Goal: Task Accomplishment & Management: Manage account settings

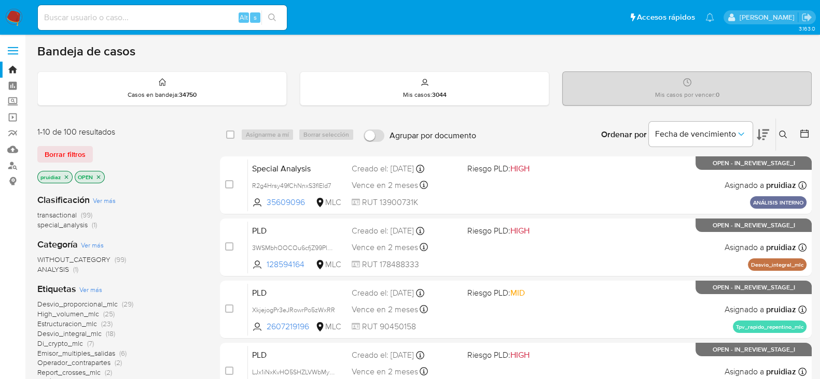
click at [14, 12] on img at bounding box center [14, 18] width 18 height 18
click at [114, 21] on input at bounding box center [162, 17] width 249 height 13
paste input "583907605"
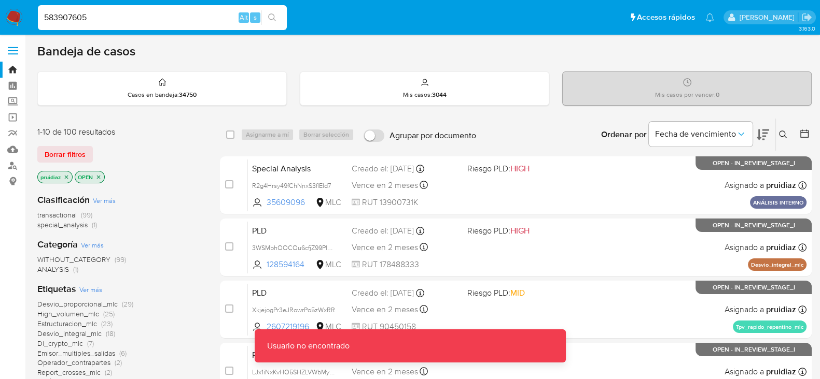
click at [103, 17] on input "583907605" at bounding box center [162, 17] width 249 height 13
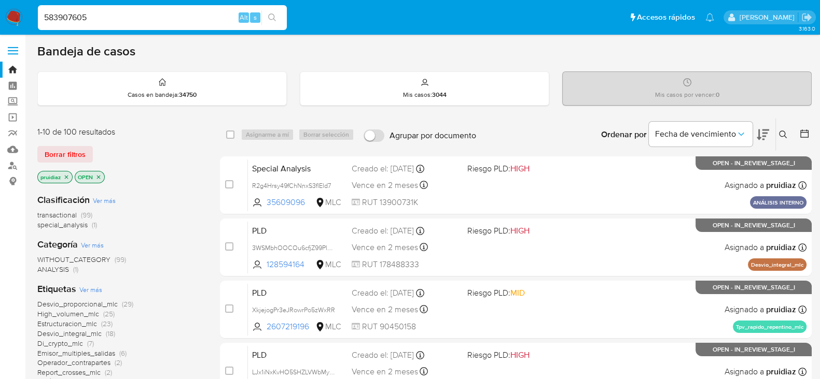
type input "583907605"
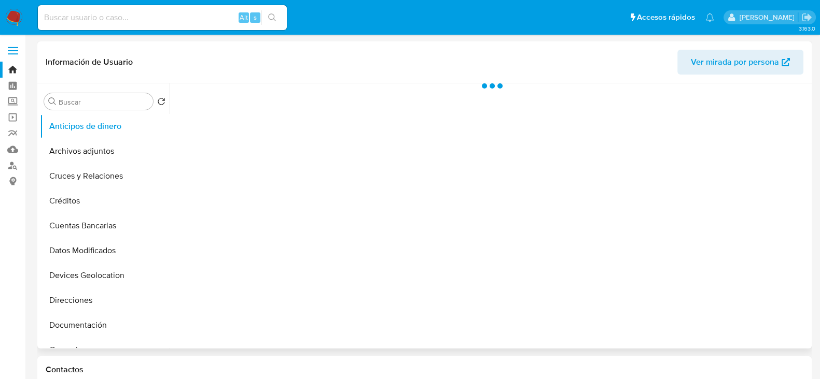
scroll to position [163, 0]
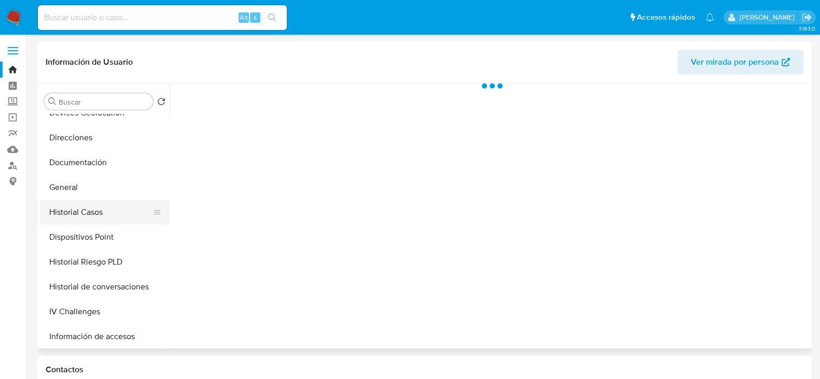
select select "10"
click at [107, 202] on button "Historial Casos" at bounding box center [100, 212] width 121 height 25
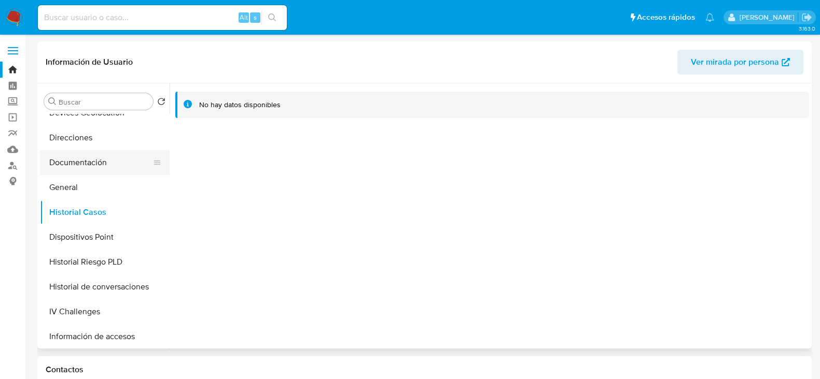
click at [78, 163] on button "Documentación" at bounding box center [100, 162] width 121 height 25
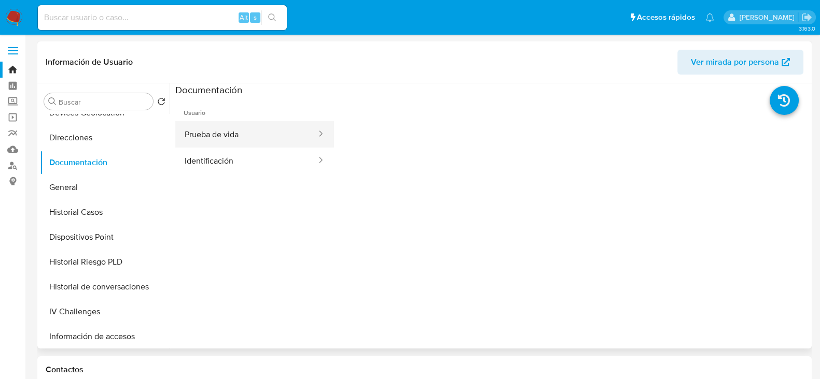
click at [253, 129] on button "Prueba de vida" at bounding box center [246, 134] width 142 height 26
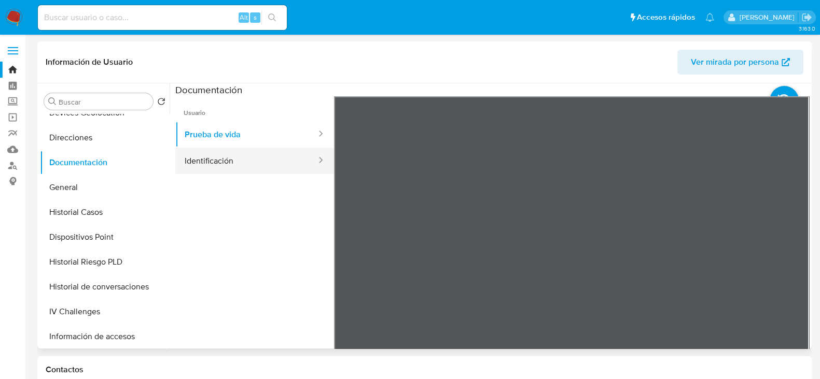
click at [279, 165] on button "Identificación" at bounding box center [246, 161] width 142 height 26
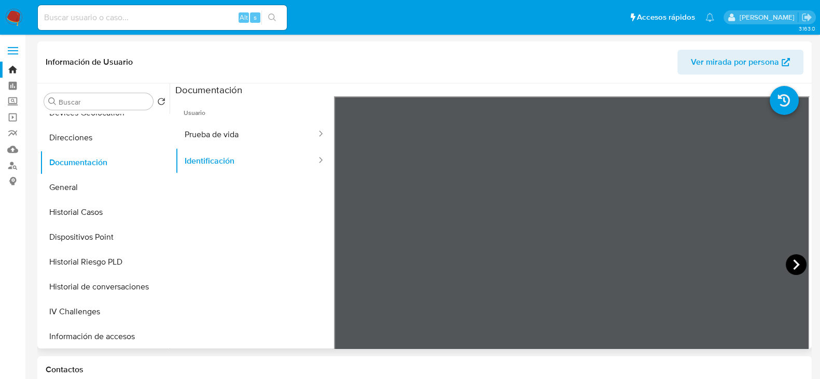
click at [788, 258] on icon at bounding box center [795, 265] width 21 height 21
click at [238, 130] on button "Prueba de vida" at bounding box center [246, 134] width 142 height 26
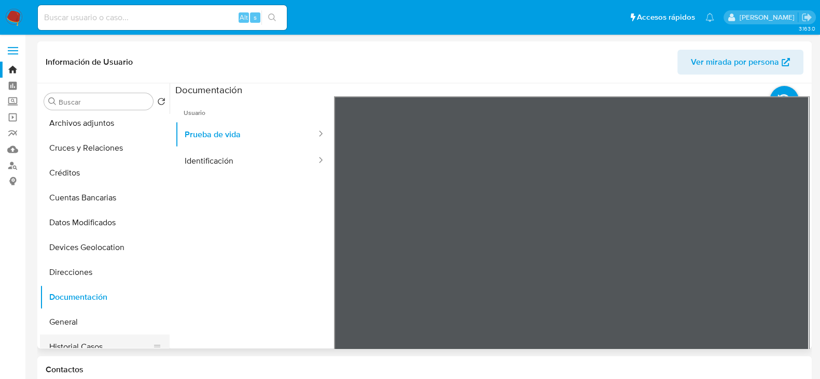
scroll to position [28, 0]
click at [85, 149] on button "Cruces y Relaciones" at bounding box center [100, 148] width 121 height 25
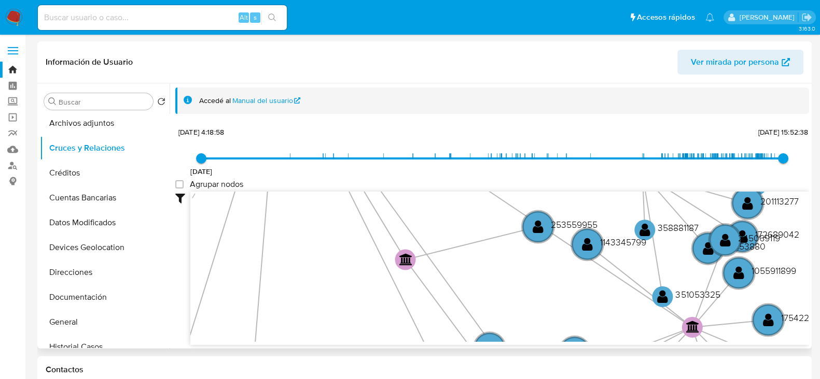
scroll to position [39, 0]
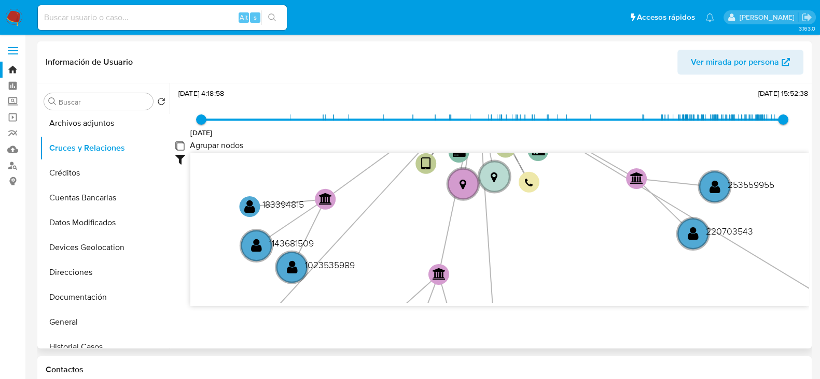
click at [177, 149] on group_nodes "Agrupar nodos" at bounding box center [179, 146] width 8 height 8
checkbox group_nodes "true"
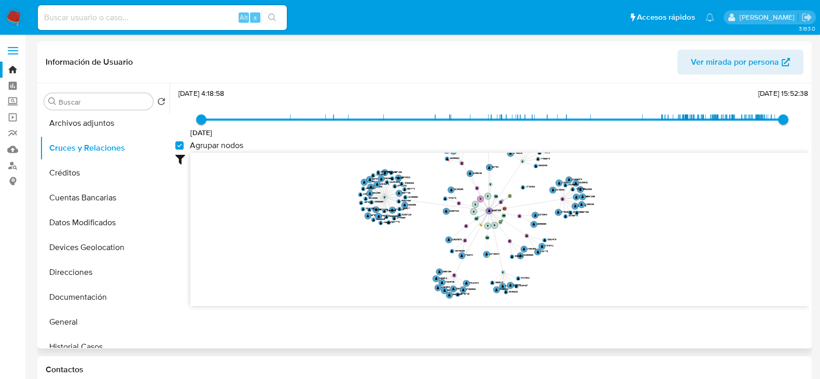
drag, startPoint x: 623, startPoint y: 193, endPoint x: 593, endPoint y: 170, distance: 37.3
click at [593, 170] on icon "device-61a4226b08813b0018550f8f  device-6133c80c08813b0019cfce6f  device-66b3…" at bounding box center [499, 228] width 618 height 150
drag, startPoint x: 616, startPoint y: 244, endPoint x: 616, endPoint y: 214, distance: 30.1
click at [616, 214] on icon "device-61a4226b08813b0018550f8f  device-6133c80c08813b0019cfce6f  device-66b3…" at bounding box center [499, 228] width 618 height 150
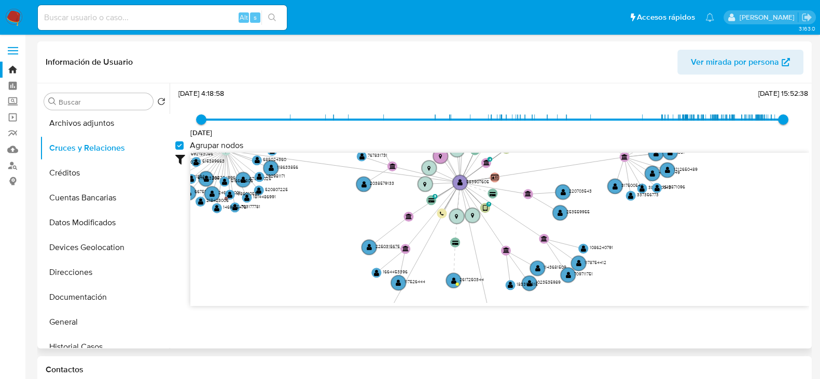
drag, startPoint x: 696, startPoint y: 207, endPoint x: 697, endPoint y: 240, distance: 33.2
click at [697, 240] on icon "device-61a4226b08813b0018550f8f  device-6133c80c08813b0019cfce6f  device-66b3…" at bounding box center [499, 228] width 618 height 150
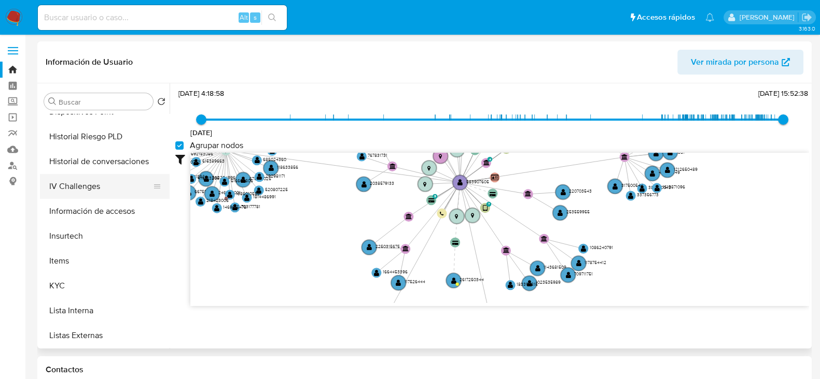
scroll to position [319, 0]
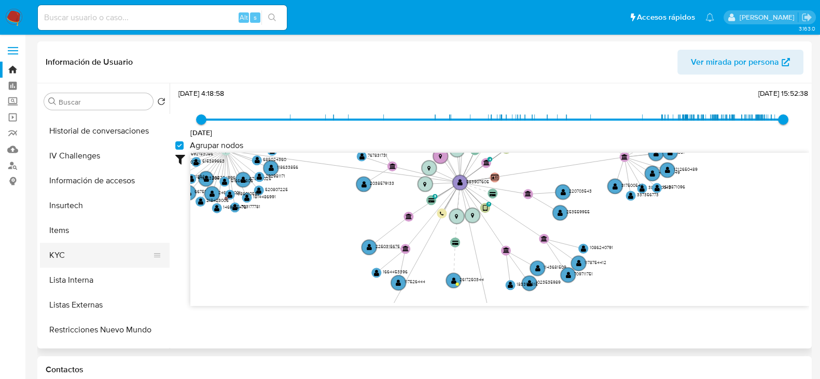
click at [55, 243] on button "KYC" at bounding box center [100, 255] width 121 height 25
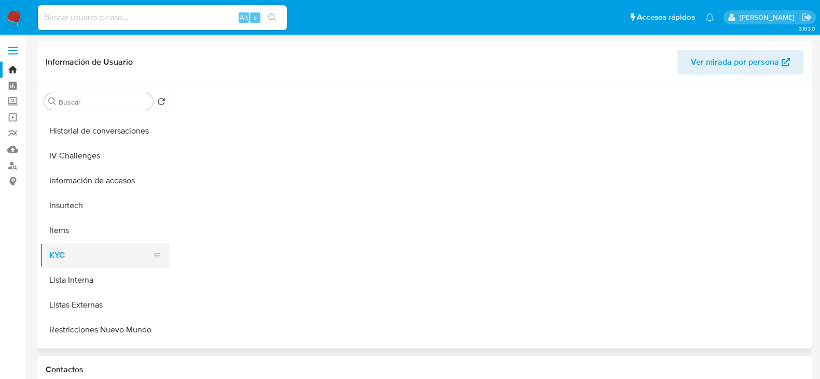
scroll to position [0, 0]
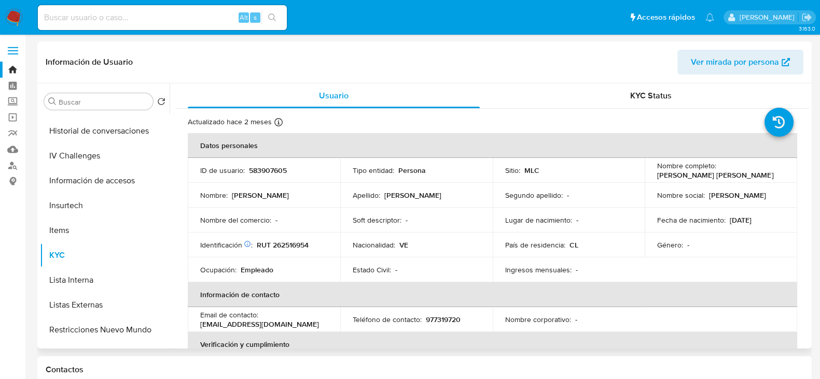
click at [287, 245] on p "RUT 262516954" at bounding box center [283, 245] width 52 height 9
copy p "262516954"
click at [15, 163] on link "Buscador de personas" at bounding box center [61, 166] width 123 height 16
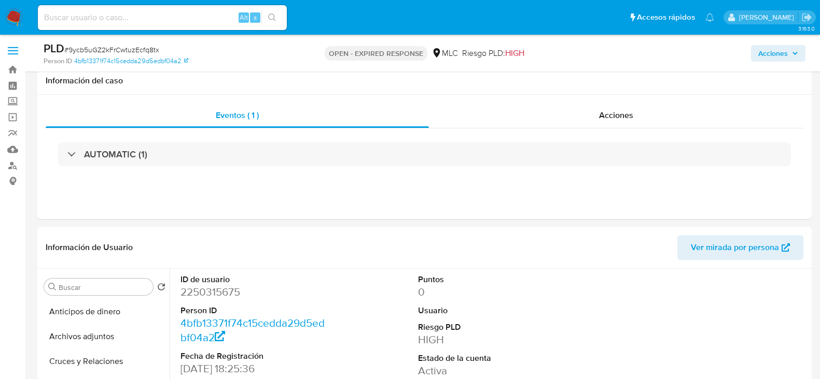
select select "10"
click at [231, 285] on dd "2250315675" at bounding box center [254, 292] width 148 height 15
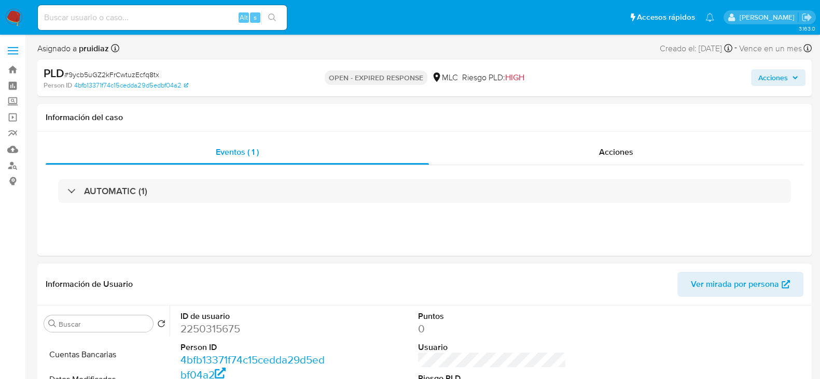
click at [112, 71] on span "# 9ycb5uGZ2kFrCwtuzEcfq8tx" at bounding box center [111, 74] width 95 height 10
copy span "9ycb5uGZ2kFrCwtuzEcfq8tx"
click at [213, 330] on dd "2250315675" at bounding box center [254, 329] width 148 height 15
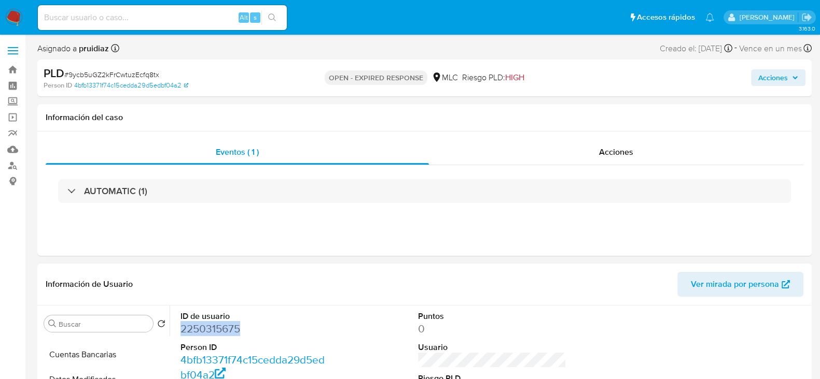
copy dd "2250315675"
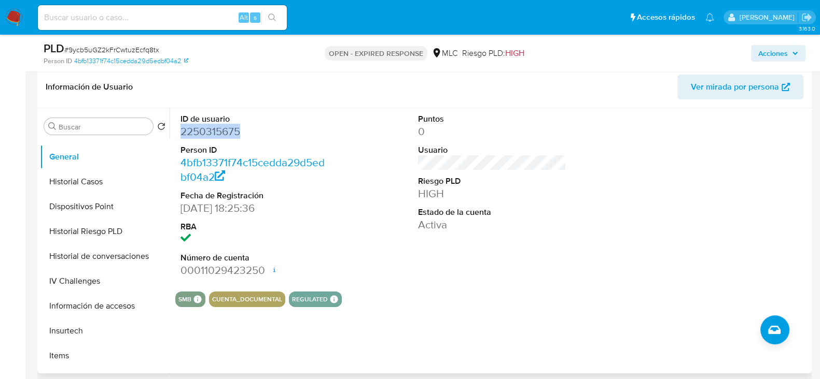
scroll to position [261, 0]
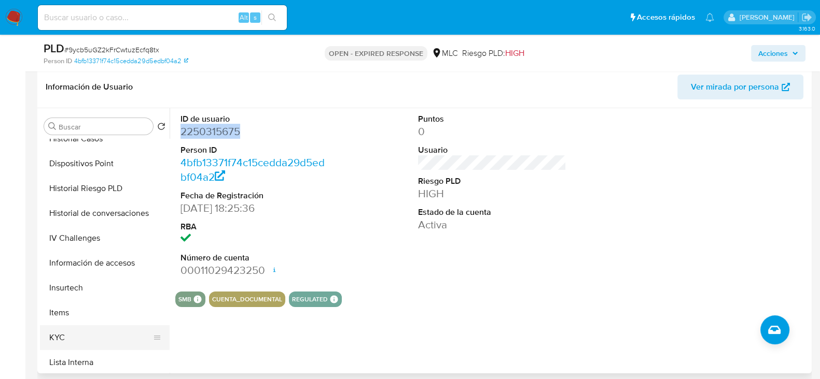
click at [62, 330] on button "KYC" at bounding box center [100, 338] width 121 height 25
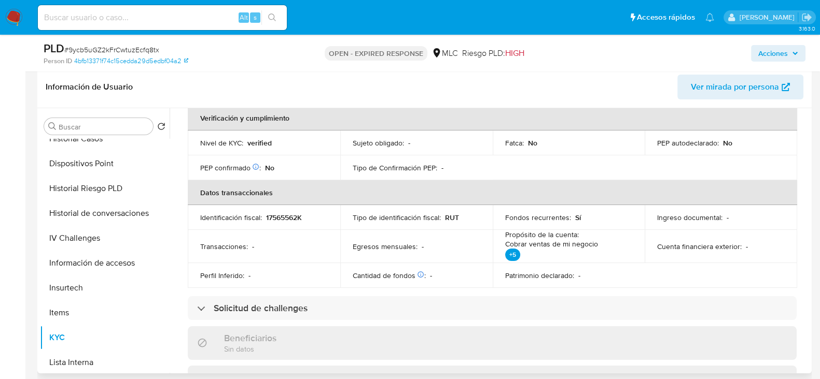
scroll to position [0, 0]
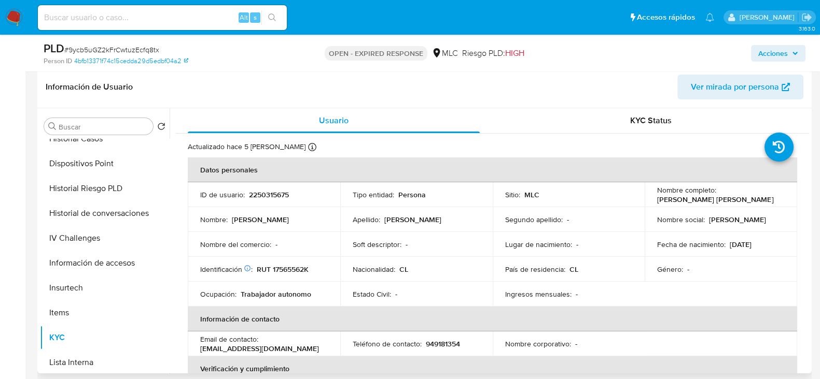
click at [289, 266] on p "RUT 17565562K" at bounding box center [283, 269] width 52 height 9
copy p "17565562K"
click at [291, 272] on p "RUT 17565562K" at bounding box center [283, 269] width 52 height 9
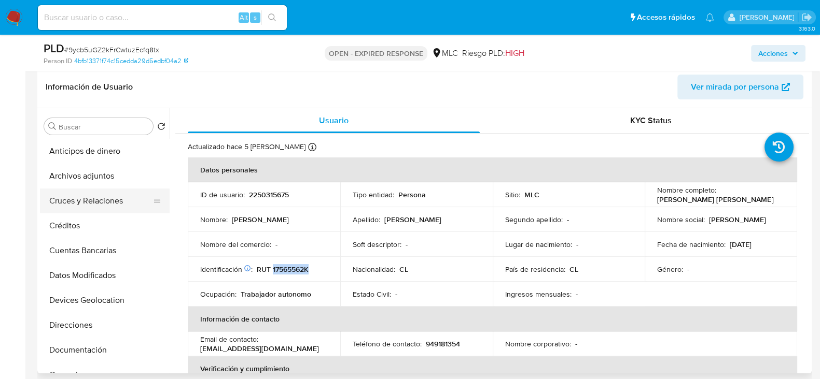
click at [101, 199] on button "Cruces y Relaciones" at bounding box center [100, 201] width 121 height 25
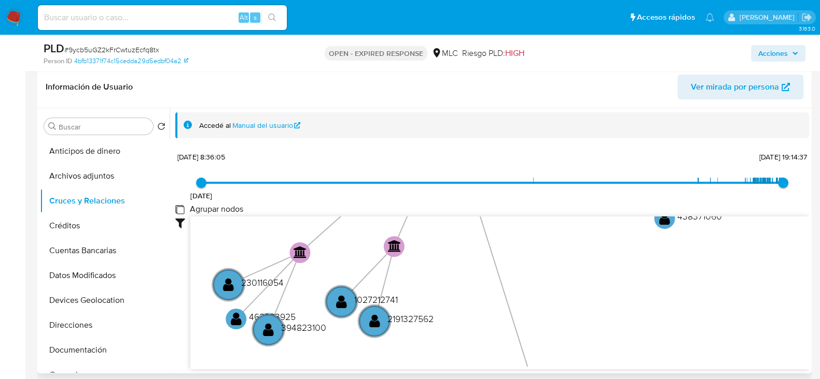
click at [178, 210] on group_nodes "Agrupar nodos" at bounding box center [179, 209] width 8 height 8
checkbox group_nodes "true"
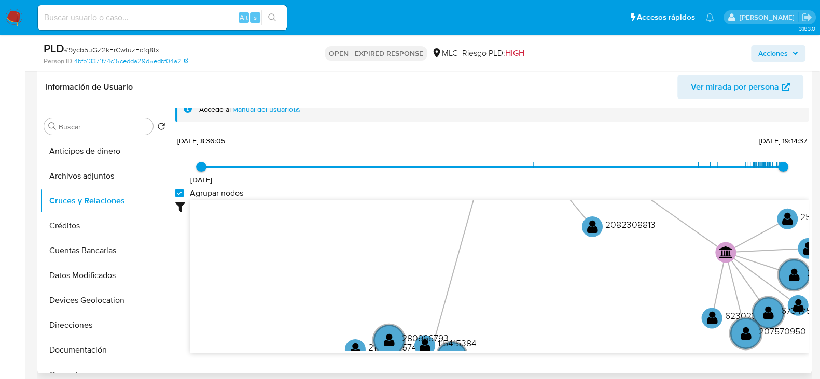
scroll to position [39, 0]
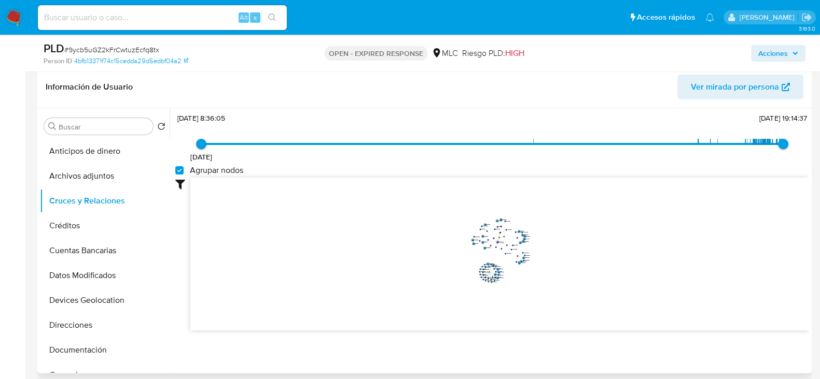
drag, startPoint x: 531, startPoint y: 200, endPoint x: 550, endPoint y: 245, distance: 48.8
click at [550, 245] on icon "user-2250315675  2250315675 device-67a3e47242ed5ea0beb0c434  device-67d35ff4b…" at bounding box center [499, 253] width 618 height 150
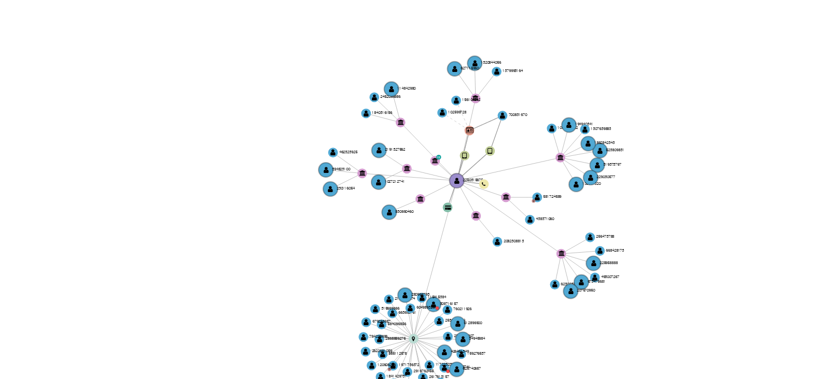
scroll to position [160, 0]
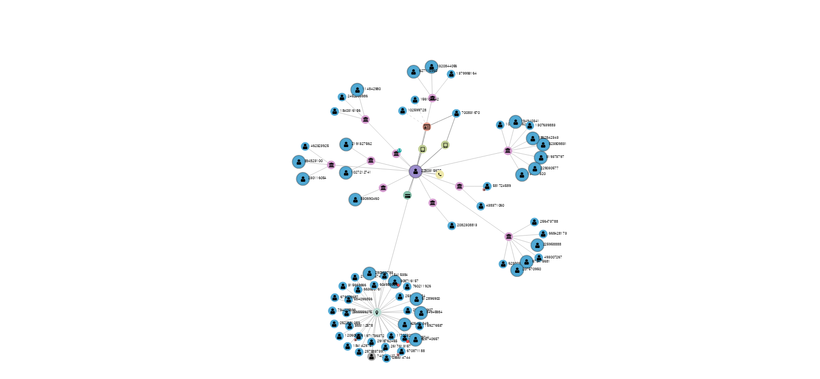
drag, startPoint x: 535, startPoint y: 223, endPoint x: 519, endPoint y: 222, distance: 16.1
click at [519, 222] on icon "user-2250315675  2250315675 device-67a3e47242ed5ea0beb0c434  device-67d35ff4b…" at bounding box center [499, 253] width 618 height 150
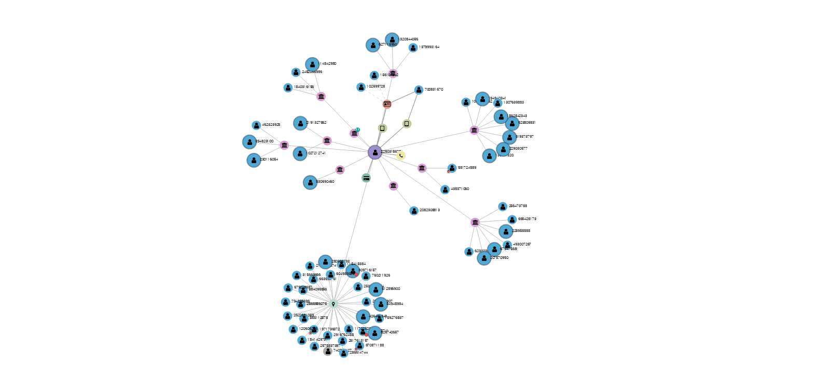
drag, startPoint x: 519, startPoint y: 222, endPoint x: 512, endPoint y: 216, distance: 8.8
click at [512, 216] on icon "user-2250315675  2250315675 device-67a3e47242ed5ea0beb0c434  device-67d35ff4b…" at bounding box center [499, 253] width 618 height 150
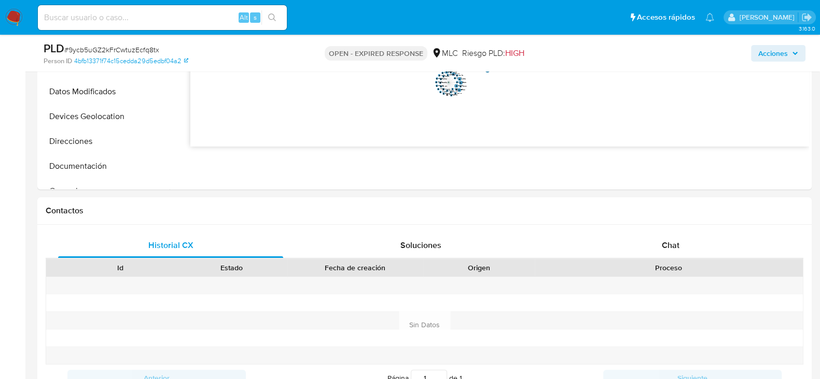
scroll to position [358, 0]
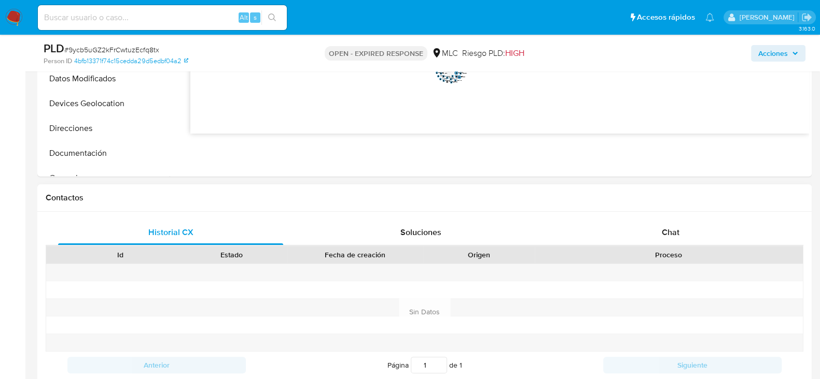
click at [677, 250] on div "Proceso" at bounding box center [669, 255] width 254 height 10
click at [671, 235] on span "Chat" at bounding box center [671, 233] width 18 height 12
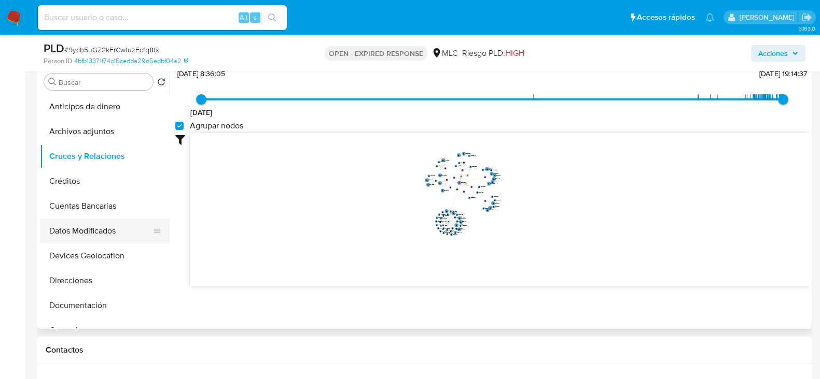
scroll to position [50, 0]
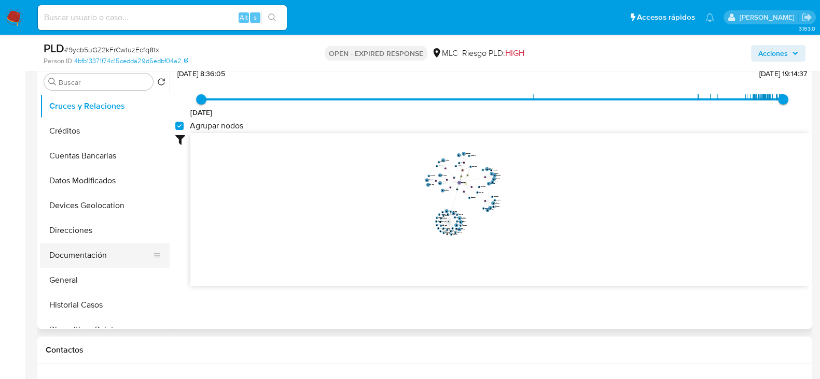
click at [83, 248] on button "Documentación" at bounding box center [100, 255] width 121 height 25
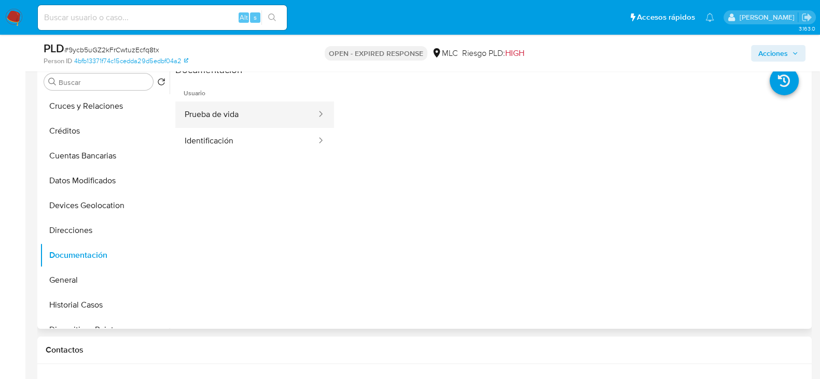
click at [251, 114] on button "Prueba de vida" at bounding box center [246, 115] width 142 height 26
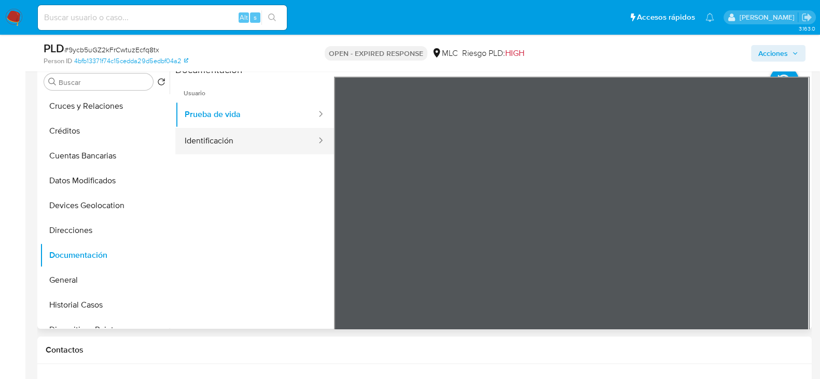
click at [236, 146] on button "Identificación" at bounding box center [246, 141] width 142 height 26
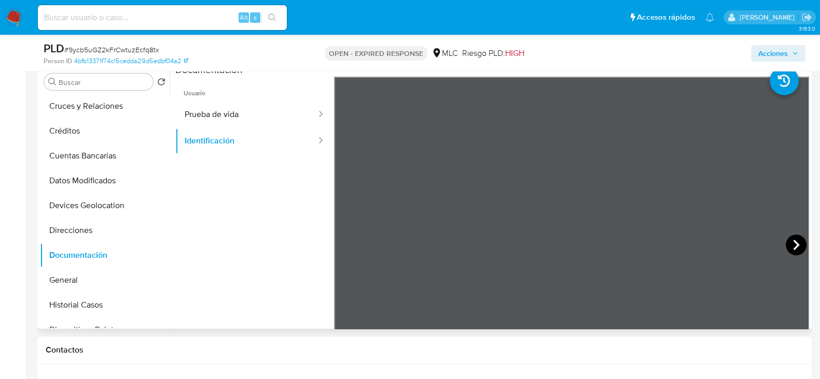
click at [796, 252] on icon at bounding box center [795, 245] width 21 height 21
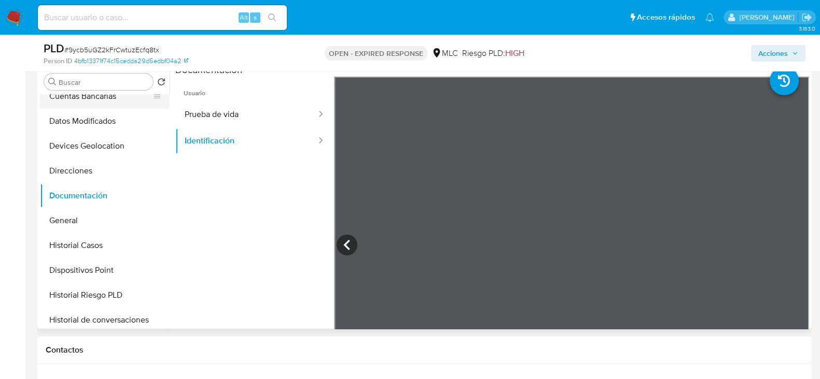
scroll to position [112, 0]
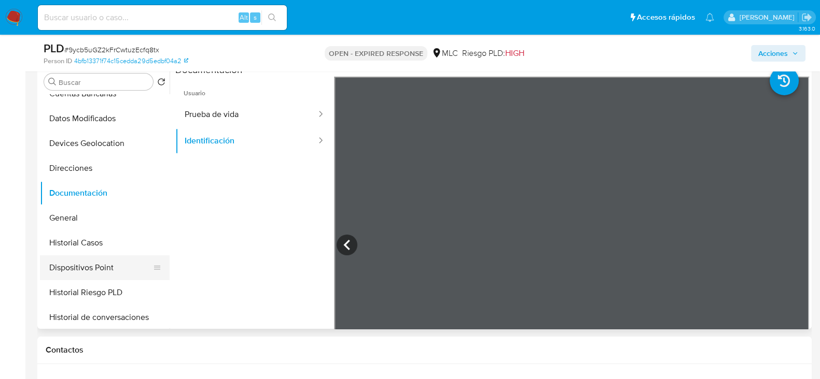
click at [73, 257] on button "Dispositivos Point" at bounding box center [100, 268] width 121 height 25
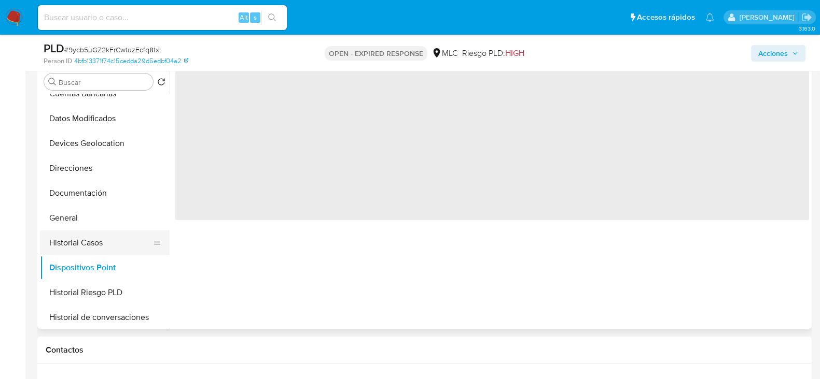
click at [76, 241] on button "Historial Casos" at bounding box center [100, 243] width 121 height 25
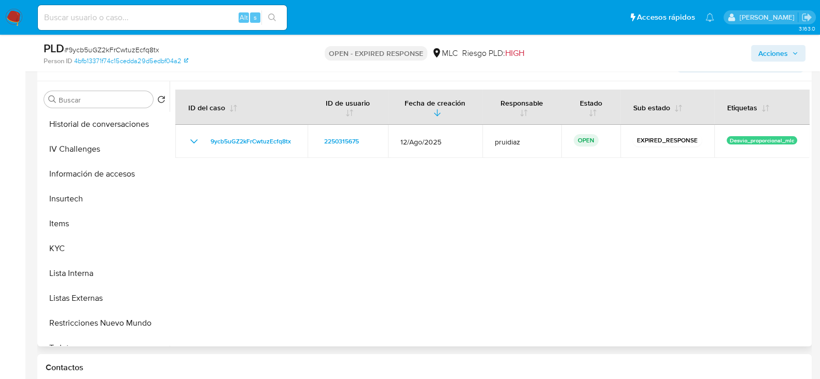
scroll to position [327, 0]
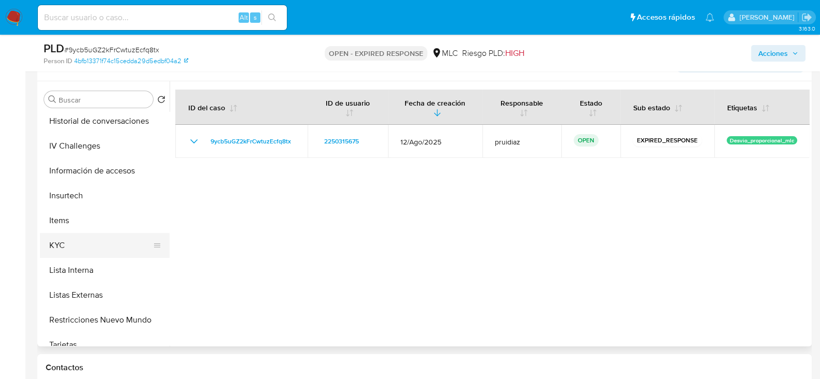
click at [70, 244] on button "KYC" at bounding box center [100, 245] width 121 height 25
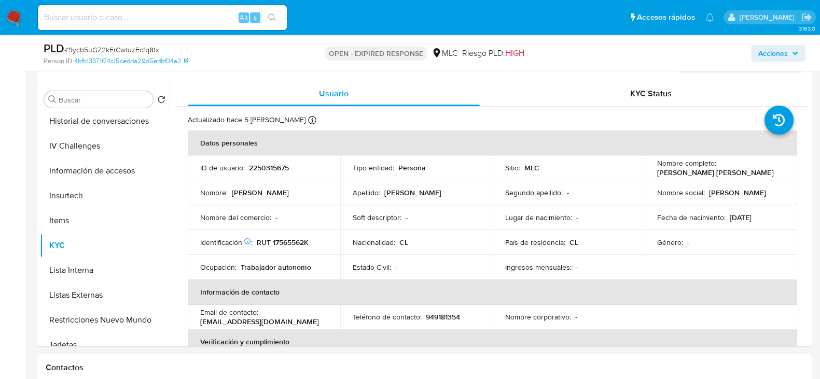
drag, startPoint x: 767, startPoint y: 175, endPoint x: 654, endPoint y: 174, distance: 113.5
click at [657, 174] on div "Nombre completo : Mauricio Rodrigo Gálvez Alegría" at bounding box center [721, 168] width 128 height 19
copy p "Mauricio Rodrigo Gálvez Alegría"
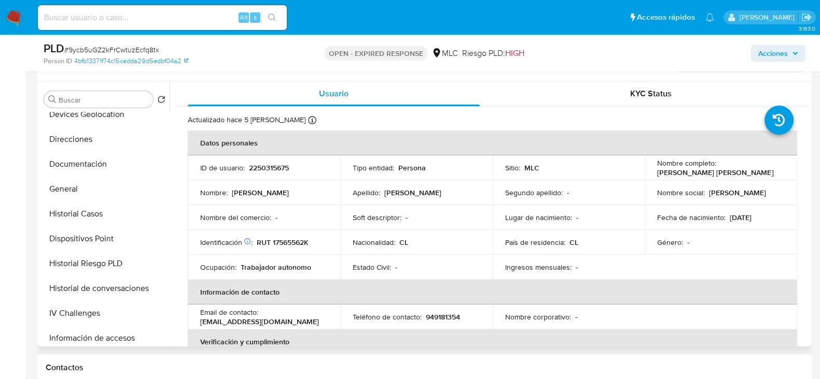
scroll to position [159, 0]
click at [71, 136] on button "Direcciones" at bounding box center [100, 140] width 121 height 25
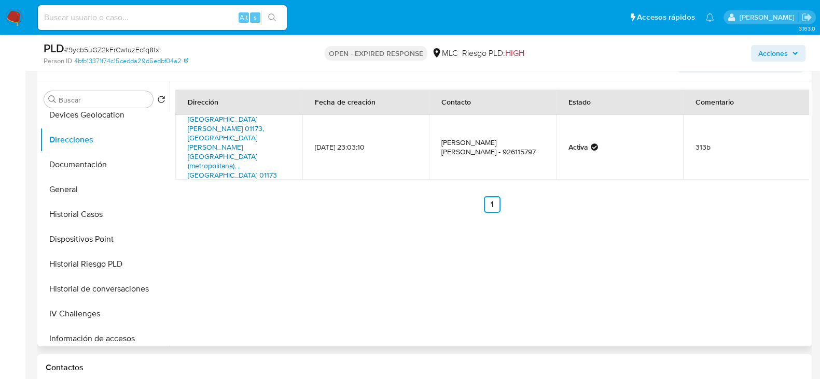
click at [228, 125] on link "Avenida Lo Espejo 01173, La Cisterna, Rm (metropolitana), , Chile 01173" at bounding box center [232, 147] width 89 height 66
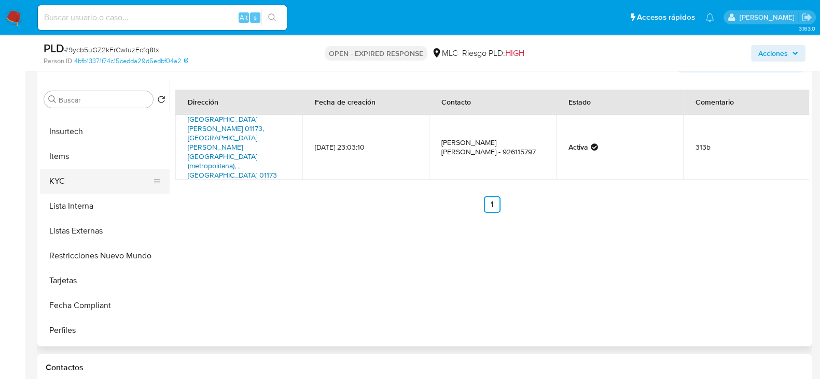
scroll to position [391, 0]
click at [46, 182] on button "KYC" at bounding box center [100, 180] width 121 height 25
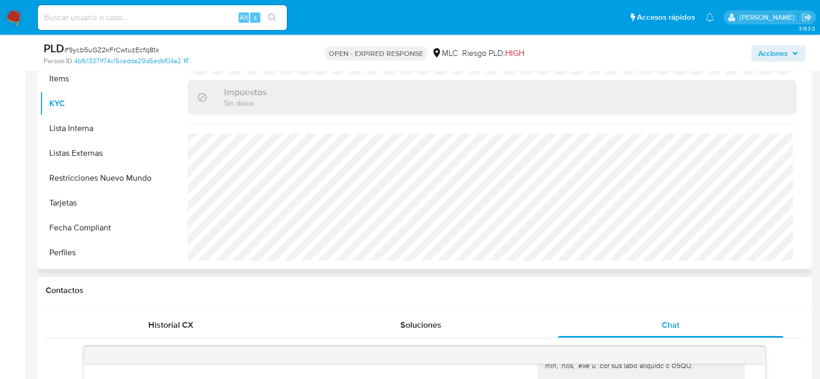
scroll to position [0, 0]
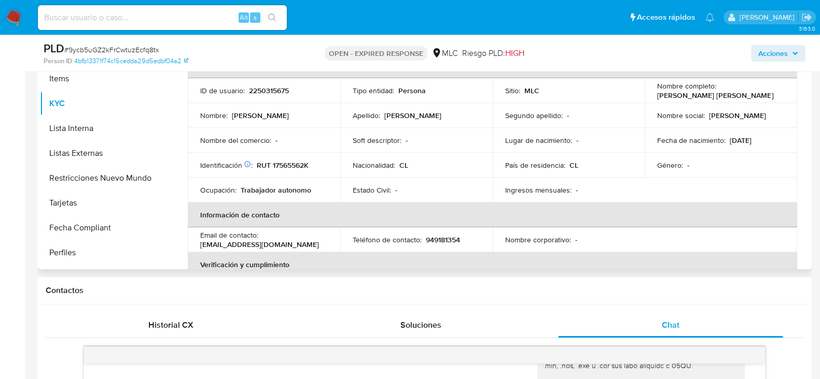
click at [268, 88] on p "2250315675" at bounding box center [269, 90] width 40 height 9
copy p "2250315675"
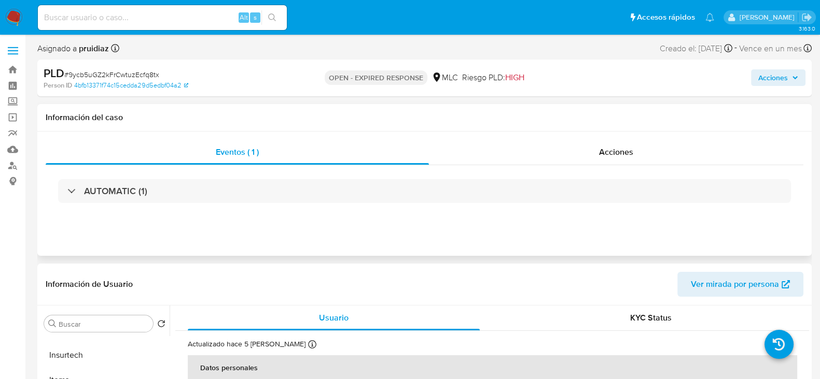
click at [142, 178] on div "AUTOMATIC (1)" at bounding box center [424, 191] width 757 height 52
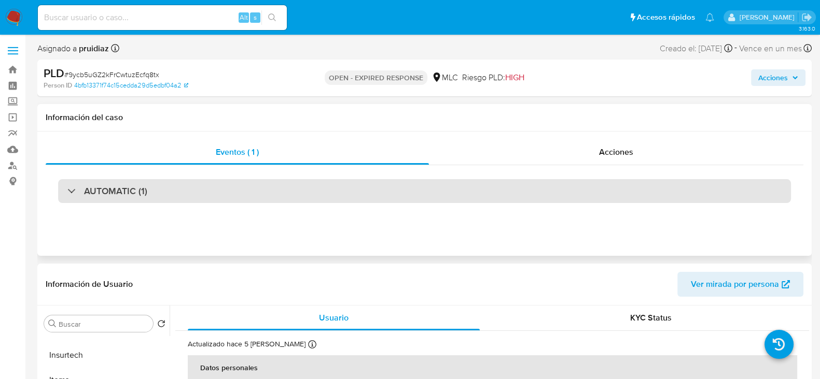
click at [114, 190] on h3 "AUTOMATIC (1)" at bounding box center [115, 191] width 63 height 11
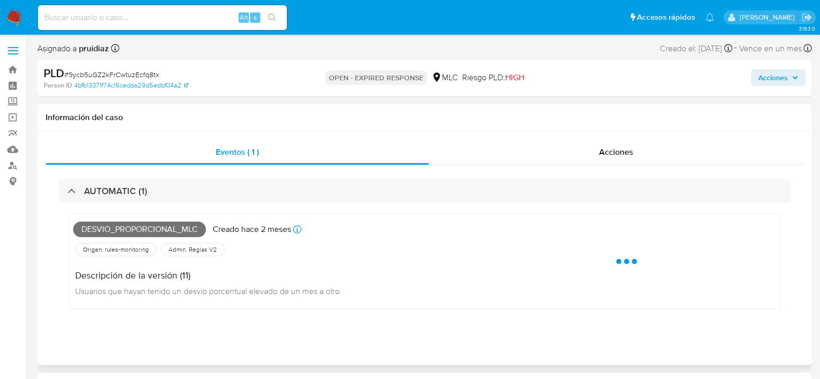
click at [97, 222] on span "Desvio_proporcional_mlc" at bounding box center [139, 230] width 133 height 16
click at [109, 226] on span "Desvio_proporcional_mlc" at bounding box center [139, 230] width 133 height 16
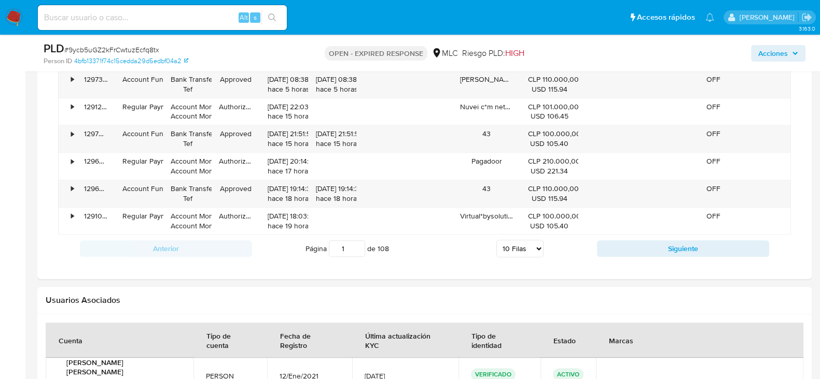
scroll to position [1544, 0]
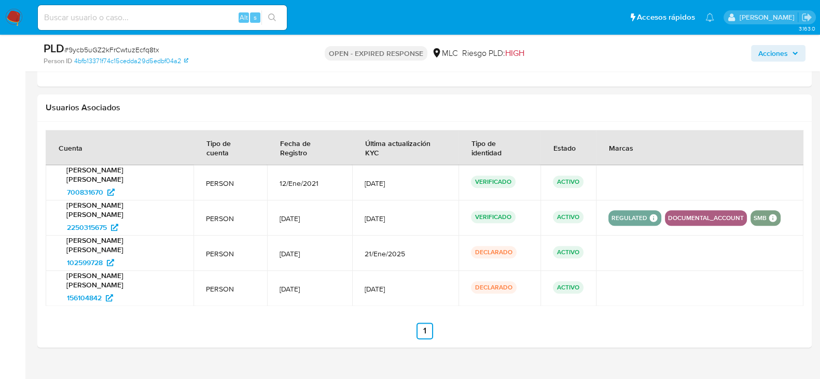
drag, startPoint x: 124, startPoint y: 112, endPoint x: 207, endPoint y: 195, distance: 117.3
click at [207, 195] on div "Usuarios Asociados" at bounding box center [424, 221] width 774 height 254
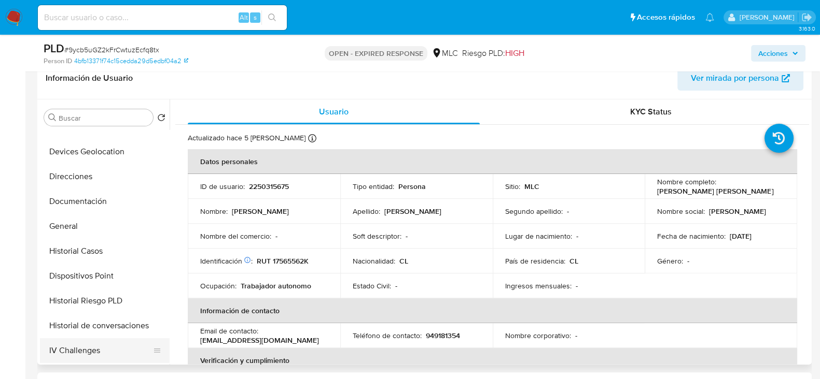
scroll to position [130, 0]
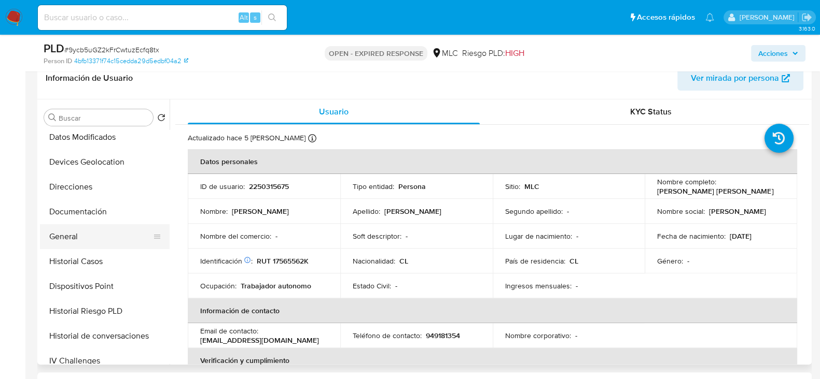
click at [65, 227] on button "General" at bounding box center [100, 236] width 121 height 25
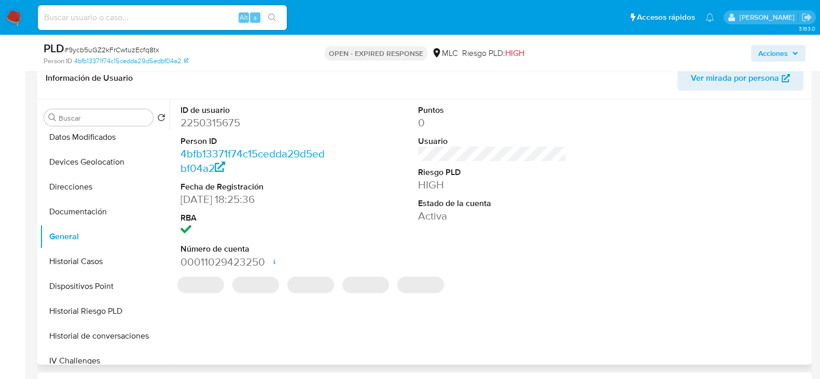
click at [208, 120] on dd "2250315675" at bounding box center [254, 123] width 148 height 15
copy dd "2250315675"
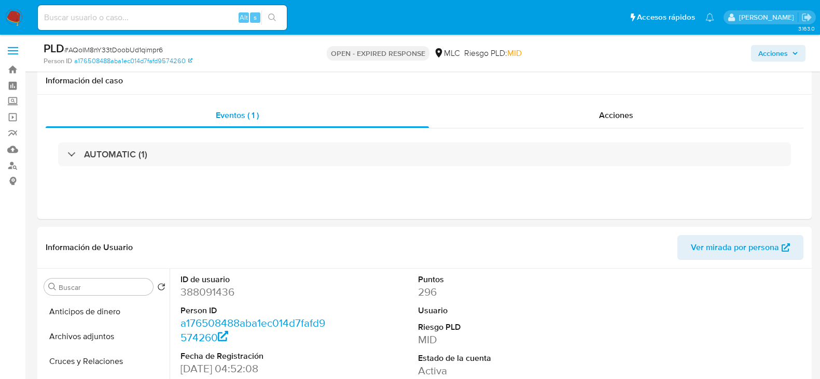
select select "10"
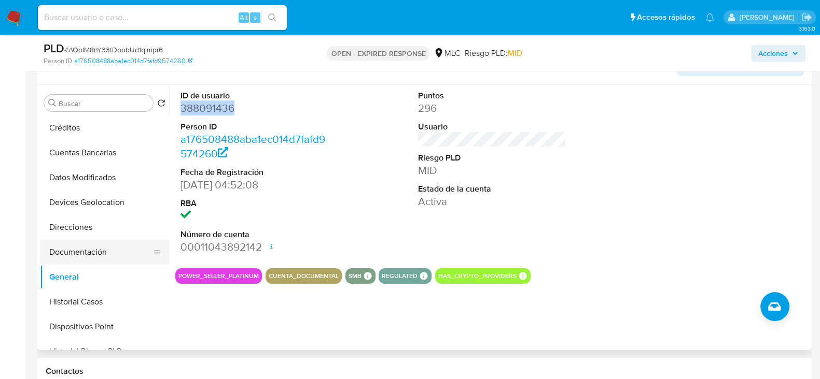
scroll to position [68, 0]
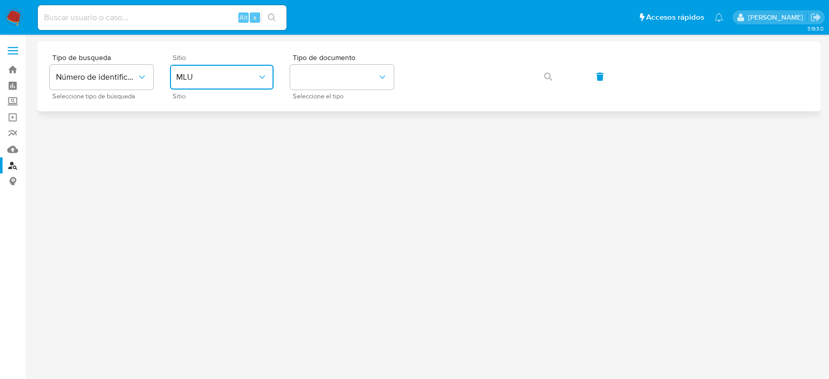
click at [188, 68] on button "MLU" at bounding box center [222, 77] width 104 height 25
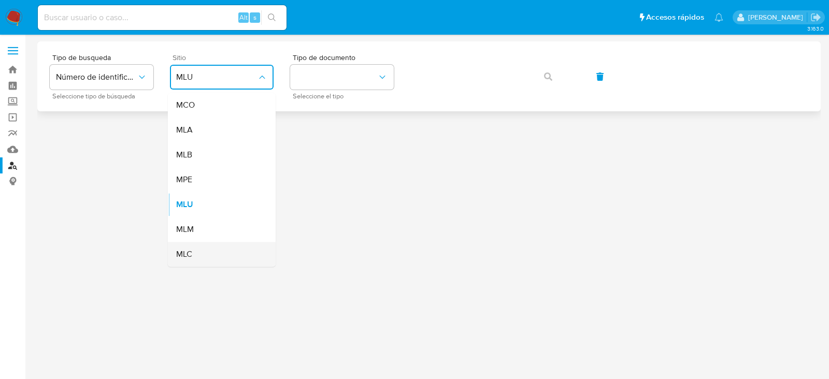
click at [176, 249] on span "MLC" at bounding box center [184, 254] width 16 height 10
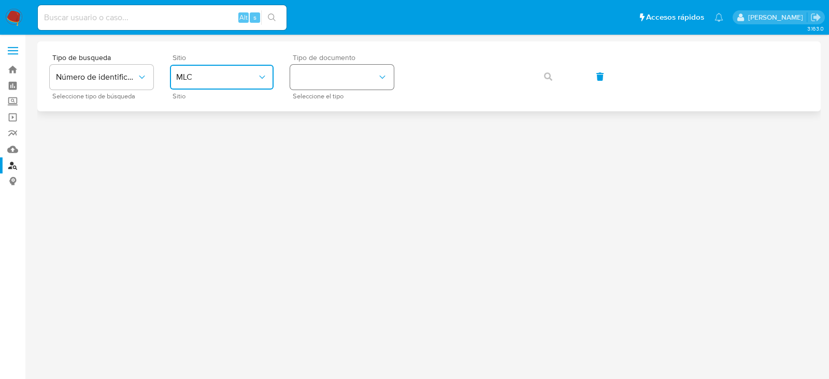
click at [327, 72] on button "identificationType" at bounding box center [342, 77] width 104 height 25
click at [308, 104] on span "RUT" at bounding box center [305, 105] width 16 height 10
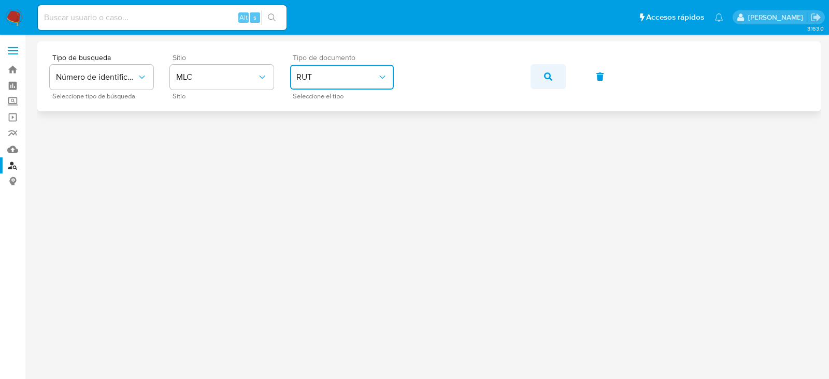
click at [550, 84] on span "button" at bounding box center [548, 76] width 8 height 23
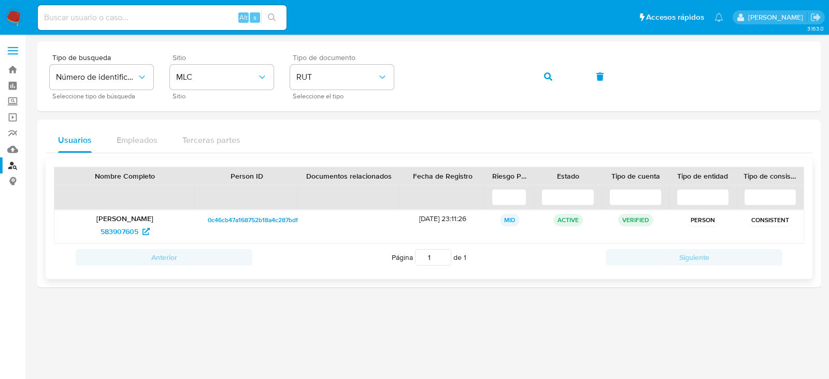
click at [90, 215] on p "Ruben Daniel Manrique Ramirez" at bounding box center [125, 218] width 126 height 9
click at [24, 22] on nav "Pausado Ver notificaciones Alt s Accesos rápidos Presiona las siguientes teclas…" at bounding box center [414, 17] width 829 height 35
click at [15, 18] on img at bounding box center [14, 18] width 18 height 18
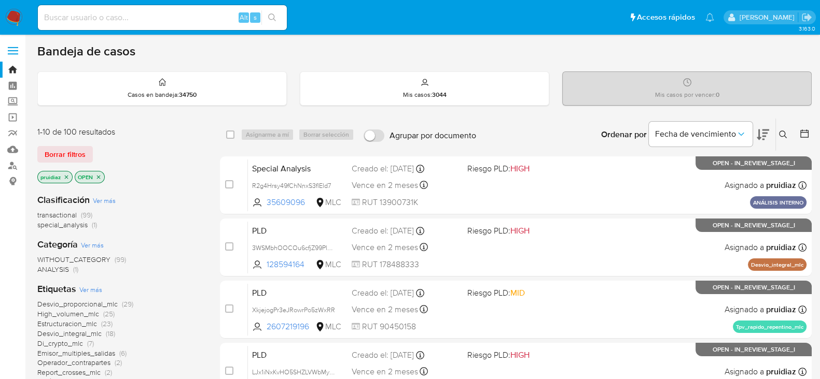
click at [782, 131] on icon at bounding box center [783, 135] width 8 height 8
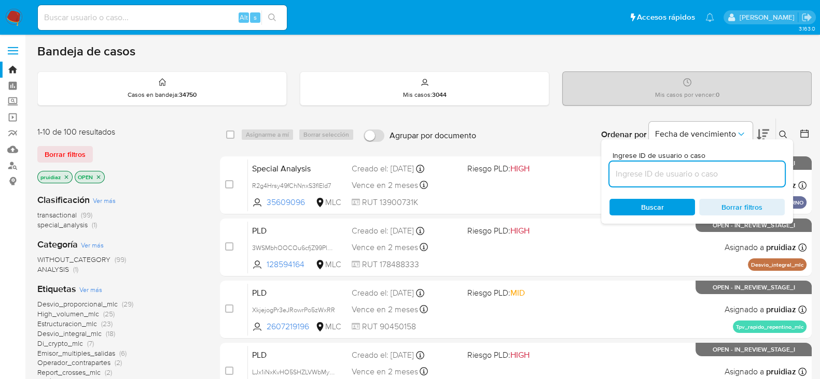
click at [677, 178] on input at bounding box center [696, 173] width 175 height 13
type input "2250315675"
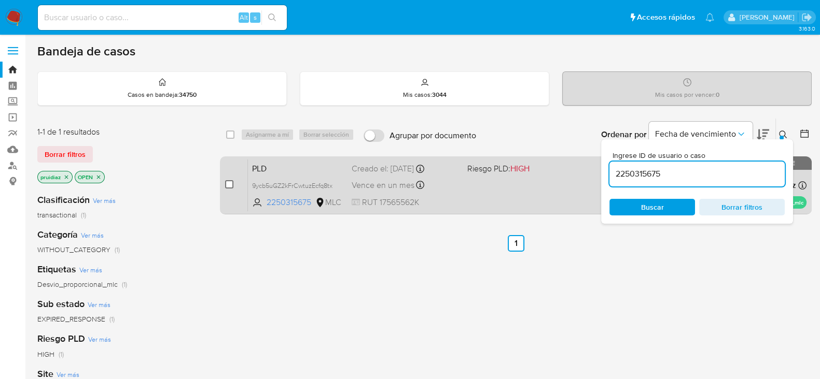
click at [226, 184] on input "checkbox" at bounding box center [229, 184] width 8 height 8
checkbox input "true"
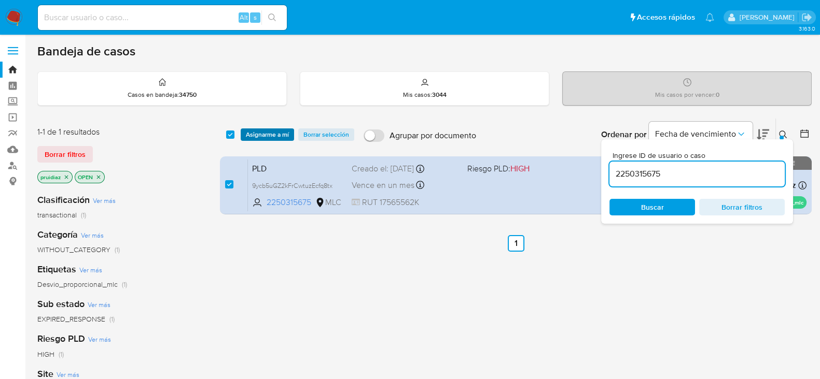
click at [285, 135] on span "Asignarme a mí" at bounding box center [267, 135] width 43 height 10
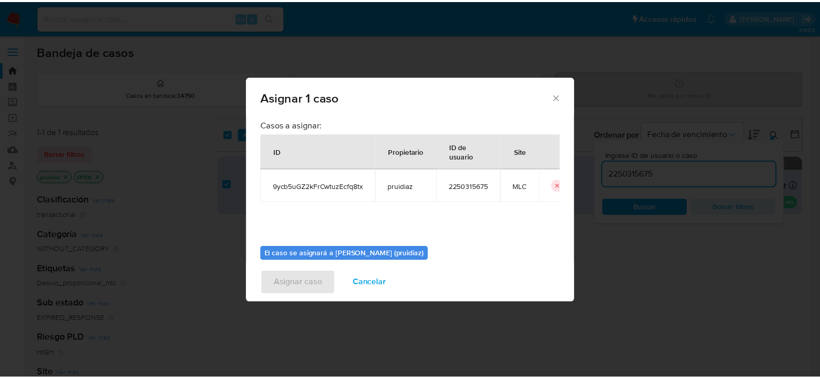
scroll to position [53, 0]
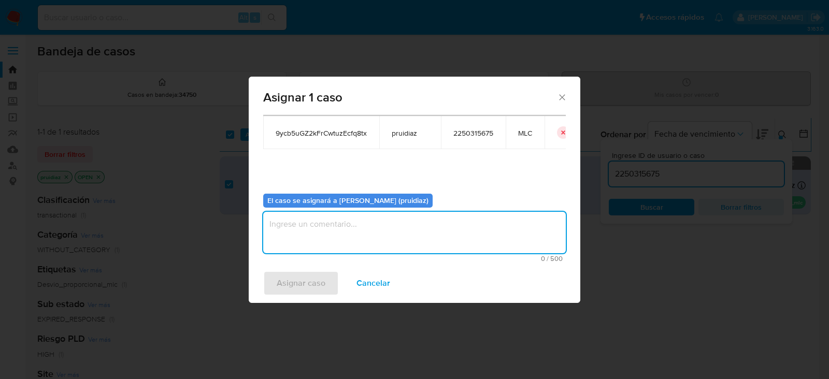
click at [420, 227] on textarea "assign-modal" at bounding box center [414, 232] width 303 height 41
type textarea "-"
click at [294, 289] on span "Asignar caso" at bounding box center [301, 283] width 49 height 23
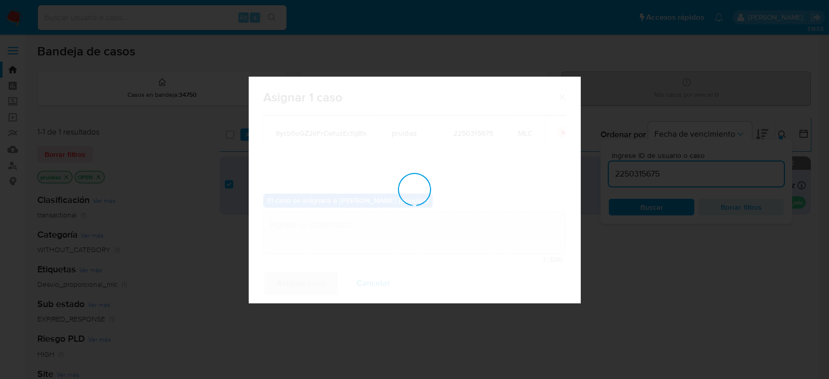
checkbox input "false"
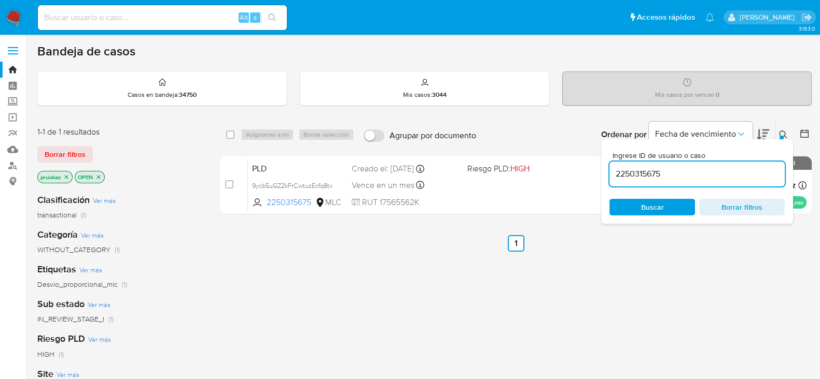
click at [16, 8] on nav "Pausado Ver notificaciones Alt s Accesos rápidos Presiona las siguientes teclas…" at bounding box center [410, 17] width 820 height 35
click at [15, 16] on img at bounding box center [14, 18] width 18 height 18
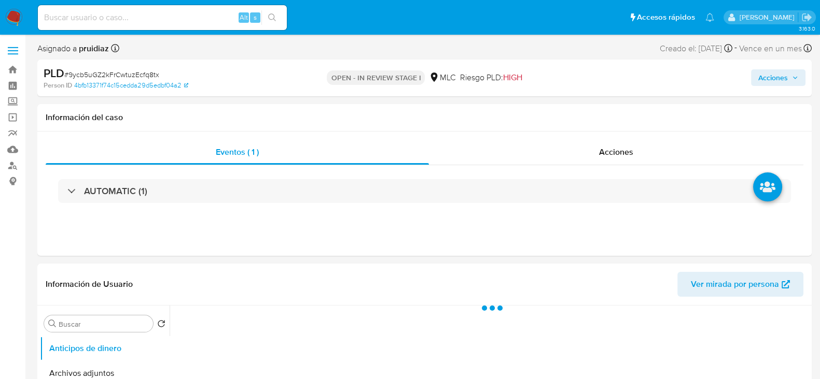
select select "10"
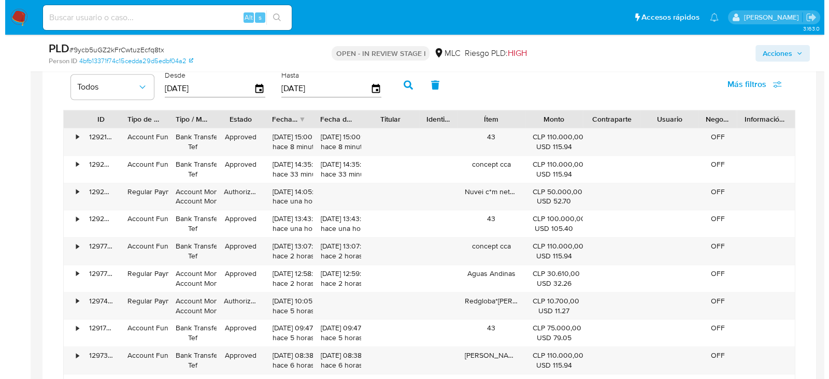
scroll to position [1541, 0]
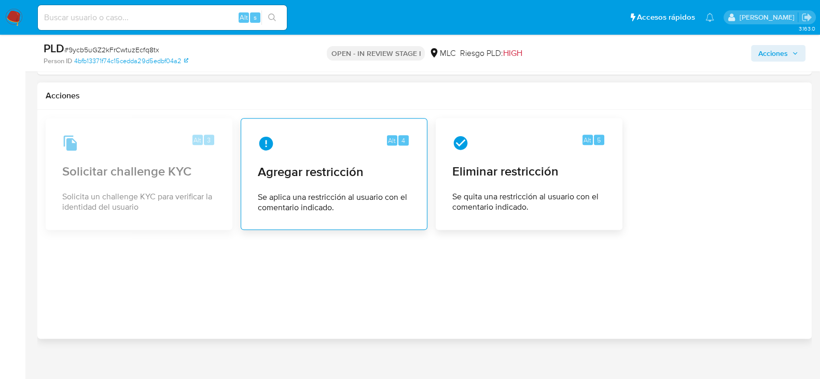
click at [321, 146] on div "Alt 4" at bounding box center [334, 143] width 152 height 17
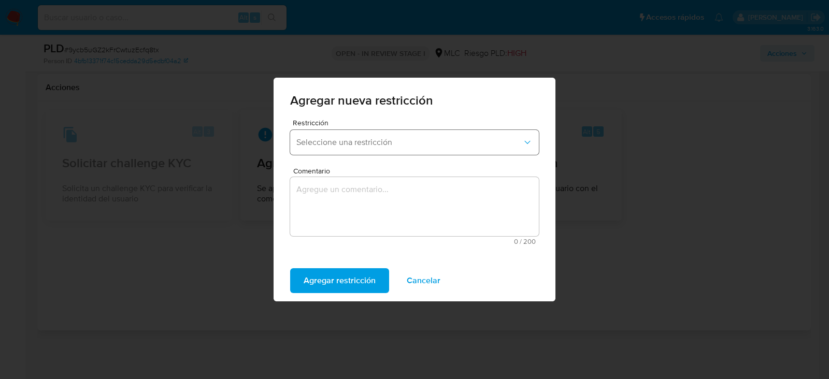
click at [403, 149] on button "Seleccione una restricción" at bounding box center [414, 142] width 249 height 25
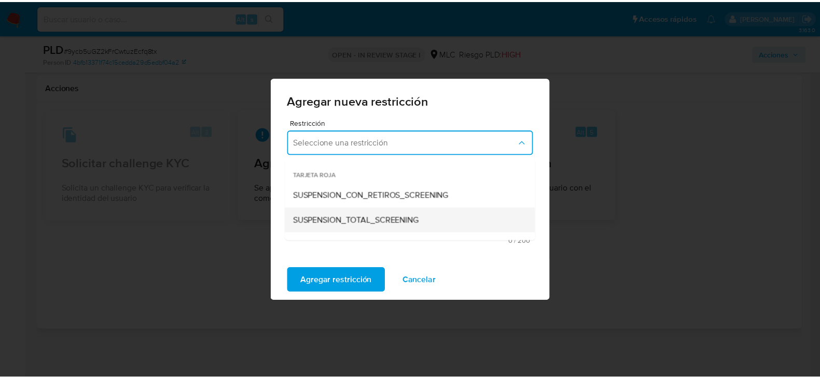
scroll to position [216, 0]
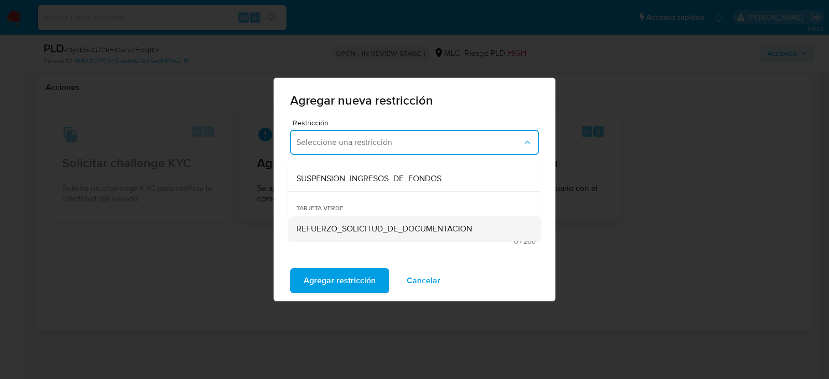
click at [346, 224] on span "REFUERZO_SOLICITUD_DE_DOCUMENTACION" at bounding box center [385, 229] width 176 height 10
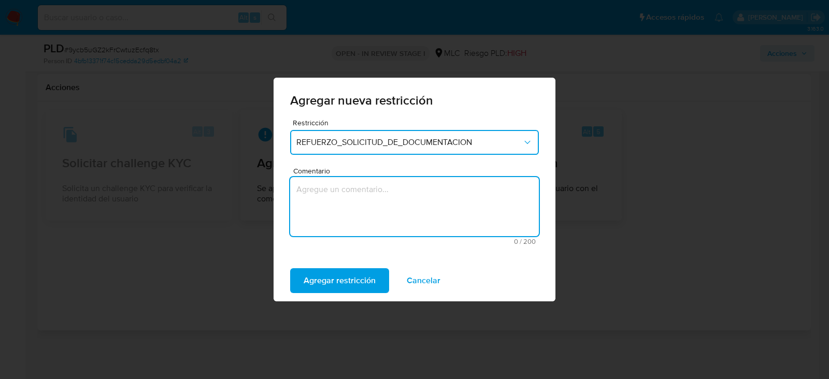
click at [395, 218] on textarea "Comentario" at bounding box center [414, 206] width 249 height 59
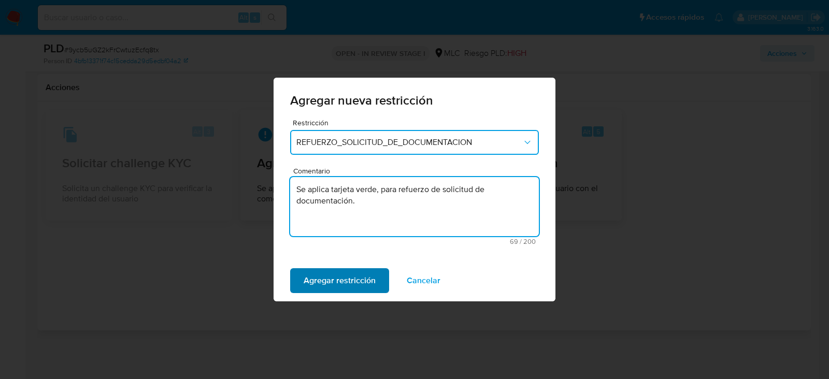
type textarea "Se aplica tarjeta verde, para refuerzo de solicitud de documentación."
click at [323, 283] on span "Agregar restricción" at bounding box center [340, 281] width 72 height 23
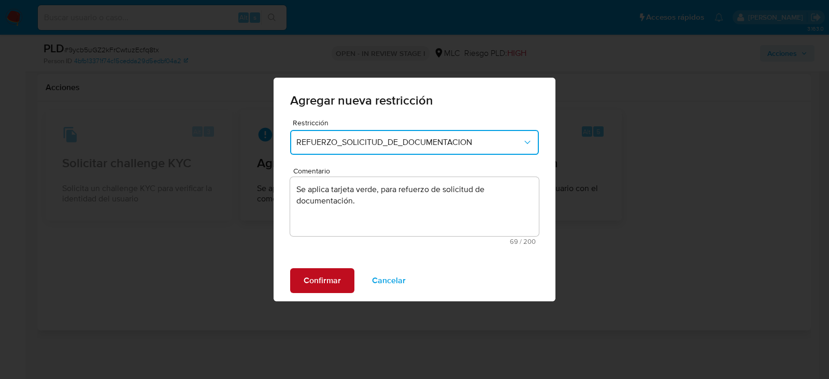
click at [327, 280] on span "Confirmar" at bounding box center [322, 281] width 37 height 23
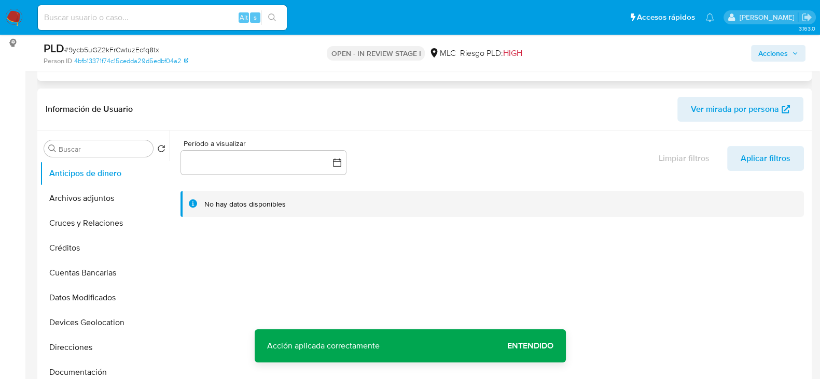
scroll to position [150, 0]
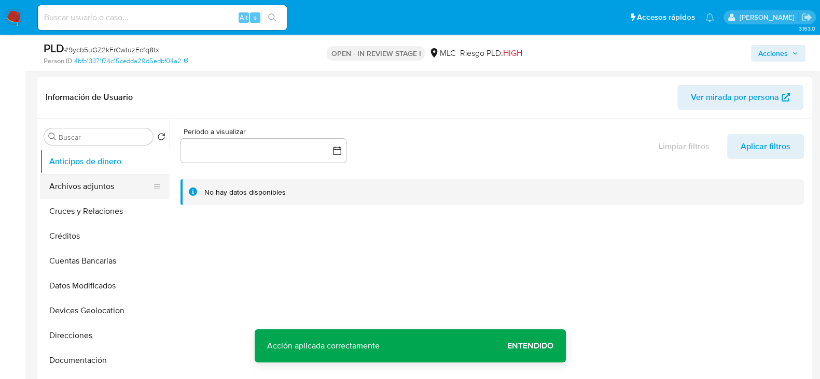
click at [68, 186] on button "Archivos adjuntos" at bounding box center [100, 186] width 121 height 25
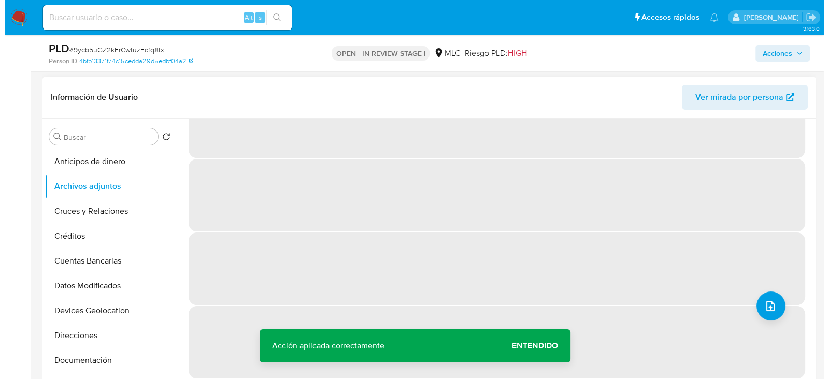
scroll to position [0, 0]
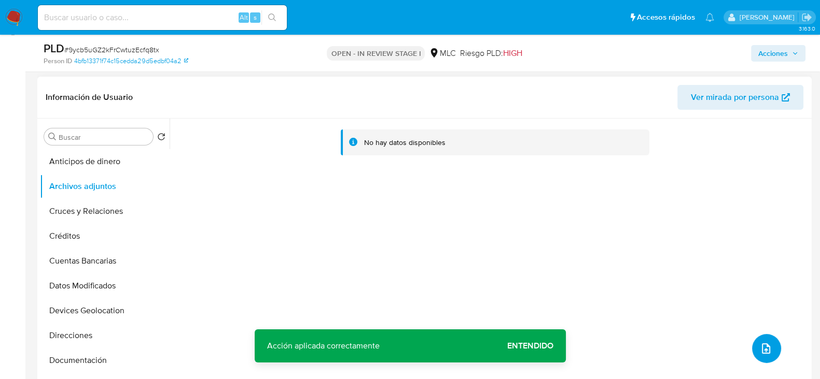
click at [759, 343] on icon "upload-file" at bounding box center [765, 349] width 12 height 12
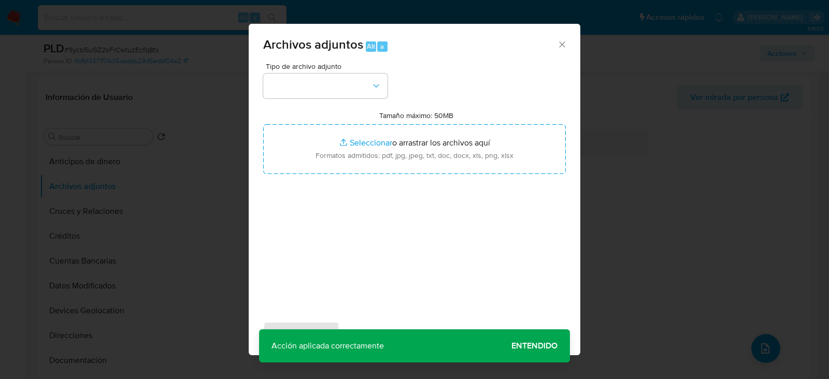
click at [329, 100] on div "Tipo de archivo adjunto Tamaño máximo: 50MB Seleccionar archivos Seleccionar o …" at bounding box center [414, 185] width 303 height 245
click at [339, 93] on button "button" at bounding box center [325, 86] width 124 height 25
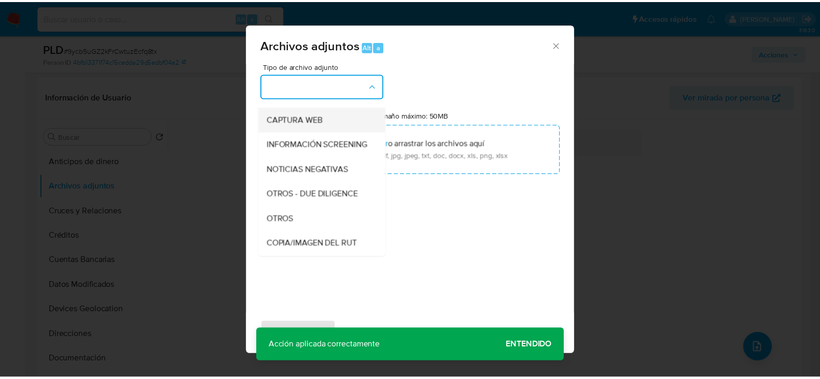
scroll to position [71, 0]
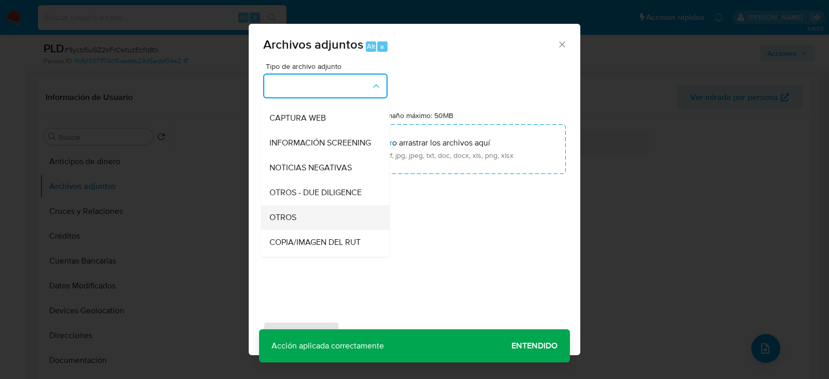
click at [273, 223] on span "OTROS" at bounding box center [283, 218] width 27 height 10
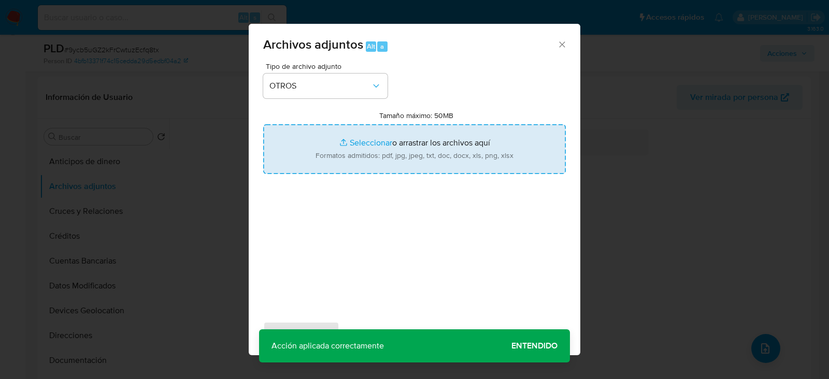
click at [425, 145] on input "Tamaño máximo: 50MB Seleccionar archivos" at bounding box center [414, 149] width 303 height 50
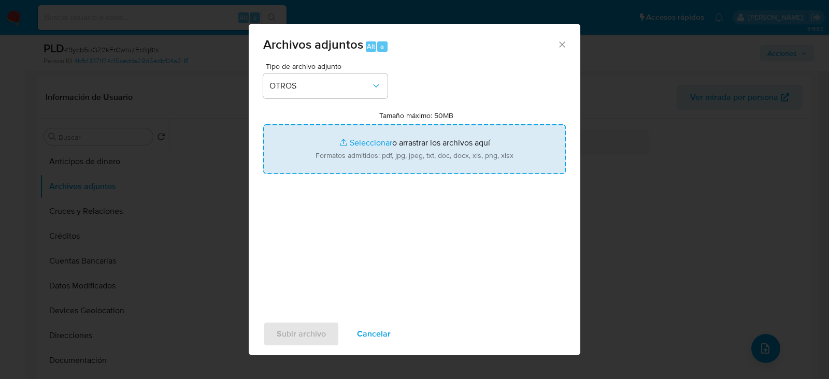
type input "C:\fakepath\2250315675 -13_10_2025.xlsx"
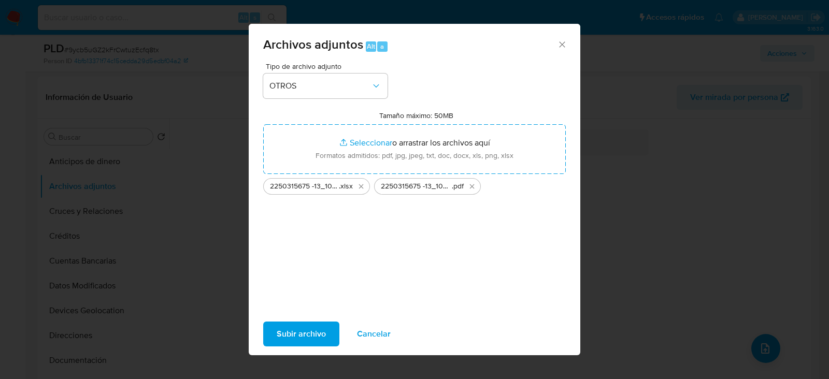
click at [306, 325] on span "Subir archivo" at bounding box center [301, 334] width 49 height 23
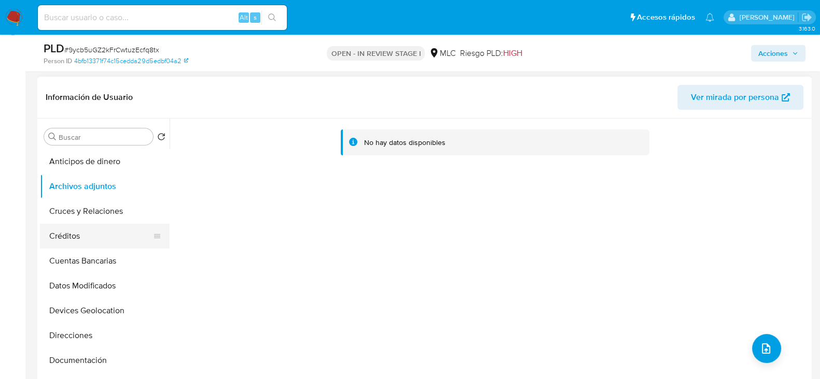
click at [90, 234] on button "Créditos" at bounding box center [100, 236] width 121 height 25
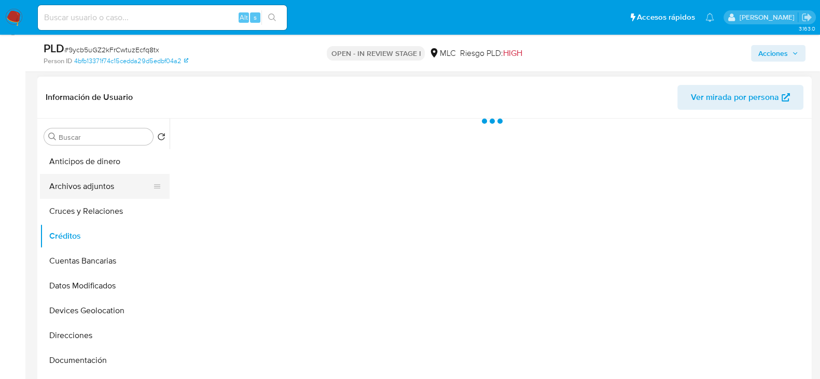
click at [90, 181] on button "Archivos adjuntos" at bounding box center [100, 186] width 121 height 25
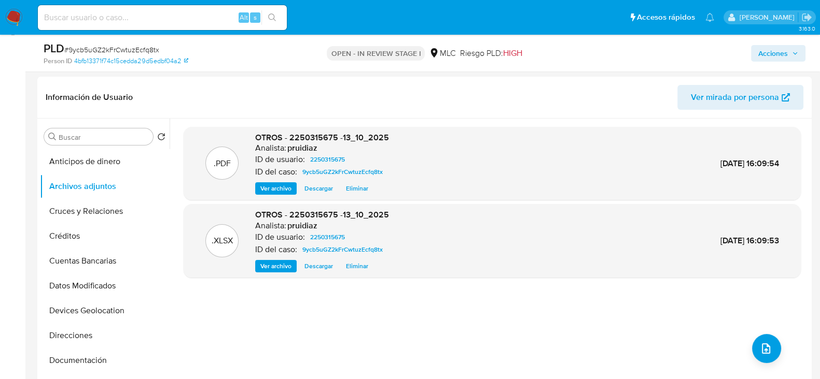
click at [775, 55] on span "Acciones" at bounding box center [773, 53] width 30 height 17
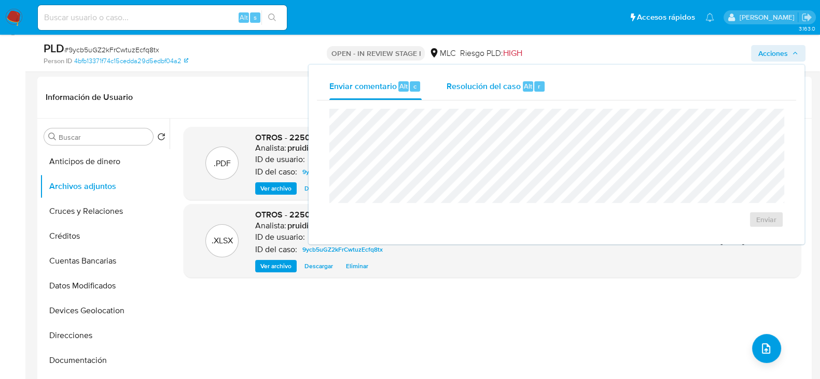
click at [443, 92] on button "Resolución del caso Alt r" at bounding box center [496, 86] width 124 height 27
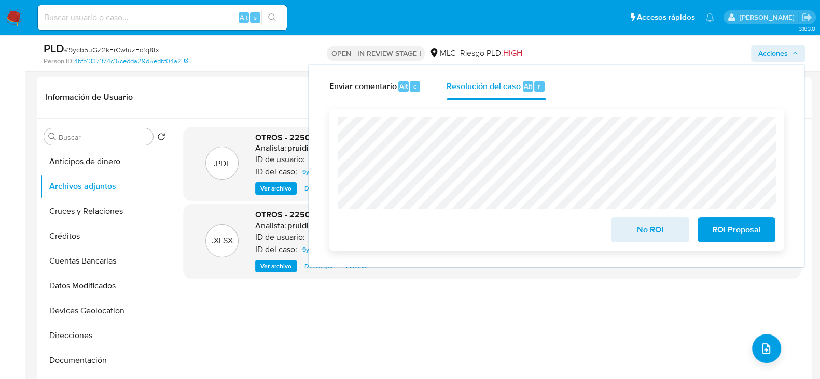
click at [735, 229] on span "ROI Proposal" at bounding box center [736, 230] width 51 height 23
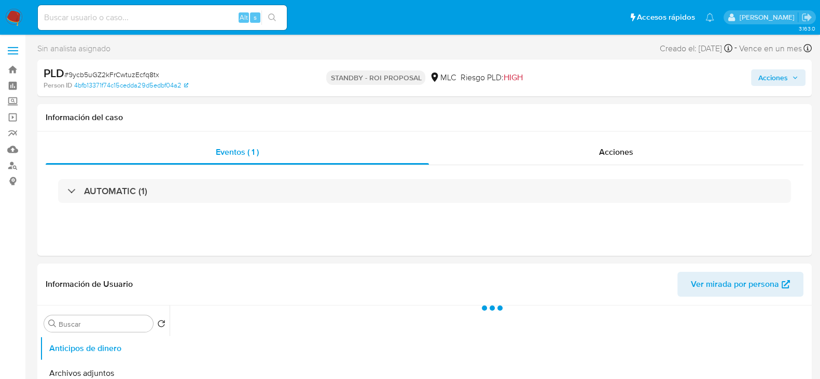
select select "10"
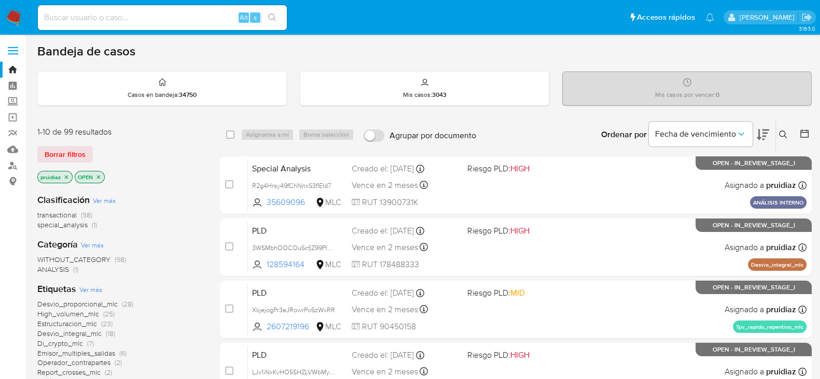
click at [761, 131] on icon at bounding box center [762, 135] width 12 height 12
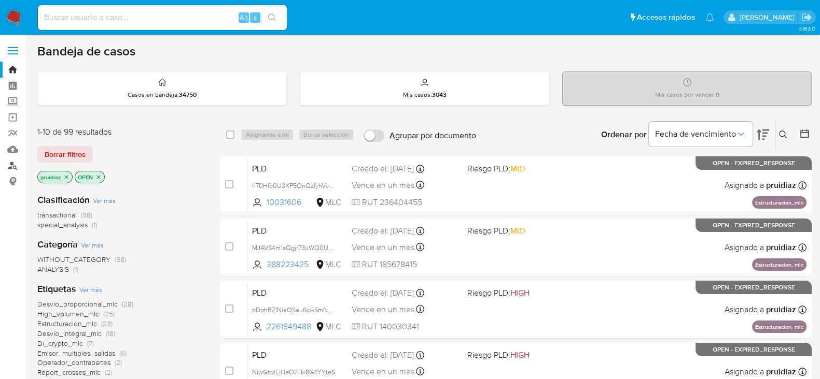
click at [11, 166] on link "Buscador de personas" at bounding box center [61, 166] width 123 height 16
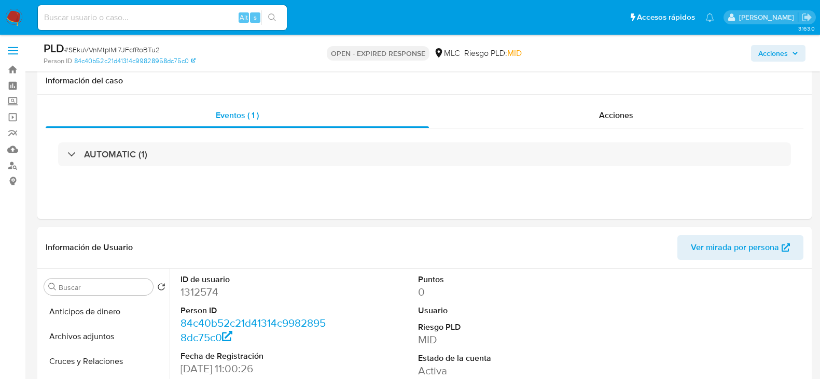
select select "10"
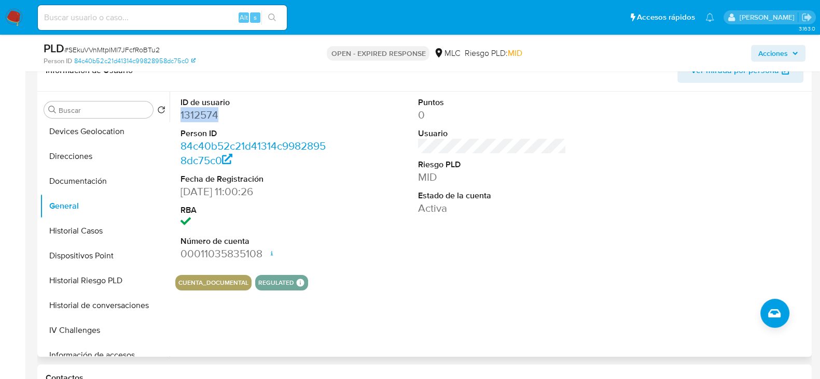
scroll to position [150, 0]
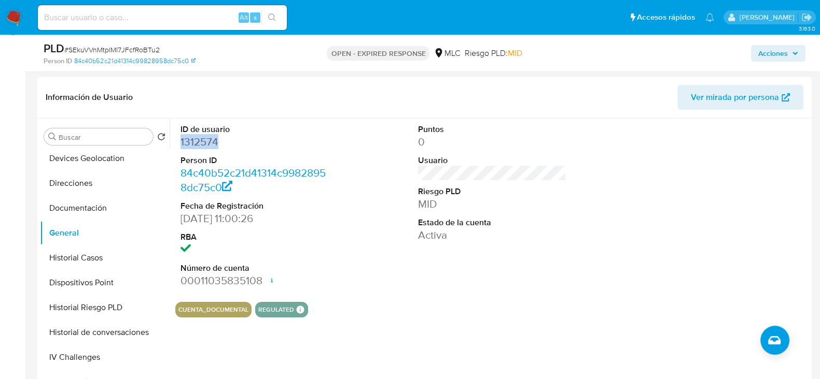
click at [209, 142] on dd "1312574" at bounding box center [254, 142] width 148 height 15
click at [207, 139] on dd "1312574" at bounding box center [254, 142] width 148 height 15
click at [130, 46] on span "# SEkuVVnMtplMI7JFcfRoBTu2" at bounding box center [111, 50] width 95 height 10
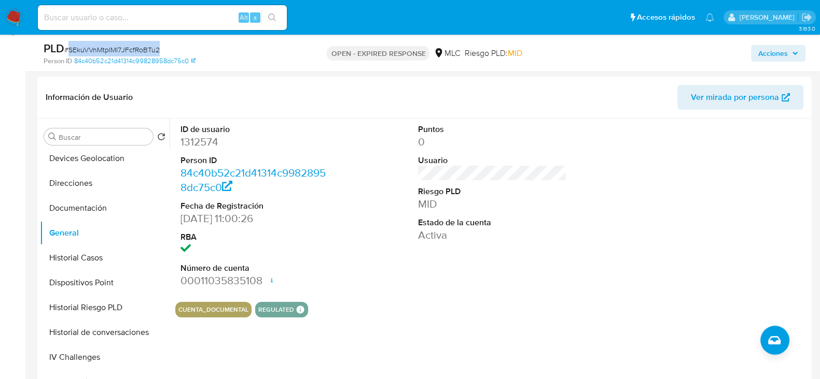
click at [130, 46] on span "# SEkuVVnMtplMI7JFcfRoBTu2" at bounding box center [111, 50] width 95 height 10
copy span "SEkuVVnMtplMI7JFcfRoBTu2"
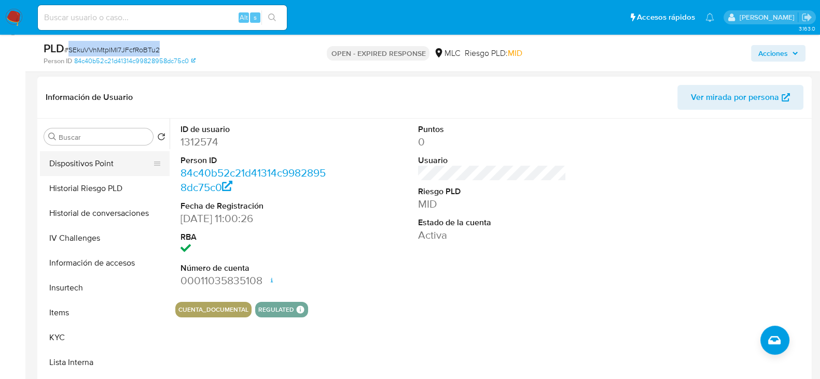
scroll to position [303, 0]
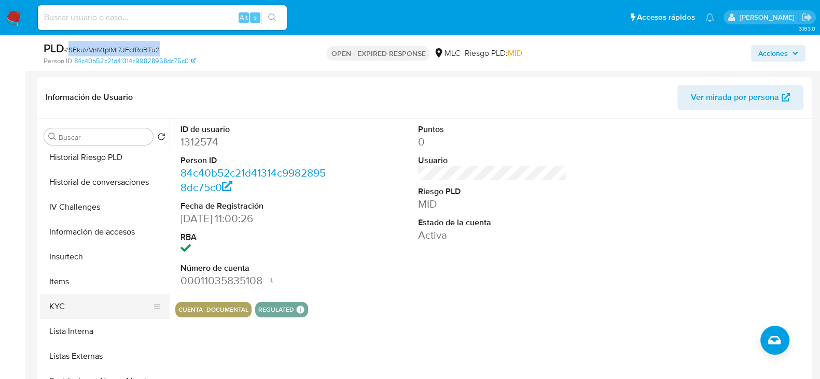
click at [51, 302] on button "KYC" at bounding box center [100, 306] width 121 height 25
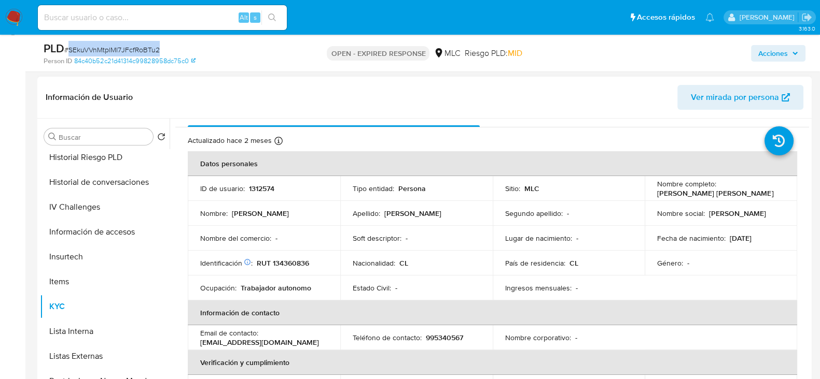
scroll to position [0, 0]
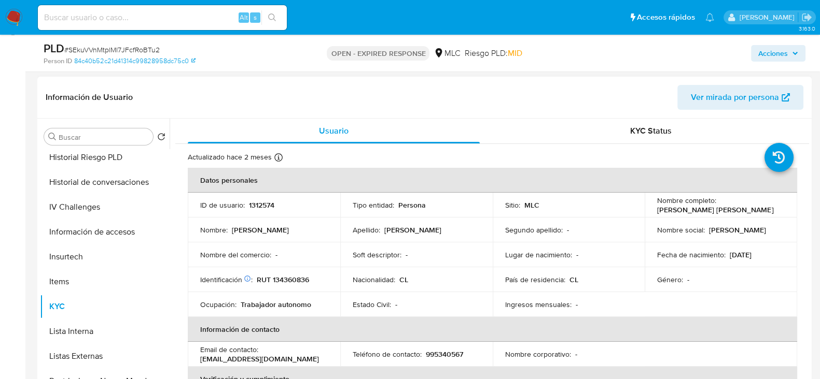
click at [285, 287] on td "Identificación Nº de serie: 530235526 : RUT 134360836" at bounding box center [264, 280] width 152 height 25
click at [305, 277] on p "RUT 134360836" at bounding box center [283, 279] width 52 height 9
copy p "134360836"
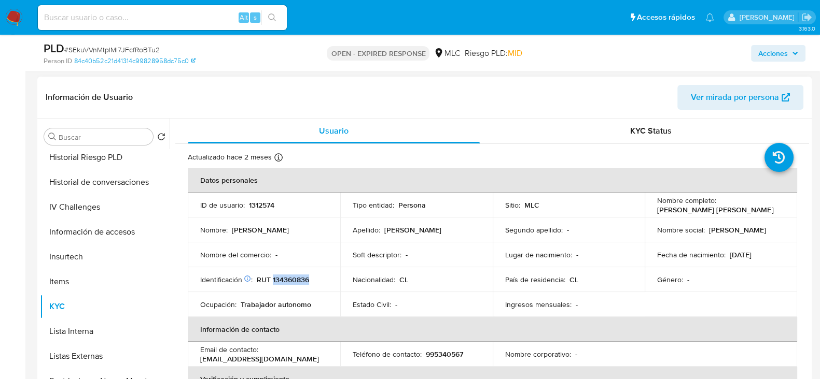
click at [288, 278] on p "RUT 134360836" at bounding box center [283, 279] width 52 height 9
click at [278, 277] on p "RUT 134360836" at bounding box center [283, 279] width 52 height 9
click at [294, 281] on p "RUT 134360836" at bounding box center [283, 279] width 52 height 9
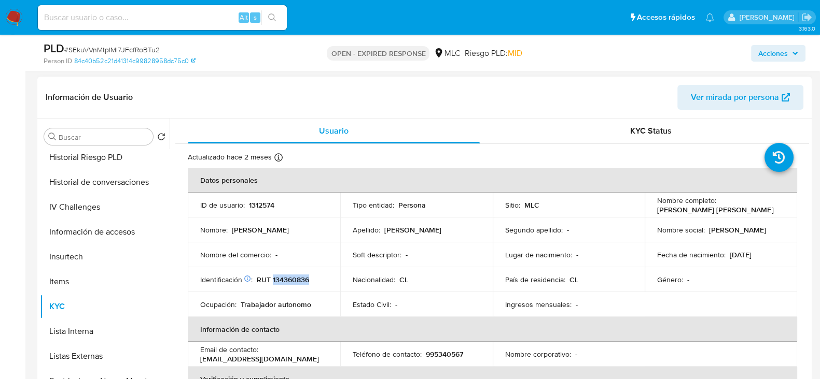
click at [294, 281] on p "RUT 134360836" at bounding box center [283, 279] width 52 height 9
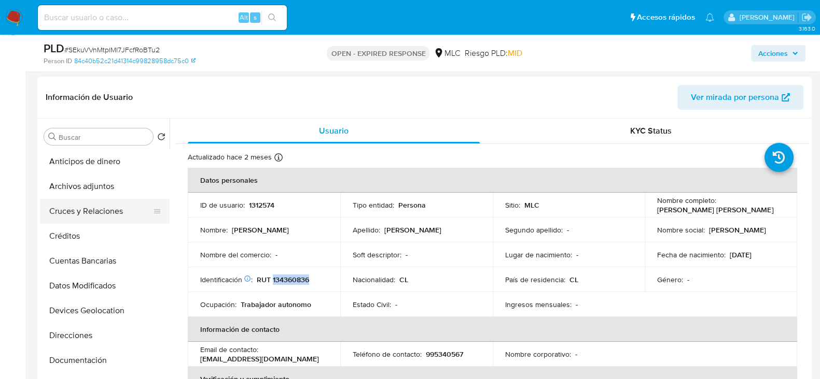
click at [67, 209] on button "Cruces y Relaciones" at bounding box center [100, 211] width 121 height 25
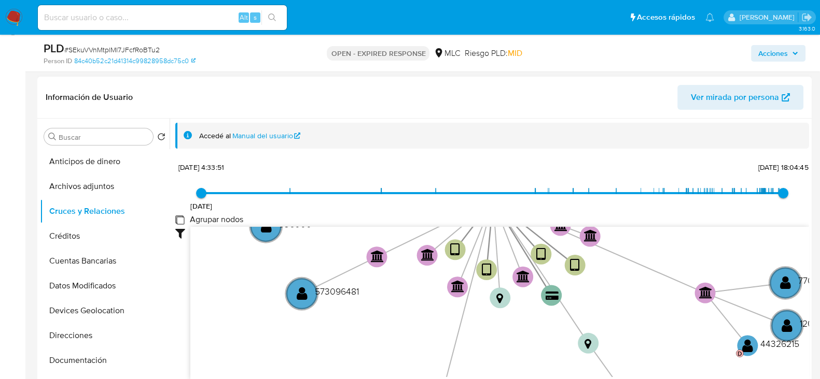
click at [177, 219] on group_nodes "Agrupar nodos" at bounding box center [179, 220] width 8 height 8
checkbox group_nodes "true"
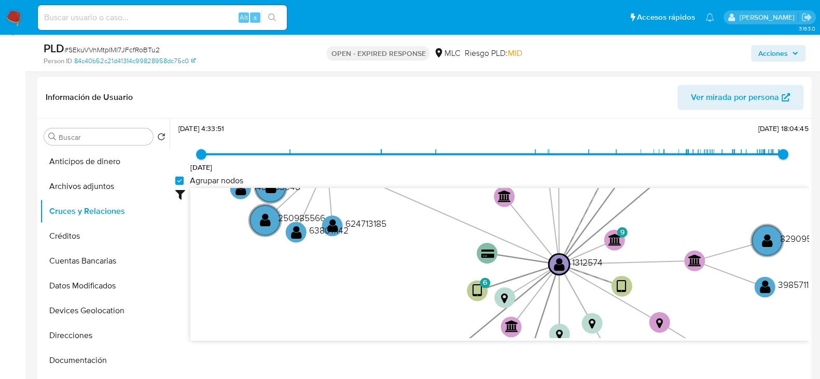
scroll to position [38, 0]
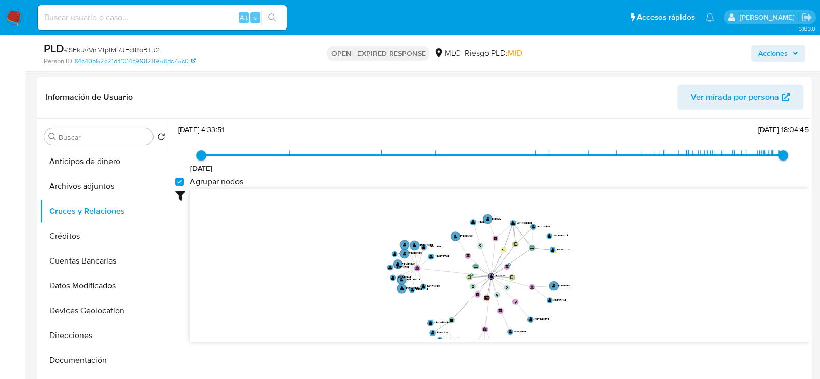
drag, startPoint x: 647, startPoint y: 226, endPoint x: 635, endPoint y: 277, distance: 52.8
click at [635, 277] on icon "device-68938c94863b8095f38fac2d  device-675b41795f8ba71a381eb21e  device-6704…" at bounding box center [499, 264] width 618 height 150
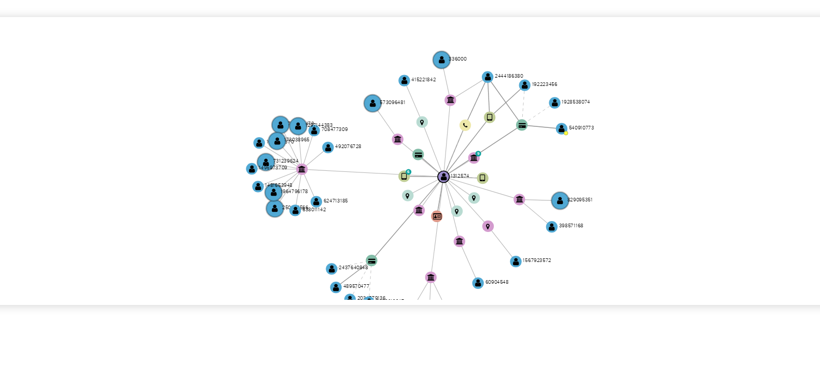
scroll to position [165, 0]
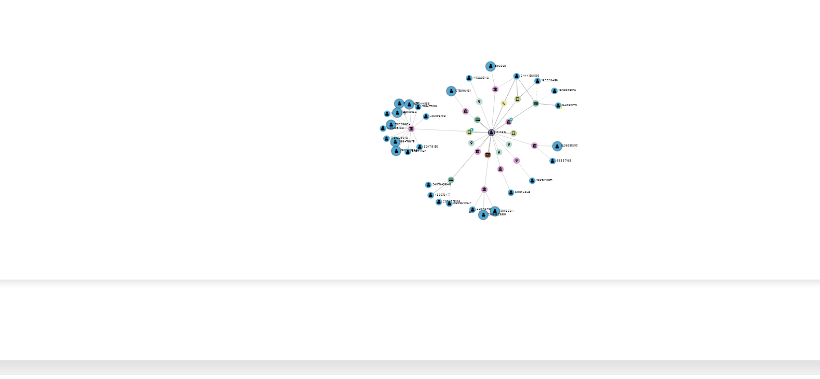
drag, startPoint x: 601, startPoint y: 243, endPoint x: 556, endPoint y: 255, distance: 46.7
click at [556, 255] on icon "device-68938c94863b8095f38fac2d  device-675b41795f8ba71a381eb21e  device-6704…" at bounding box center [499, 248] width 618 height 150
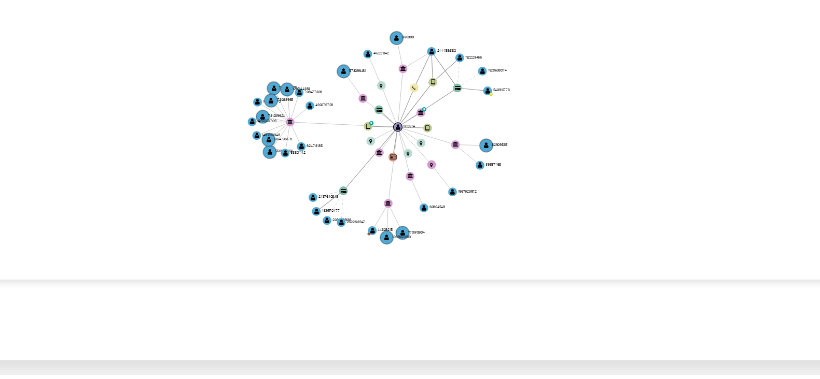
drag, startPoint x: 556, startPoint y: 255, endPoint x: 570, endPoint y: 242, distance: 19.1
click at [570, 242] on icon "device-68938c94863b8095f38fac2d  device-675b41795f8ba71a381eb21e  device-6704…" at bounding box center [499, 248] width 618 height 150
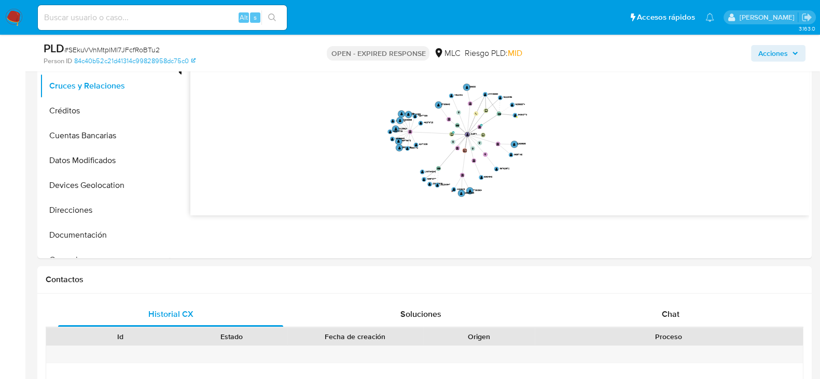
scroll to position [278, 0]
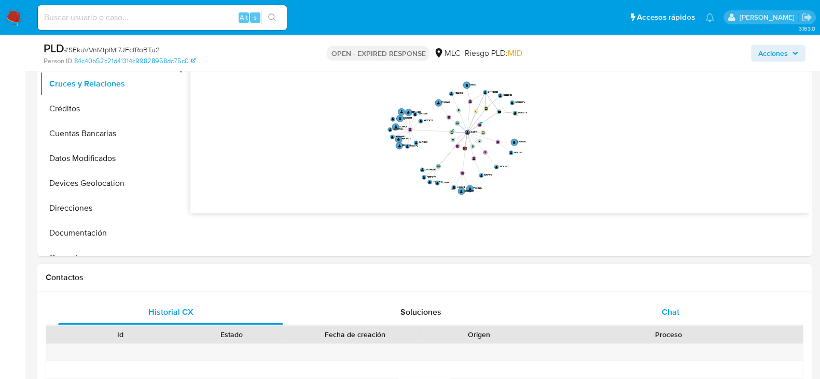
click at [669, 315] on span "Chat" at bounding box center [671, 312] width 18 height 12
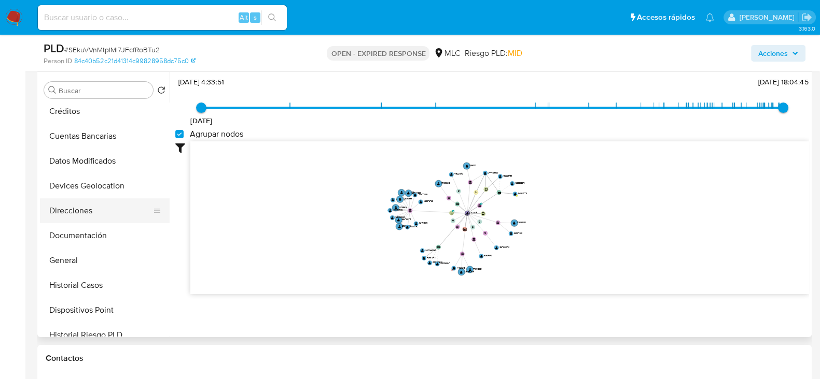
scroll to position [79, 0]
click at [74, 238] on button "Documentación" at bounding box center [100, 235] width 121 height 25
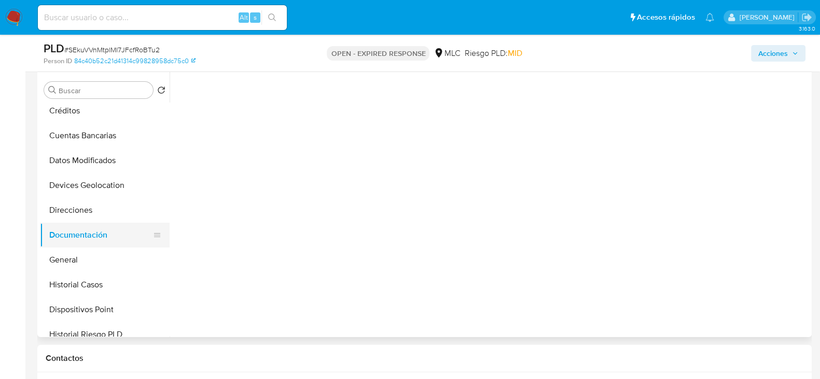
scroll to position [0, 0]
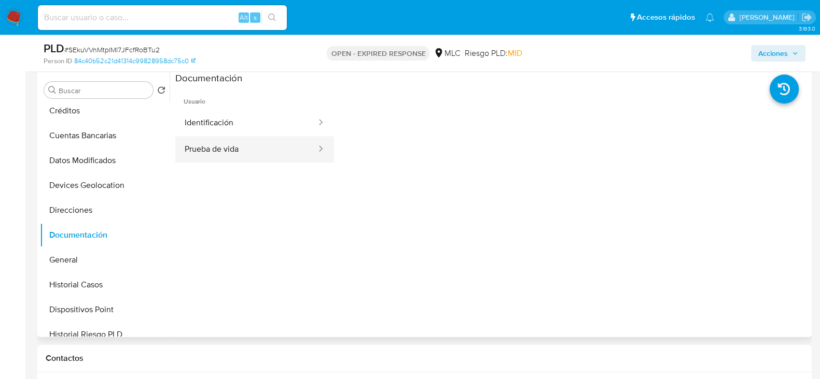
click at [242, 146] on button "Prueba de vida" at bounding box center [246, 149] width 142 height 26
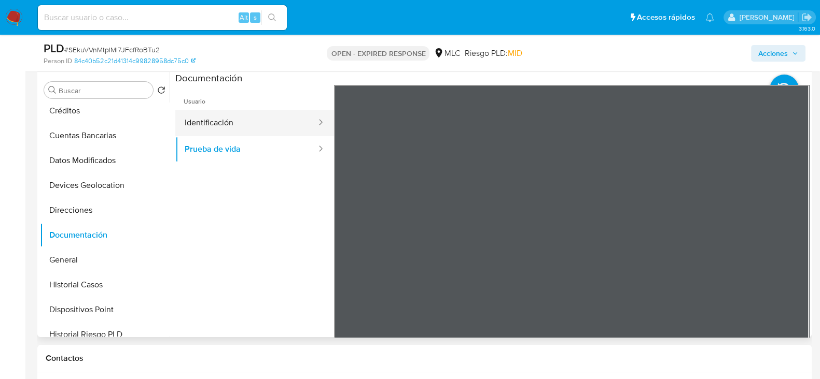
click at [259, 122] on button "Identificación" at bounding box center [246, 123] width 142 height 26
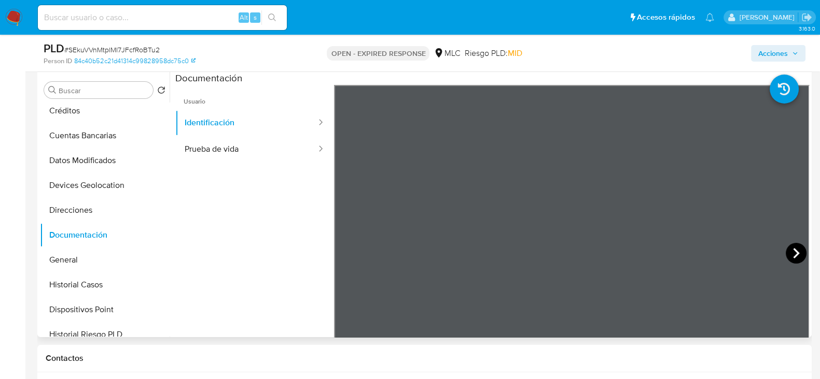
click at [785, 250] on icon at bounding box center [795, 253] width 21 height 21
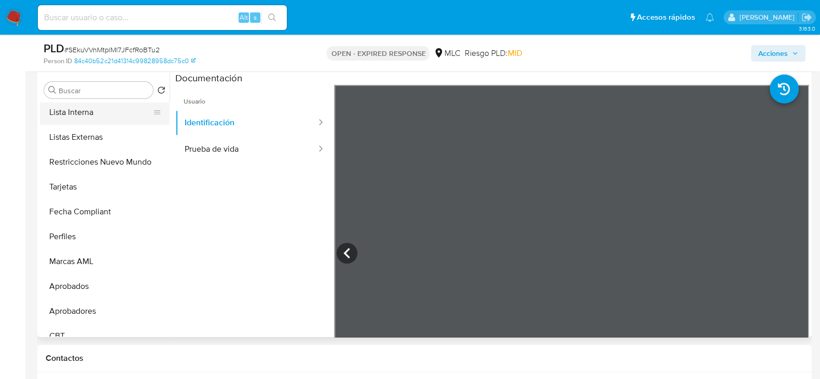
scroll to position [400, 0]
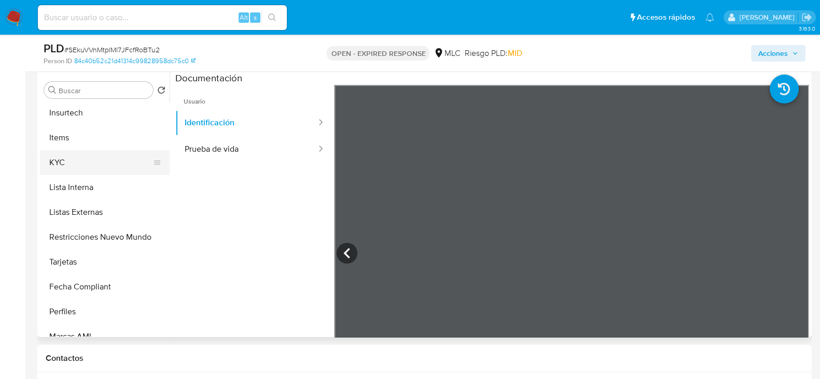
click at [63, 163] on button "KYC" at bounding box center [100, 162] width 121 height 25
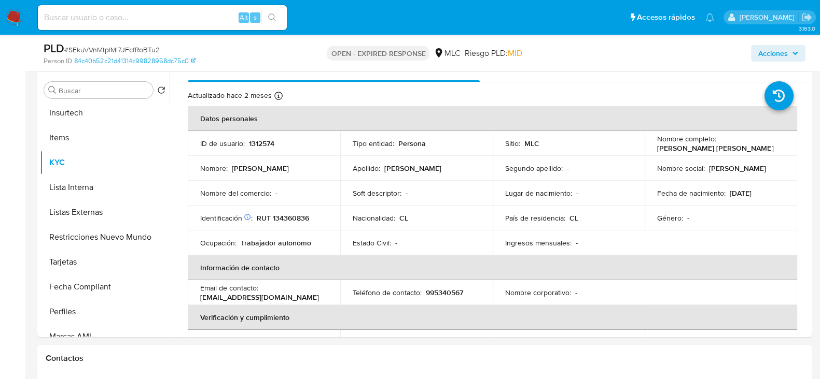
scroll to position [0, 0]
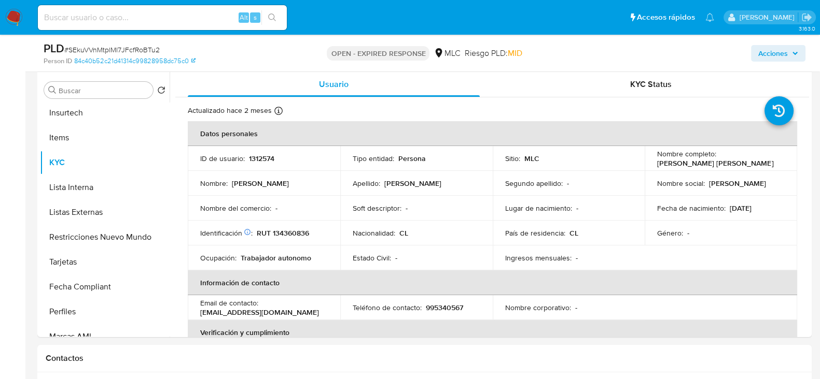
drag, startPoint x: 758, startPoint y: 169, endPoint x: 645, endPoint y: 167, distance: 112.5
click at [645, 167] on td "Nombre completo : Alejandro Andrés Navas Quiroz" at bounding box center [720, 158] width 152 height 25
copy p "Alejandro Andrés Navas Quiroz"
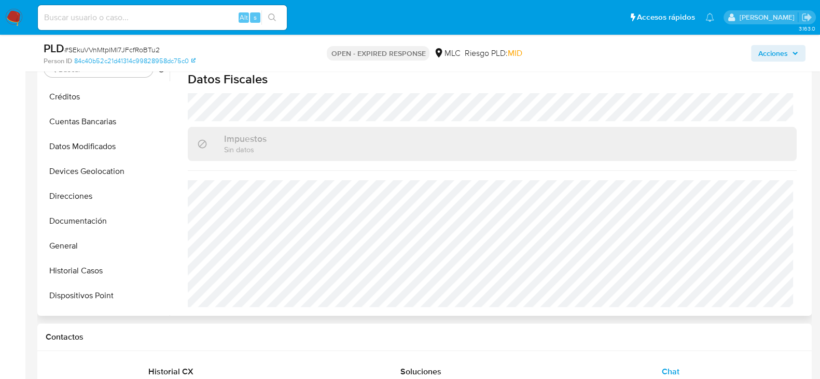
scroll to position [67, 0]
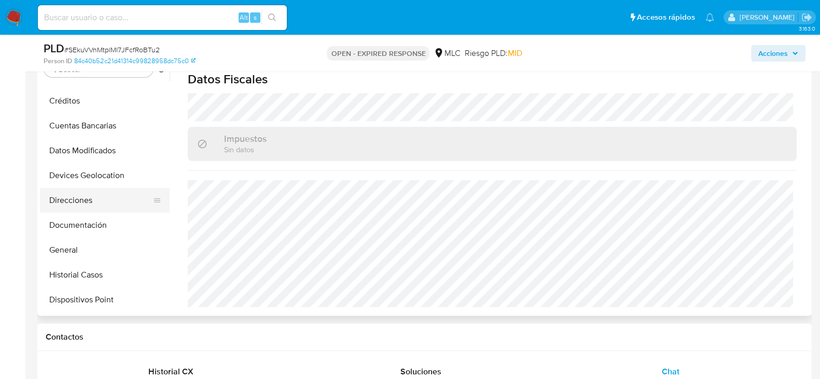
click at [80, 201] on button "Direcciones" at bounding box center [100, 200] width 121 height 25
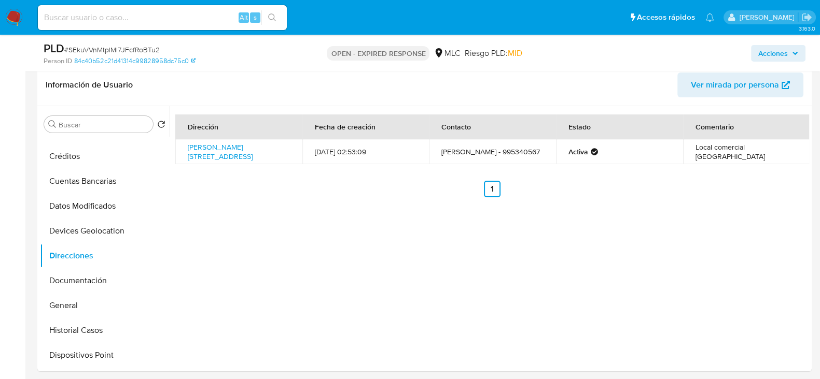
scroll to position [143, 0]
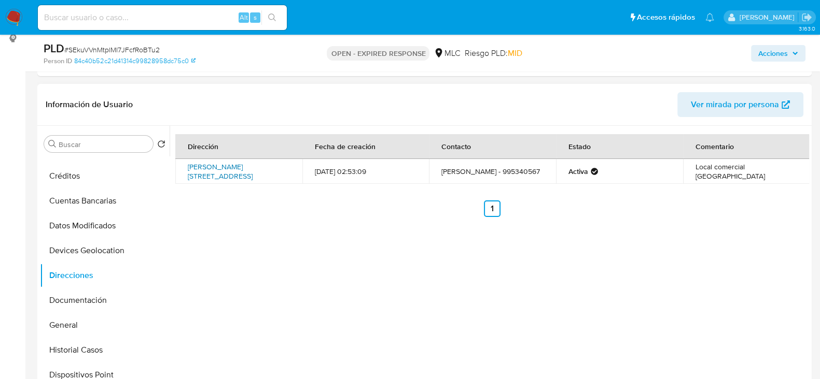
click at [244, 167] on link "Avda Gabriela Mistral 680, Los Angeles, Biobío, , Chile 680" at bounding box center [220, 172] width 65 height 20
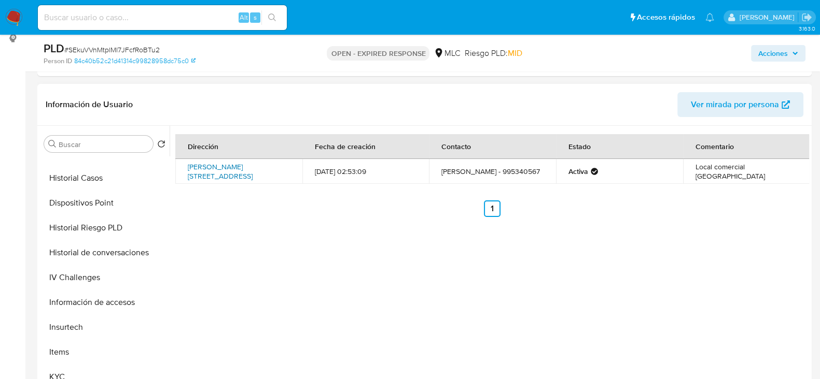
scroll to position [241, 0]
click at [57, 364] on button "KYC" at bounding box center [100, 375] width 121 height 25
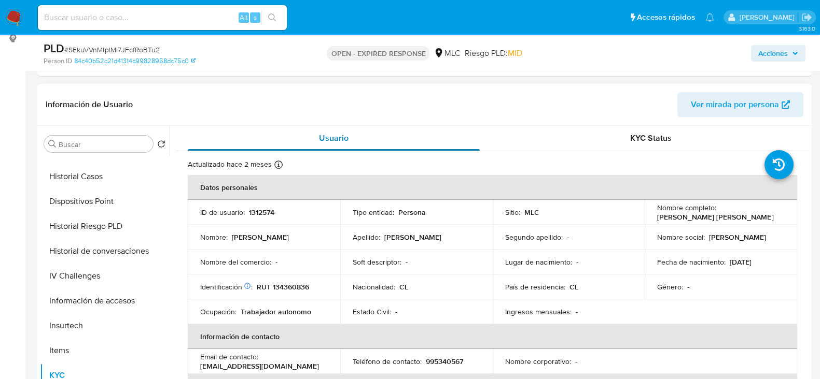
scroll to position [0, 0]
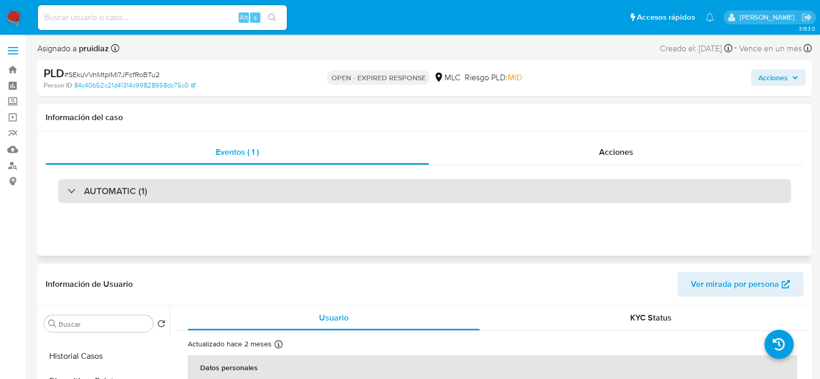
click at [93, 187] on h3 "AUTOMATIC (1)" at bounding box center [115, 191] width 63 height 11
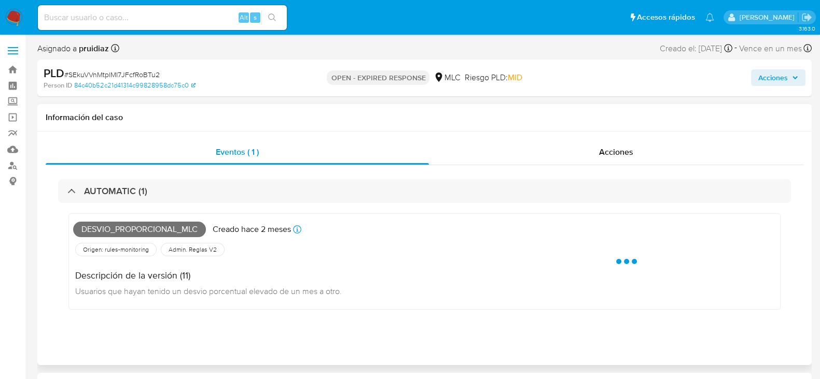
click at [86, 232] on span "Desvio_proporcional_mlc" at bounding box center [139, 230] width 133 height 16
copy span "Desvio_proporcional_mlc"
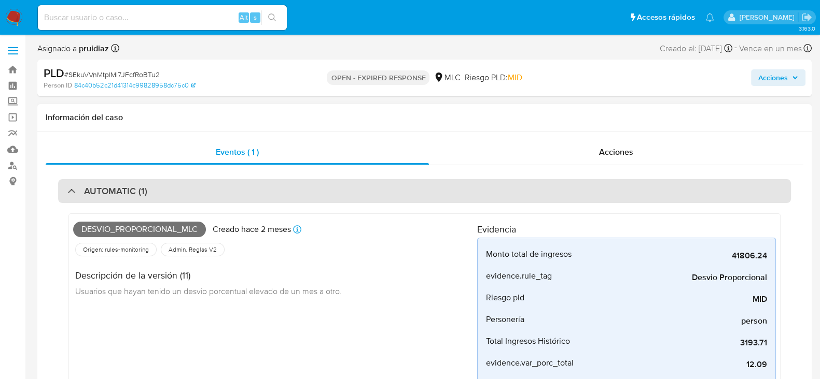
click at [123, 188] on h3 "AUTOMATIC (1)" at bounding box center [115, 191] width 63 height 11
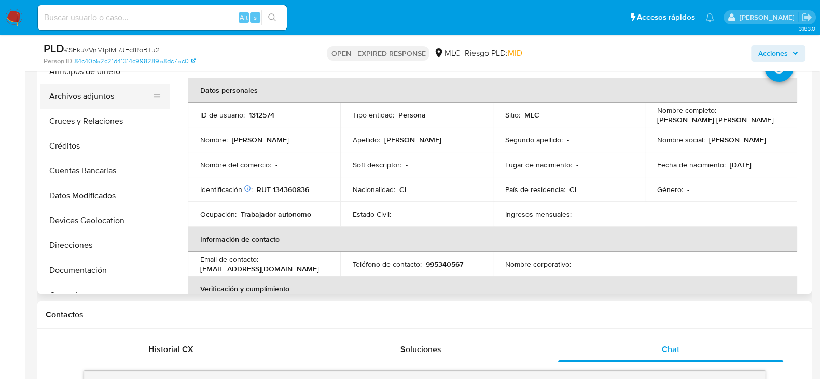
click at [77, 96] on button "Archivos adjuntos" at bounding box center [100, 96] width 121 height 25
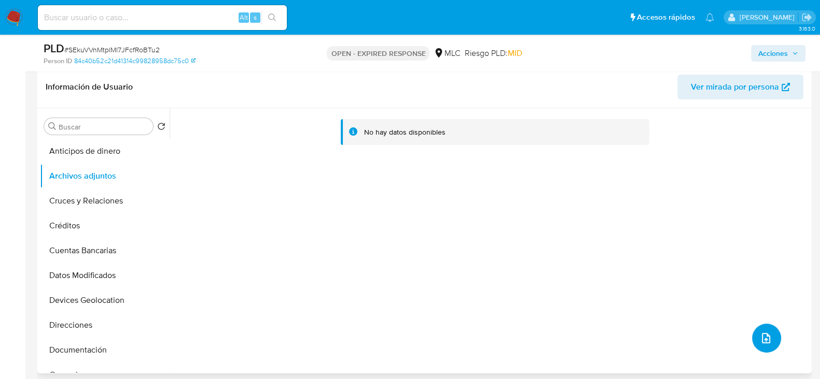
click at [762, 324] on button "upload-file" at bounding box center [766, 338] width 29 height 29
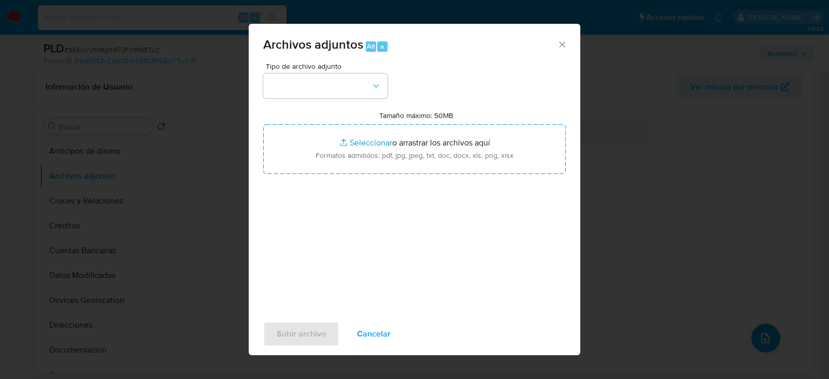
click at [365, 102] on div "Tipo de archivo adjunto Tamaño máximo: 50MB Seleccionar archivos Seleccionar o …" at bounding box center [414, 185] width 303 height 245
click at [367, 93] on button "button" at bounding box center [325, 86] width 124 height 25
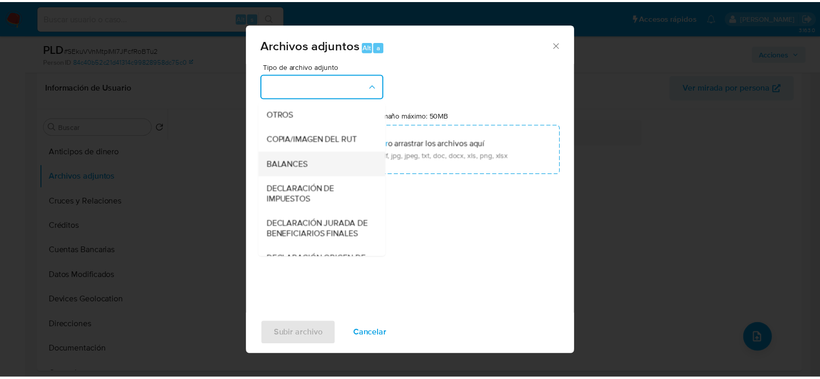
scroll to position [174, 0]
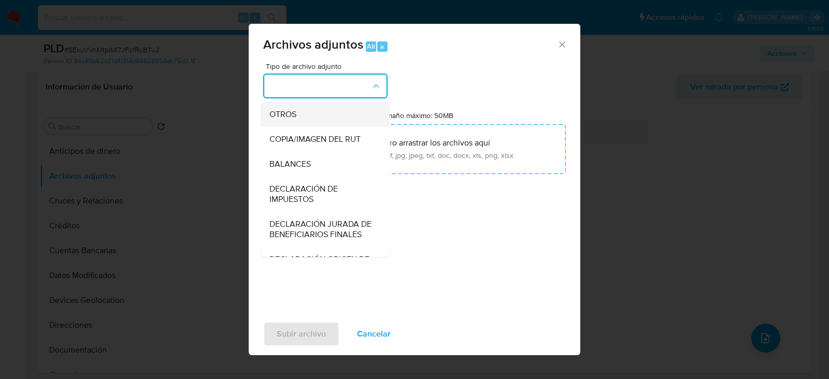
click at [272, 120] on span "OTROS" at bounding box center [283, 114] width 27 height 10
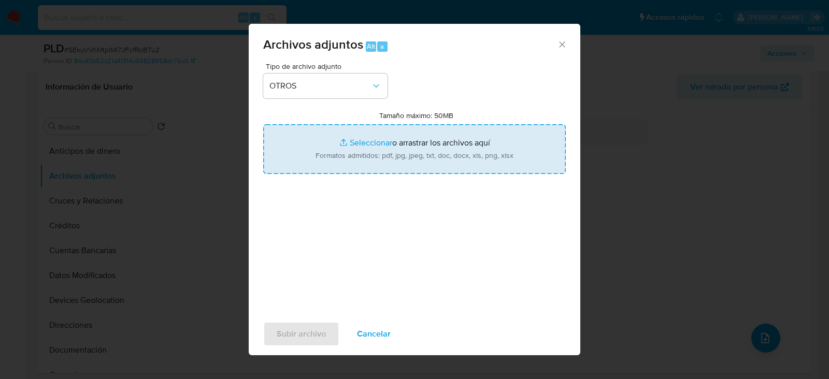
click at [404, 158] on input "Tamaño máximo: 50MB Seleccionar archivos" at bounding box center [414, 149] width 303 height 50
type input "C:\fakepath\1312574 - 13_10_2025.xlsx"
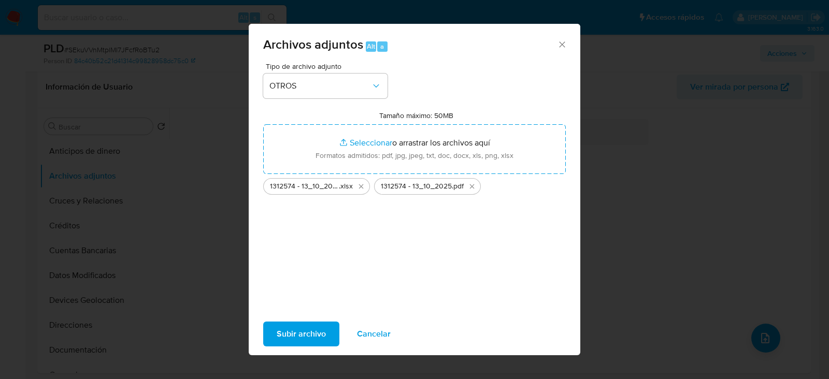
click at [290, 337] on span "Subir archivo" at bounding box center [301, 334] width 49 height 23
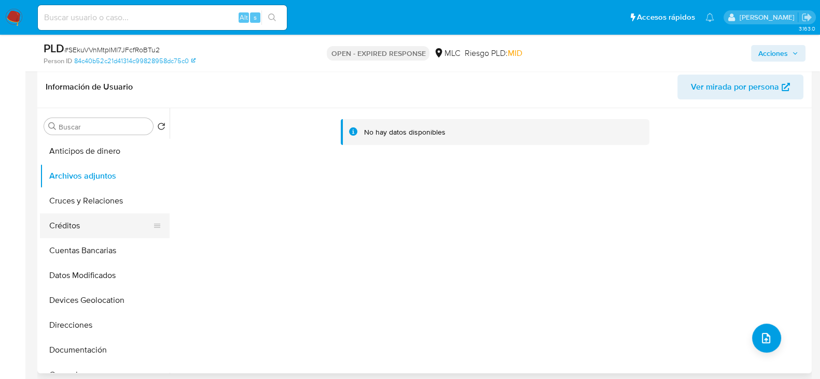
click at [67, 237] on button "Créditos" at bounding box center [100, 226] width 121 height 25
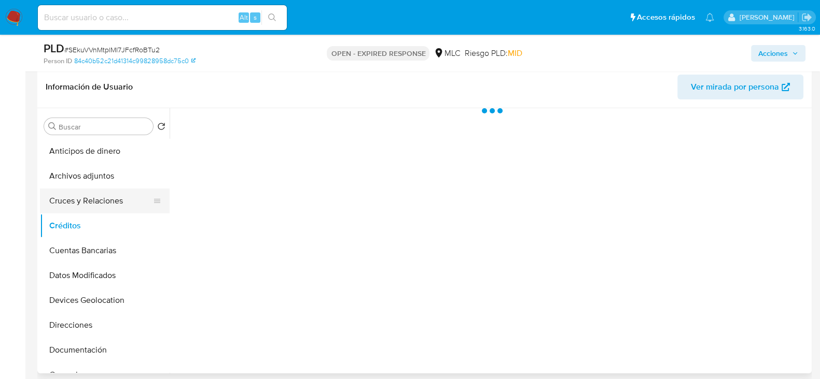
click at [70, 193] on button "Cruces y Relaciones" at bounding box center [100, 201] width 121 height 25
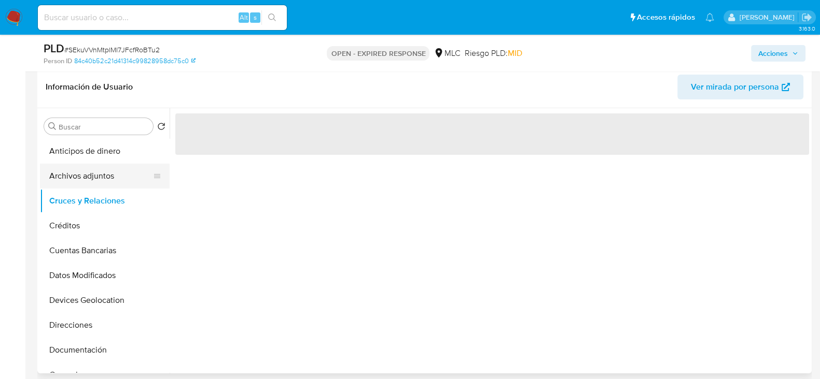
click at [82, 182] on button "Archivos adjuntos" at bounding box center [100, 176] width 121 height 25
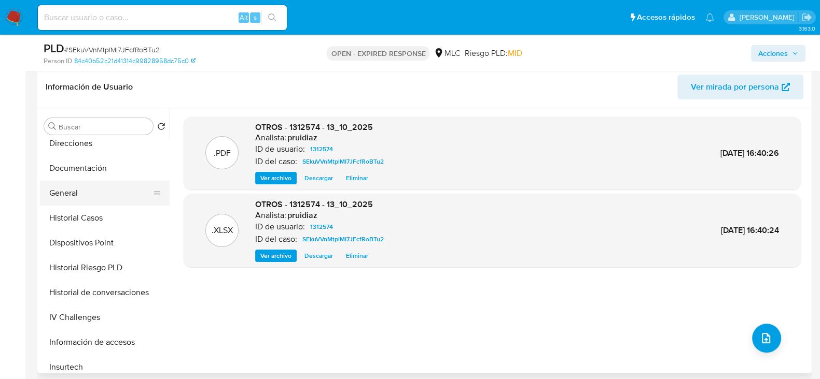
scroll to position [182, 0]
click at [73, 189] on button "General" at bounding box center [100, 192] width 121 height 25
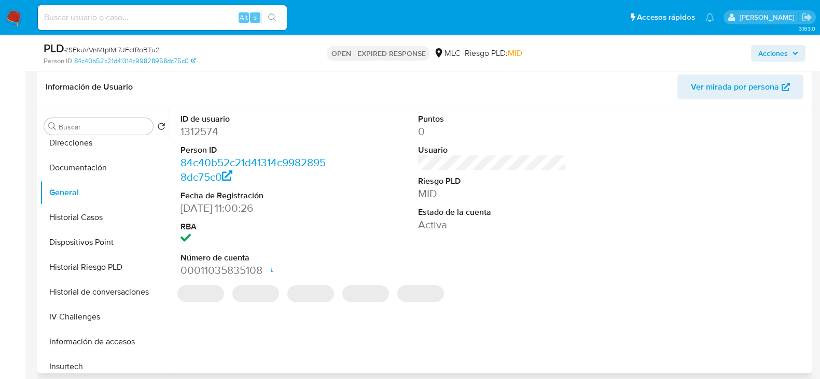
click at [197, 126] on dd "1312574" at bounding box center [254, 131] width 148 height 15
copy dd "1312574"
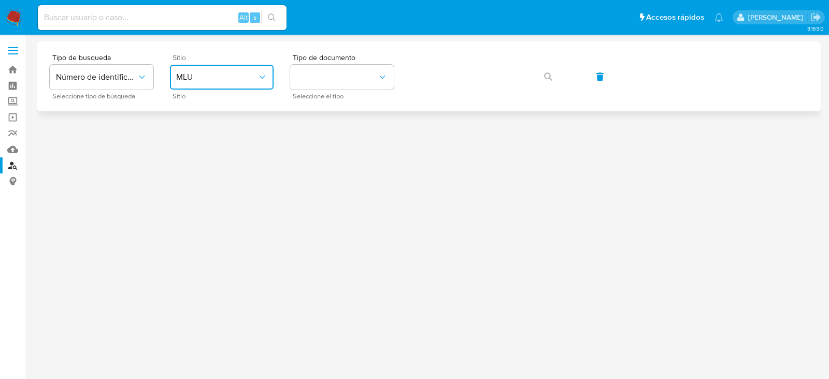
click at [198, 87] on button "MLU" at bounding box center [222, 77] width 104 height 25
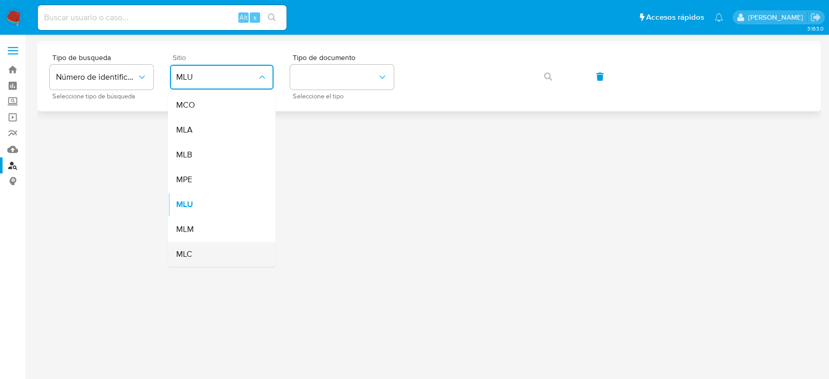
click at [191, 260] on span "MLC" at bounding box center [184, 254] width 16 height 10
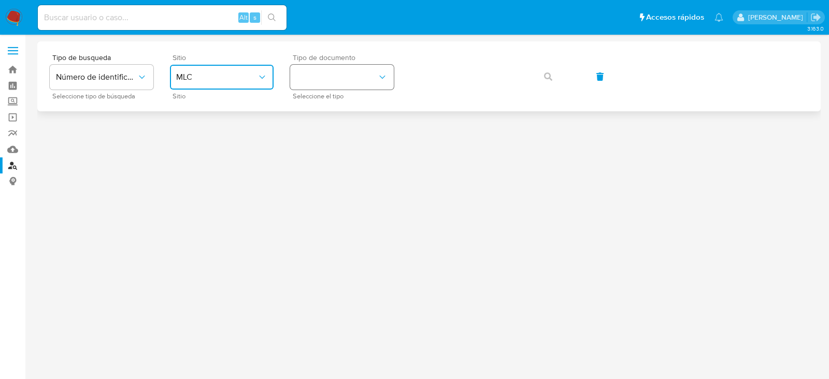
click at [355, 78] on button "identificationType" at bounding box center [342, 77] width 104 height 25
click at [330, 106] on div "RUT RUT" at bounding box center [339, 110] width 85 height 35
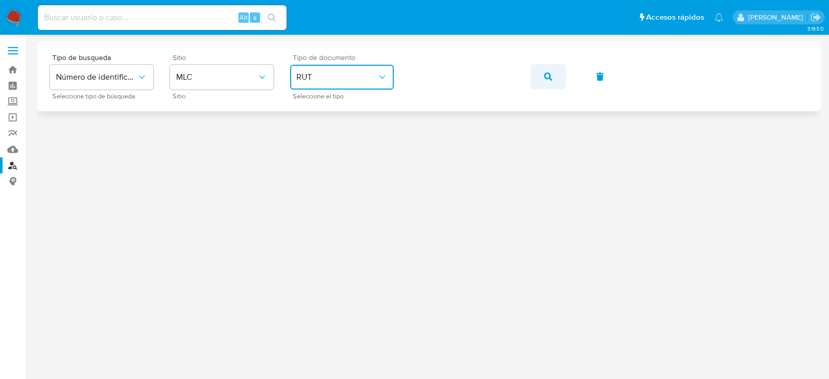
click at [547, 84] on span "button" at bounding box center [548, 76] width 8 height 23
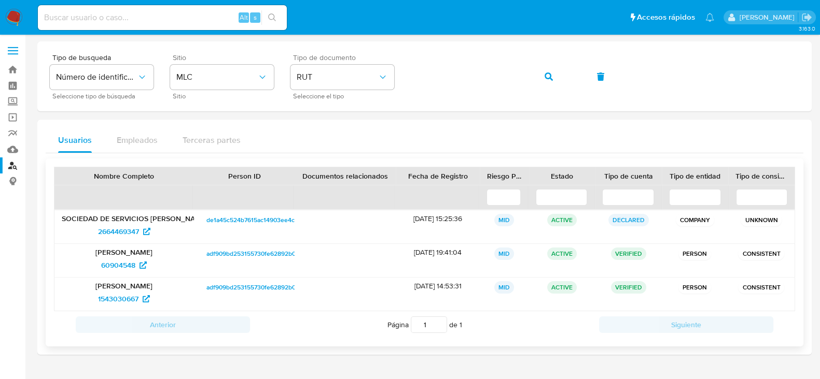
click at [118, 250] on p "[PERSON_NAME]" at bounding box center [124, 252] width 125 height 9
click at [127, 231] on span "2664469347" at bounding box center [118, 231] width 41 height 17
click at [118, 263] on span "60904548" at bounding box center [118, 265] width 34 height 17
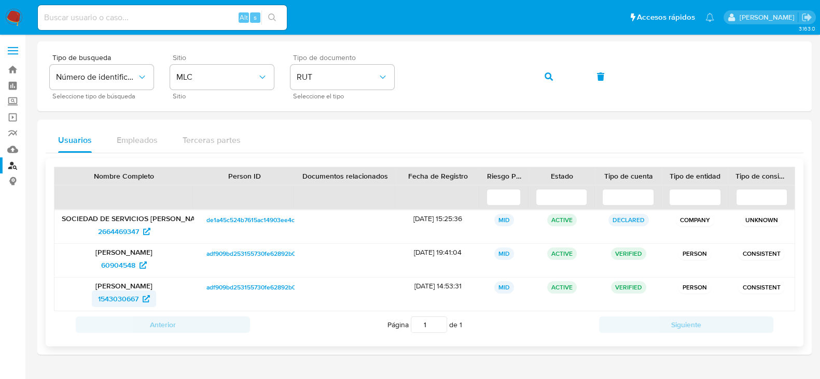
click at [112, 292] on span "1543030667" at bounding box center [118, 299] width 40 height 17
click at [112, 270] on span "60904548" at bounding box center [118, 265] width 34 height 17
click at [11, 15] on img at bounding box center [14, 18] width 18 height 18
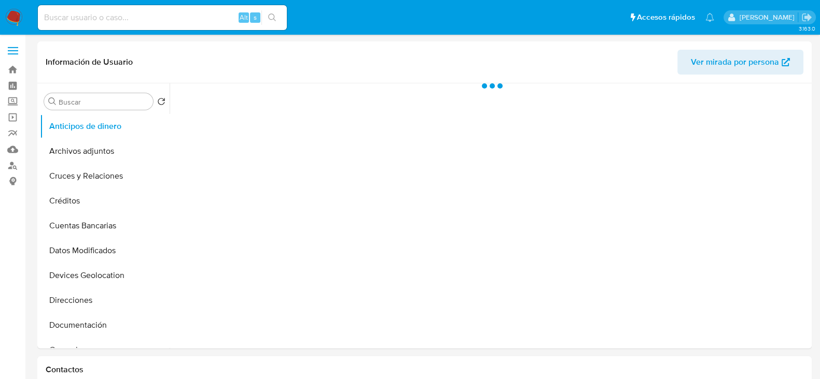
select select "10"
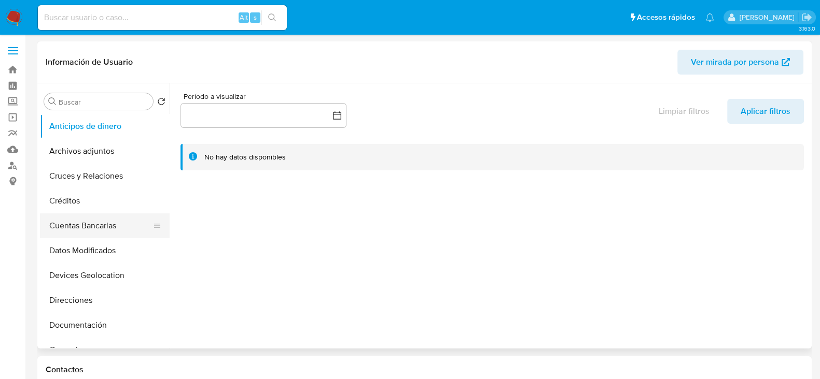
scroll to position [115, 0]
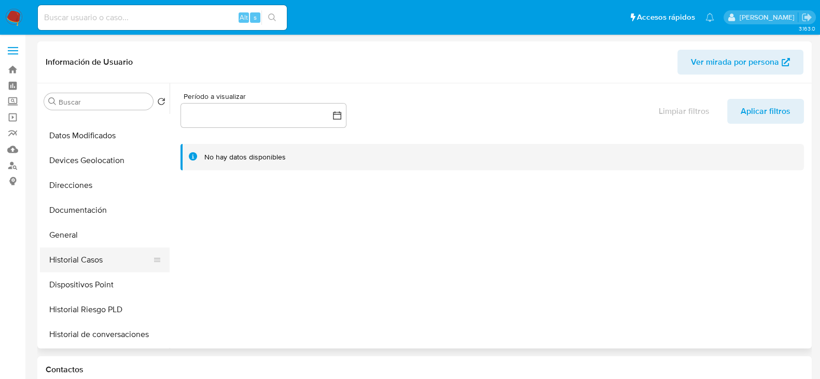
click at [68, 263] on button "Historial Casos" at bounding box center [100, 260] width 121 height 25
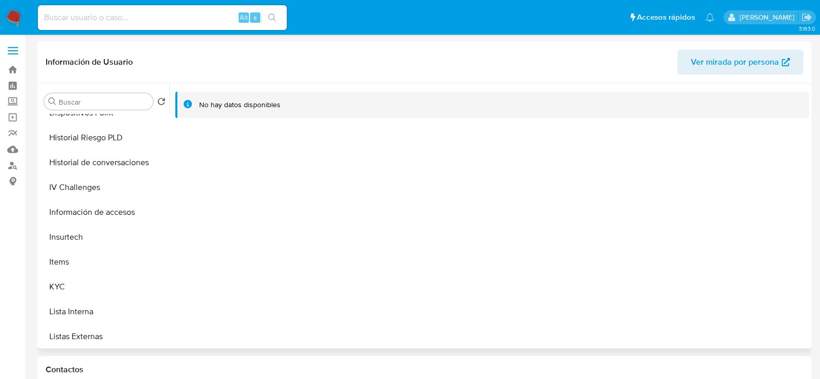
scroll to position [288, 0]
click at [71, 284] on button "KYC" at bounding box center [100, 286] width 121 height 25
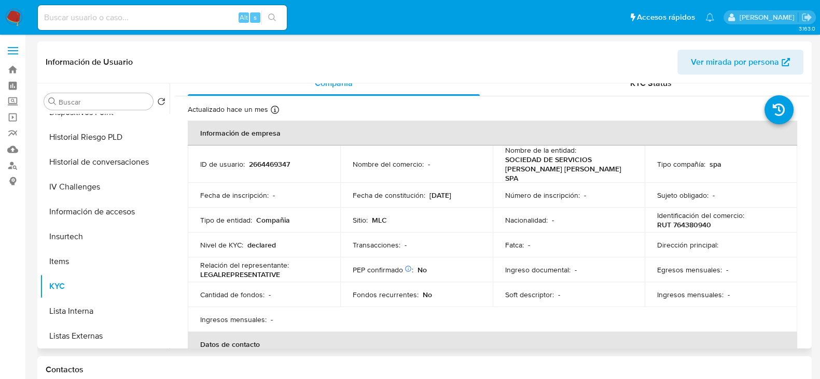
scroll to position [0, 0]
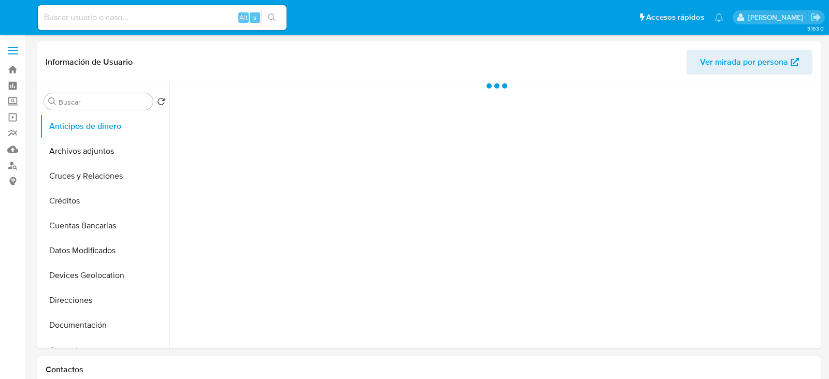
select select "10"
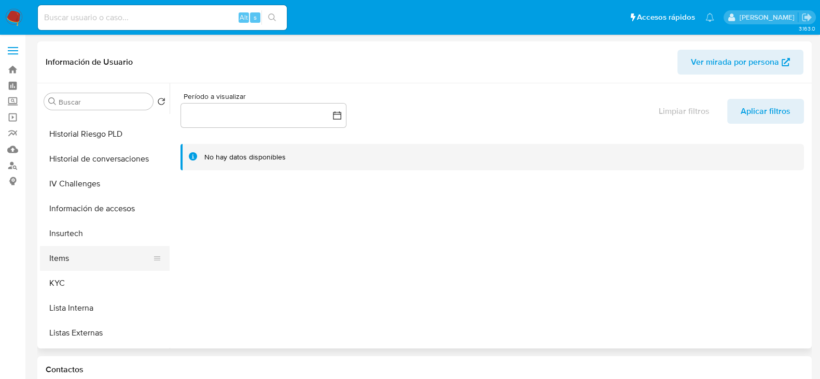
scroll to position [293, 0]
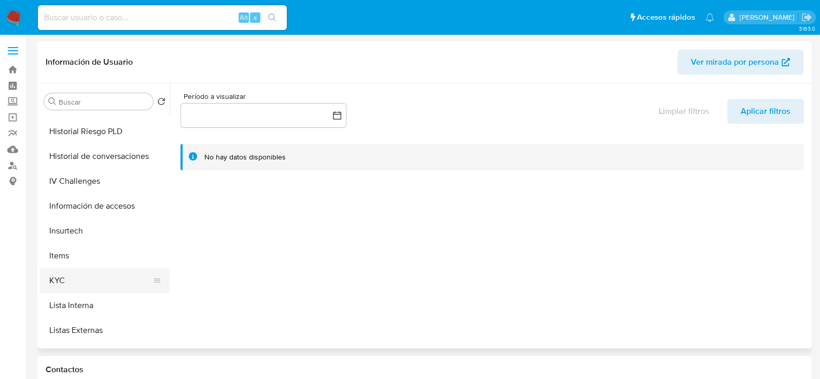
click at [54, 275] on button "KYC" at bounding box center [100, 281] width 121 height 25
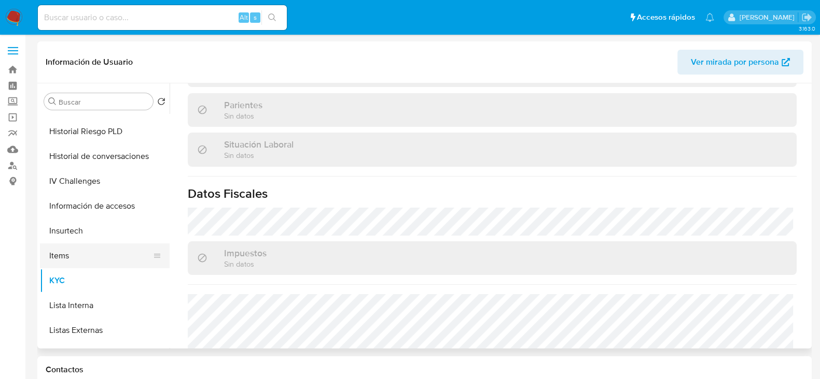
scroll to position [547, 0]
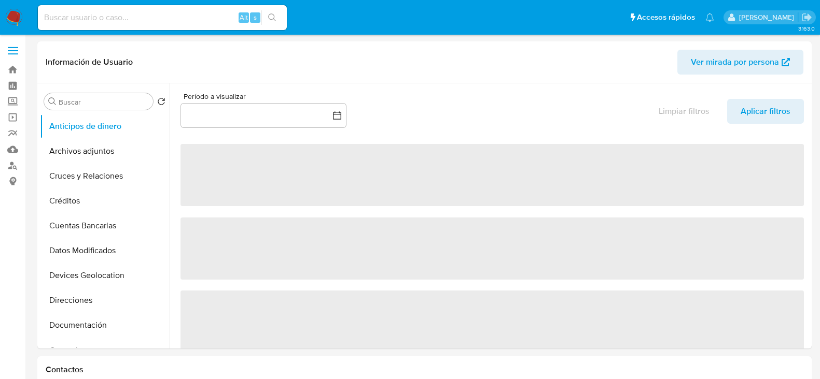
select select "10"
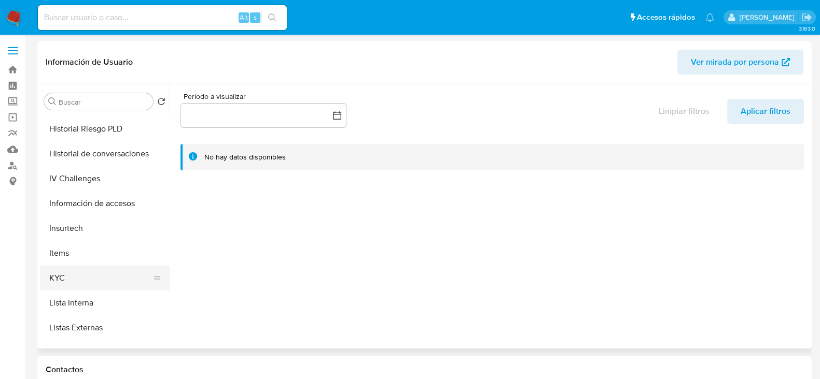
scroll to position [298, 0]
click at [48, 286] on button "KYC" at bounding box center [100, 276] width 121 height 25
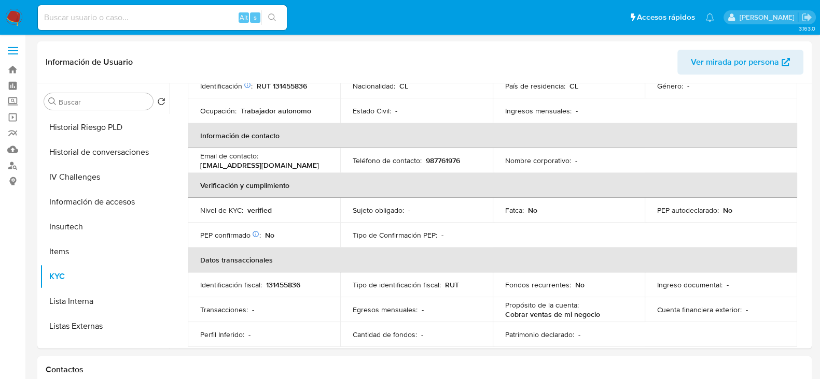
scroll to position [0, 0]
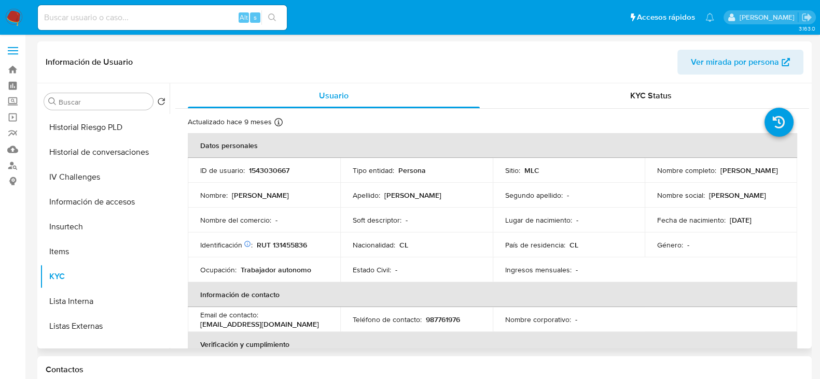
drag, startPoint x: 769, startPoint y: 172, endPoint x: 651, endPoint y: 177, distance: 118.8
click at [651, 177] on td "Nombre completo : Christian Leonardo Gallegos Díaz" at bounding box center [720, 170] width 152 height 25
copy p "[PERSON_NAME] [PERSON_NAME]"
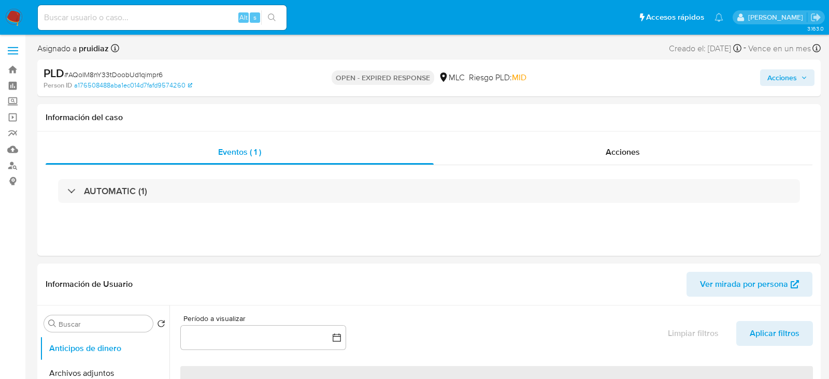
select select "10"
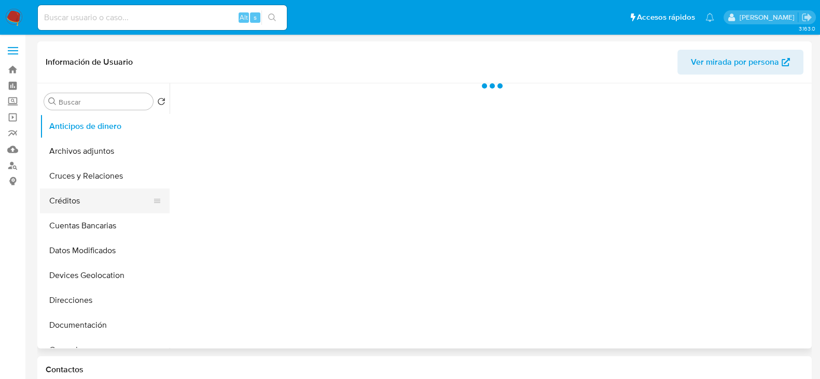
scroll to position [63, 0]
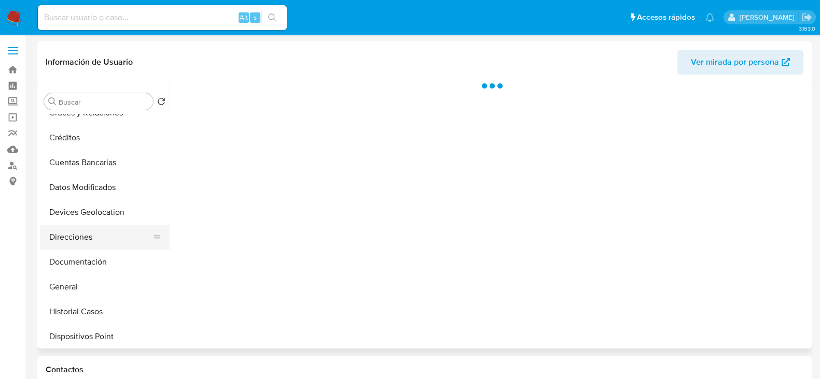
select select "10"
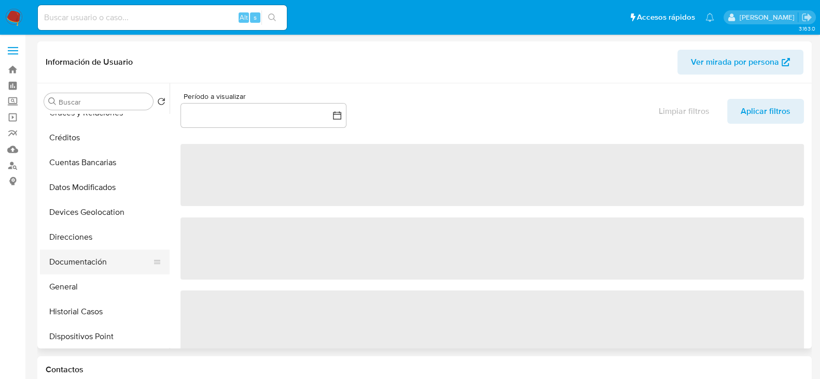
click at [65, 257] on button "Documentación" at bounding box center [100, 262] width 121 height 25
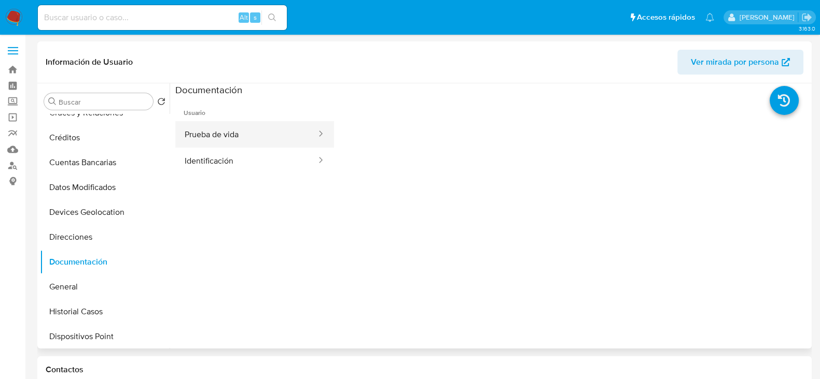
click at [235, 138] on button "Prueba de vida" at bounding box center [246, 134] width 142 height 26
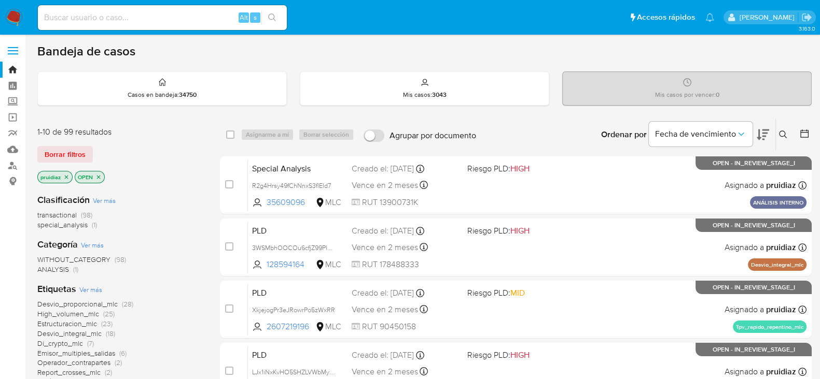
click at [785, 133] on icon at bounding box center [783, 135] width 8 height 8
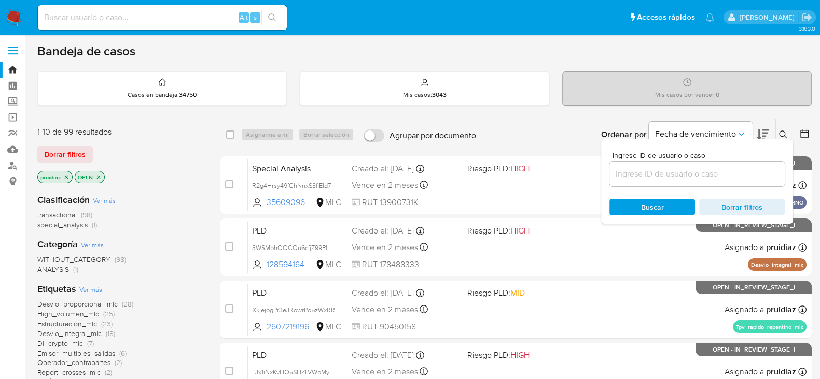
click at [670, 172] on input at bounding box center [696, 173] width 175 height 13
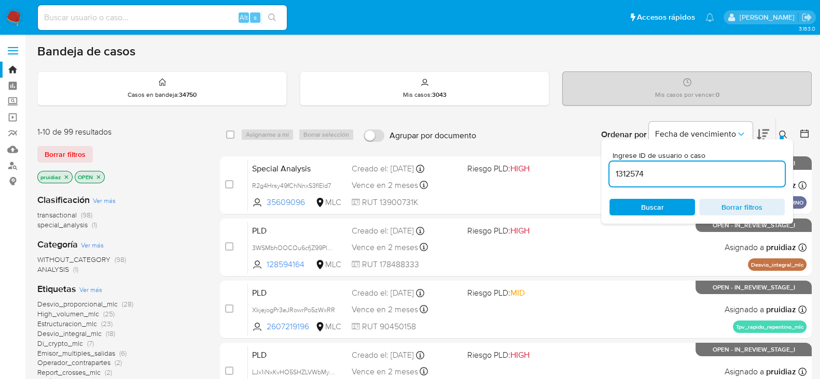
type input "1312574"
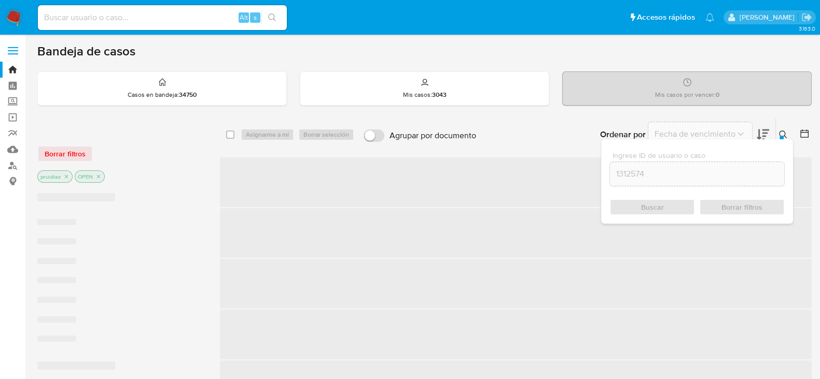
click at [657, 203] on div "Buscar Borrar filtros" at bounding box center [696, 207] width 175 height 17
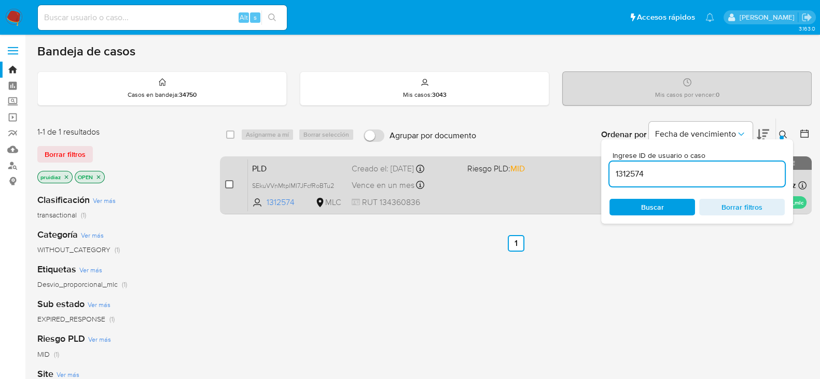
click at [228, 182] on input "checkbox" at bounding box center [229, 184] width 8 height 8
checkbox input "true"
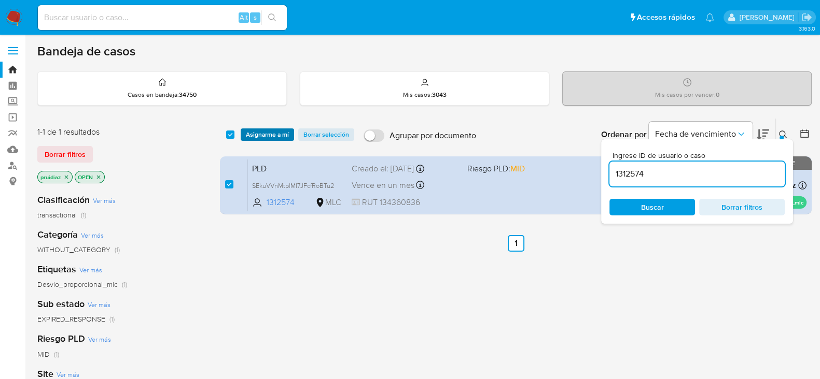
click at [257, 136] on span "Asignarme a mí" at bounding box center [267, 135] width 43 height 10
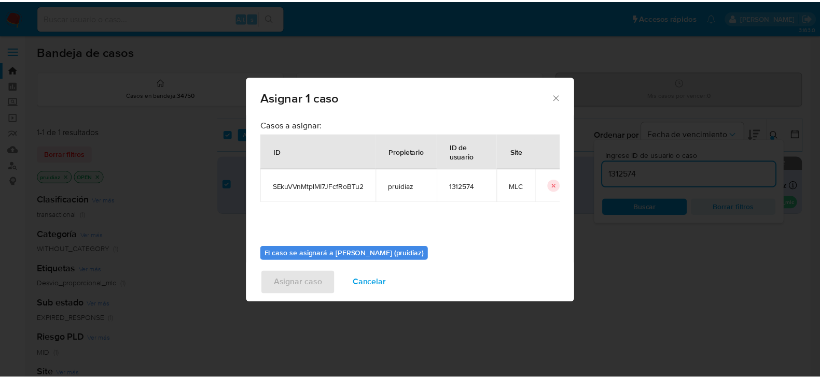
scroll to position [53, 0]
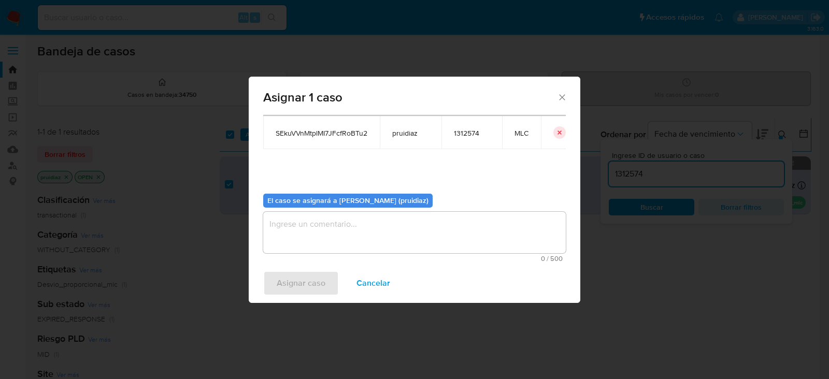
click at [402, 219] on textarea "assign-modal" at bounding box center [414, 232] width 303 height 41
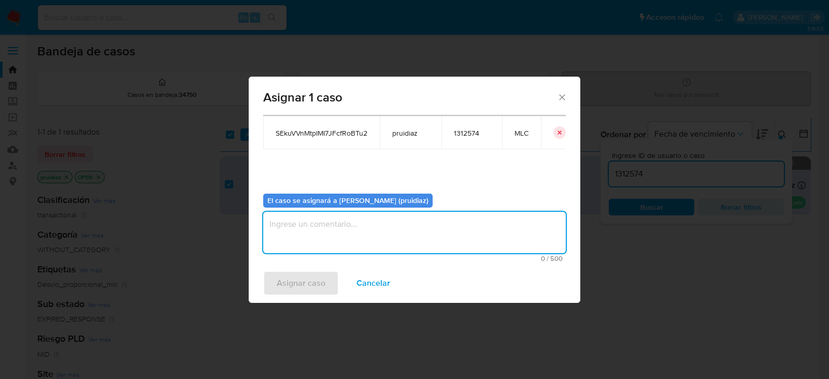
type textarea "{"
type textarea "-"
click at [301, 280] on span "Asignar caso" at bounding box center [301, 283] width 49 height 23
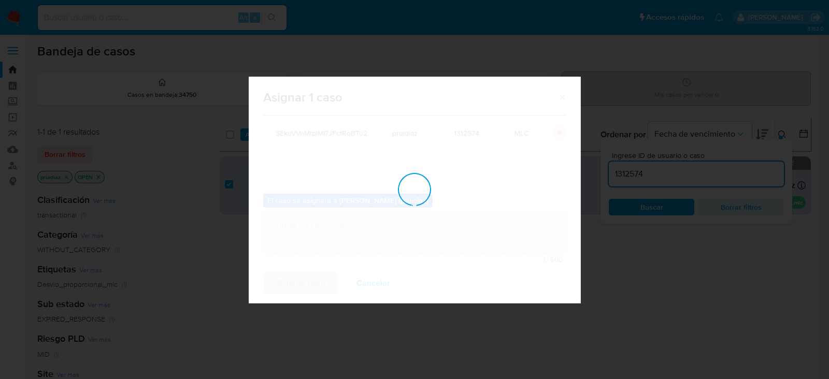
checkbox input "false"
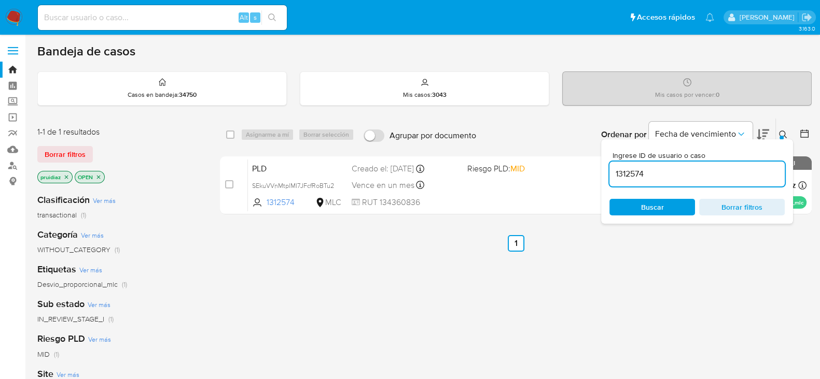
click at [13, 13] on img at bounding box center [14, 18] width 18 height 18
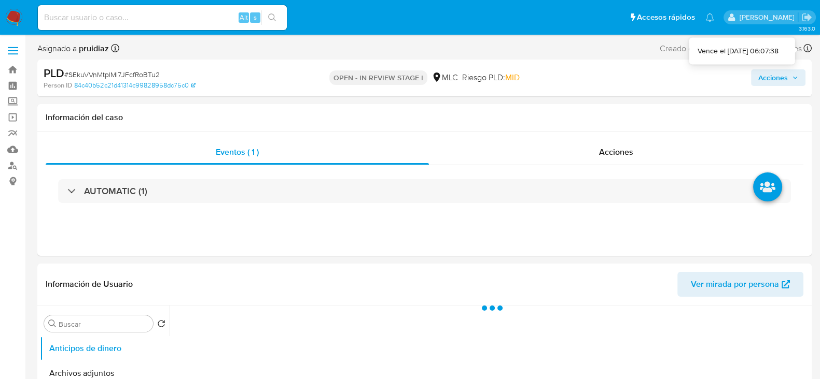
click at [782, 79] on span "Acciones" at bounding box center [773, 77] width 30 height 17
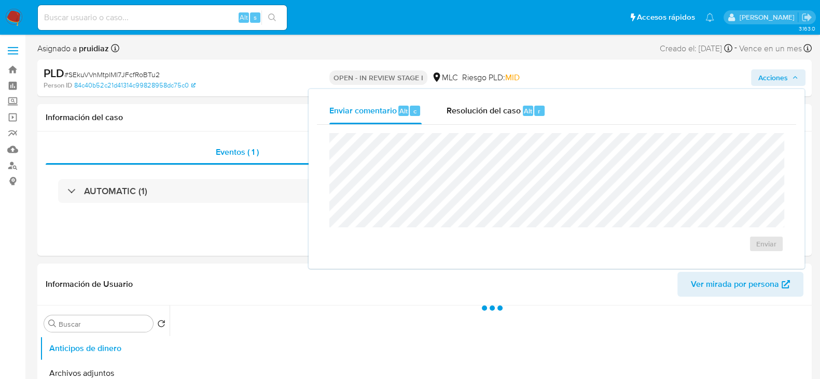
select select "10"
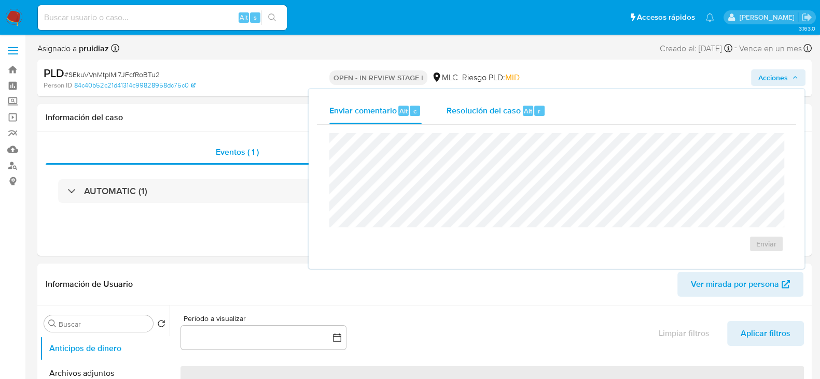
click at [490, 110] on span "Resolución del caso" at bounding box center [483, 111] width 74 height 12
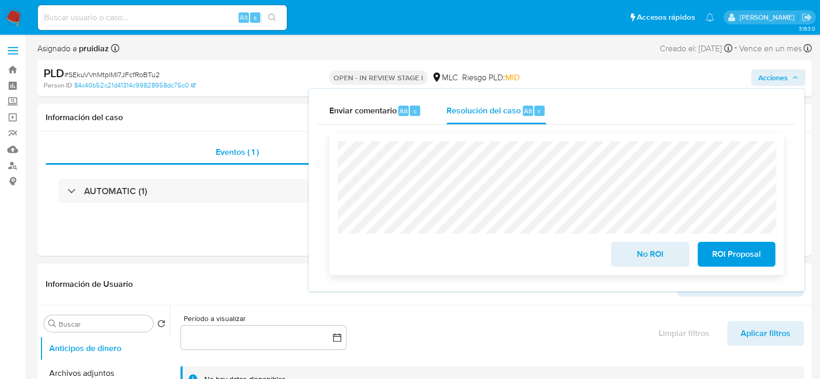
click at [763, 259] on button "ROI Proposal" at bounding box center [736, 254] width 78 height 25
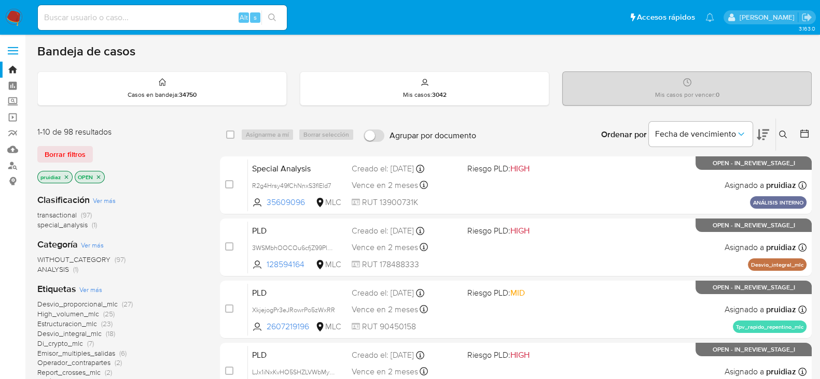
click at [12, 19] on img at bounding box center [14, 18] width 18 height 18
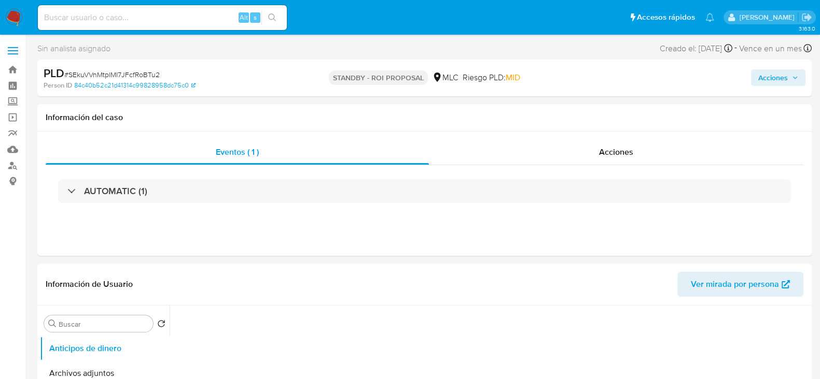
select select "10"
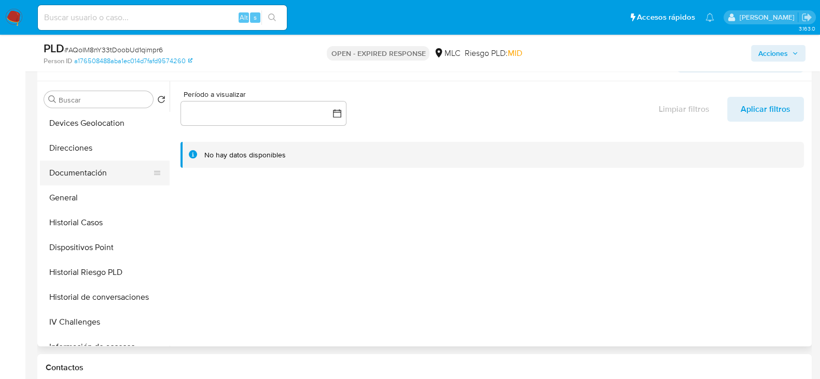
scroll to position [151, 0]
click at [68, 187] on button "General" at bounding box center [100, 197] width 121 height 25
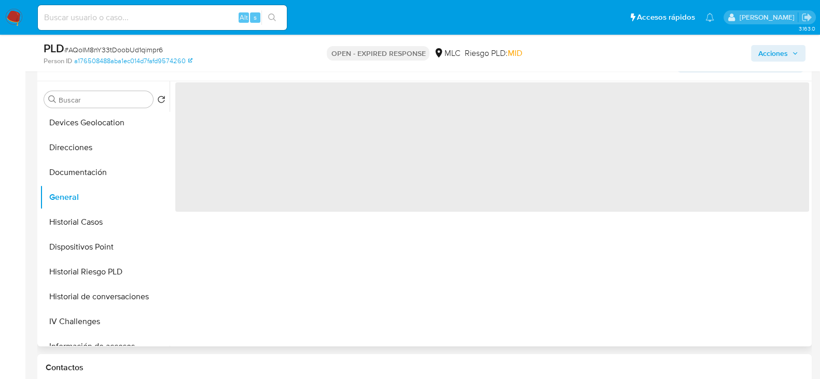
scroll to position [158, 0]
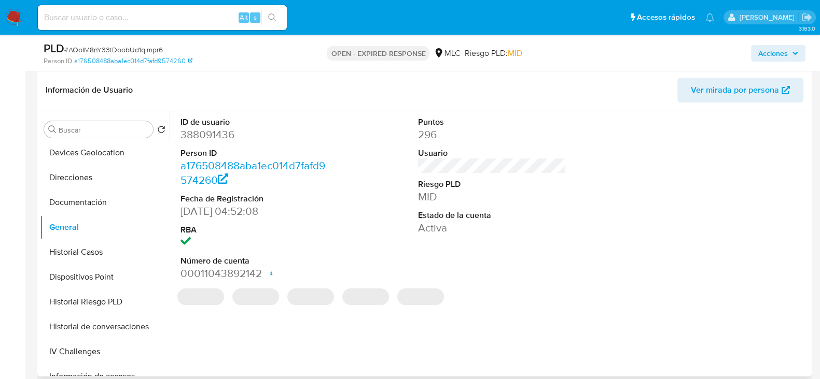
click at [212, 136] on dd "388091436" at bounding box center [254, 135] width 148 height 15
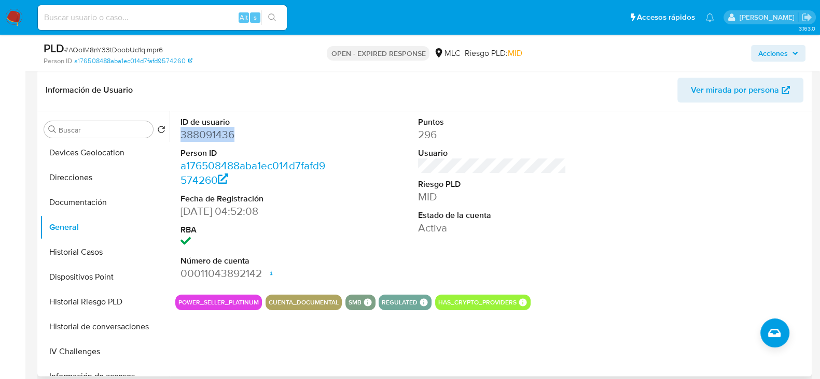
copy dd "388091436"
click at [193, 128] on dd "388091436" at bounding box center [254, 135] width 148 height 15
click at [119, 50] on span "# AQoIM8nY33tDoobUd1qimpr6" at bounding box center [113, 50] width 99 height 10
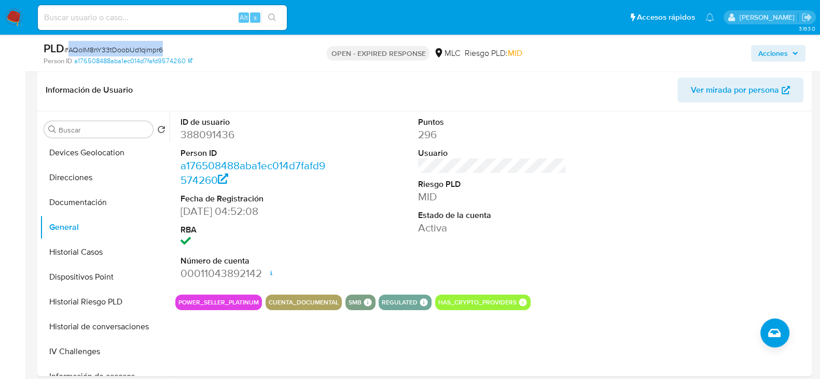
copy span "AQoIM8nY33tDoobUd1qimpr6"
click at [101, 244] on button "Historial Casos" at bounding box center [100, 252] width 121 height 25
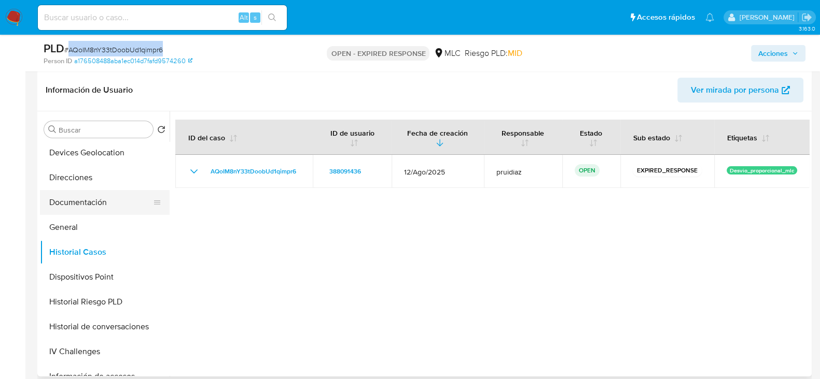
click at [108, 204] on button "Documentación" at bounding box center [100, 202] width 121 height 25
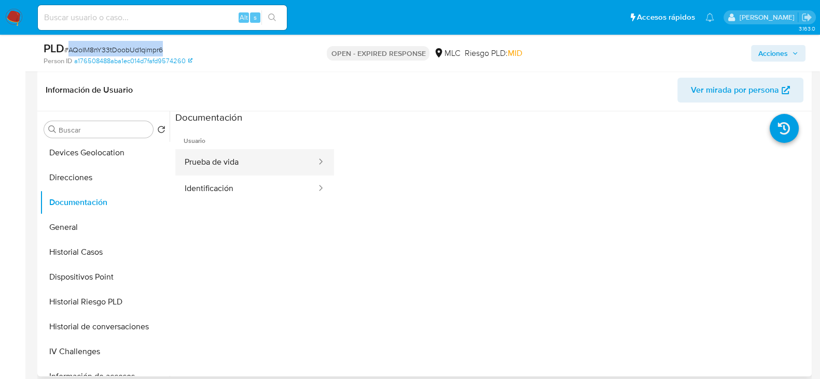
click at [272, 158] on button "Prueba de vida" at bounding box center [246, 162] width 142 height 26
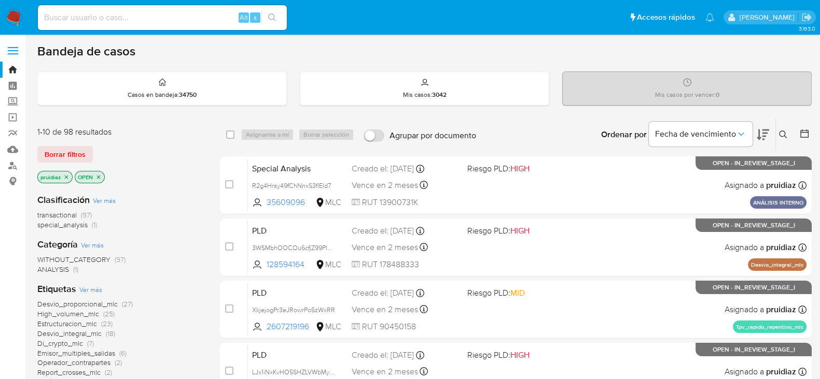
click at [760, 137] on icon at bounding box center [762, 135] width 12 height 11
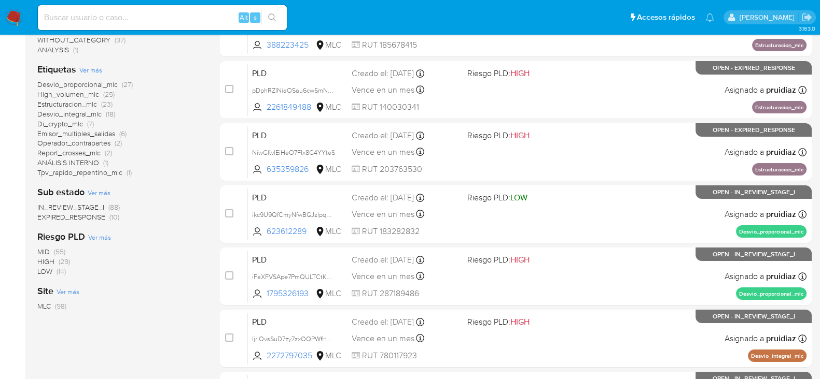
scroll to position [475, 0]
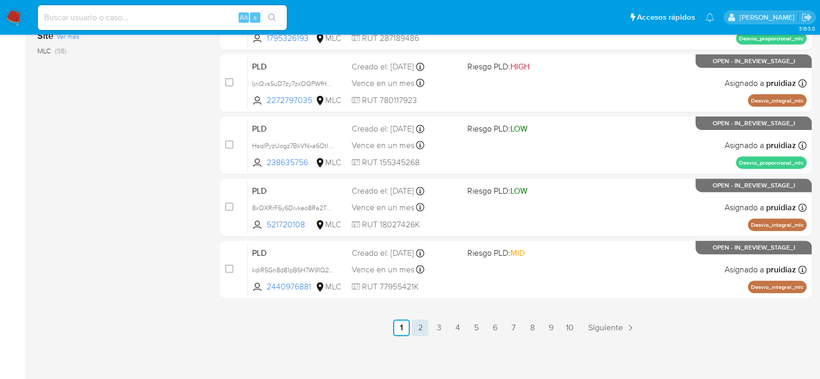
click at [420, 321] on link "2" at bounding box center [420, 328] width 17 height 17
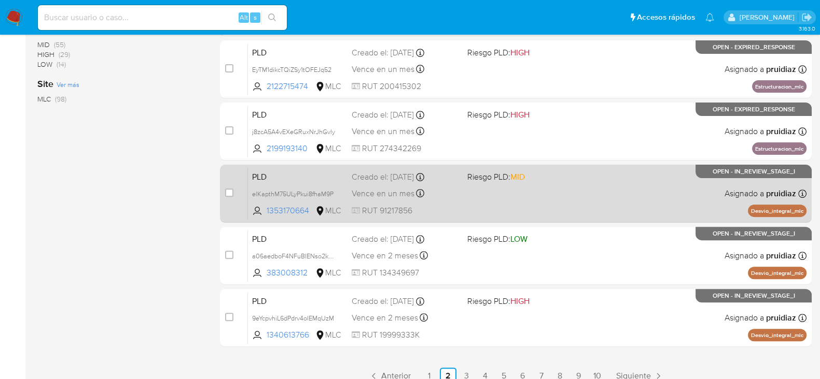
scroll to position [475, 0]
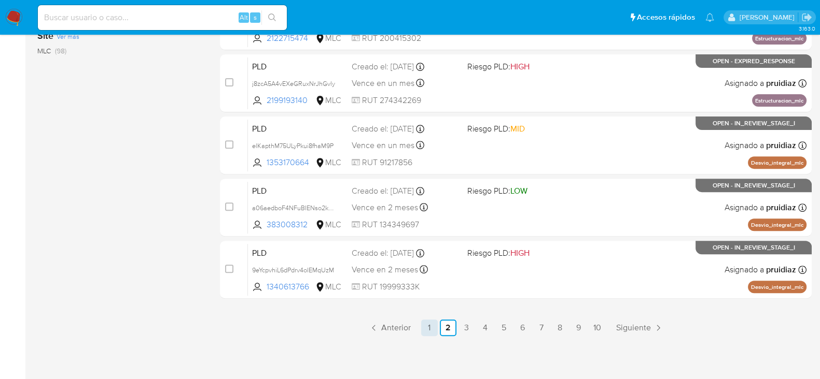
click at [429, 333] on link "1" at bounding box center [429, 328] width 17 height 17
